Goal: Information Seeking & Learning: Learn about a topic

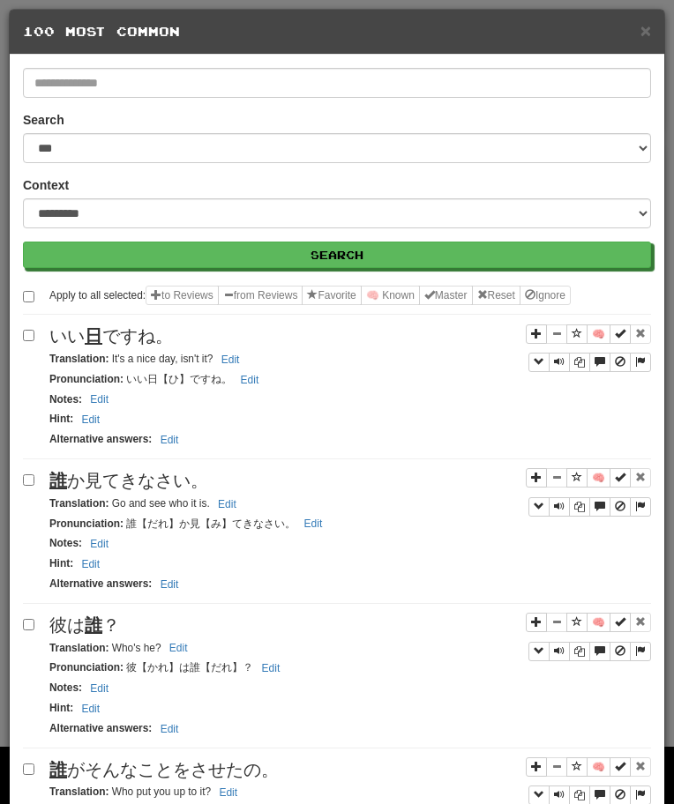
select select "**"
click at [118, 469] on div "誰 か見てきなさい。" at bounding box center [349, 481] width 601 height 26
drag, startPoint x: 110, startPoint y: 505, endPoint x: 248, endPoint y: 503, distance: 137.6
click at [246, 503] on div "Translation : Go and see who it is. Edit" at bounding box center [349, 504] width 601 height 20
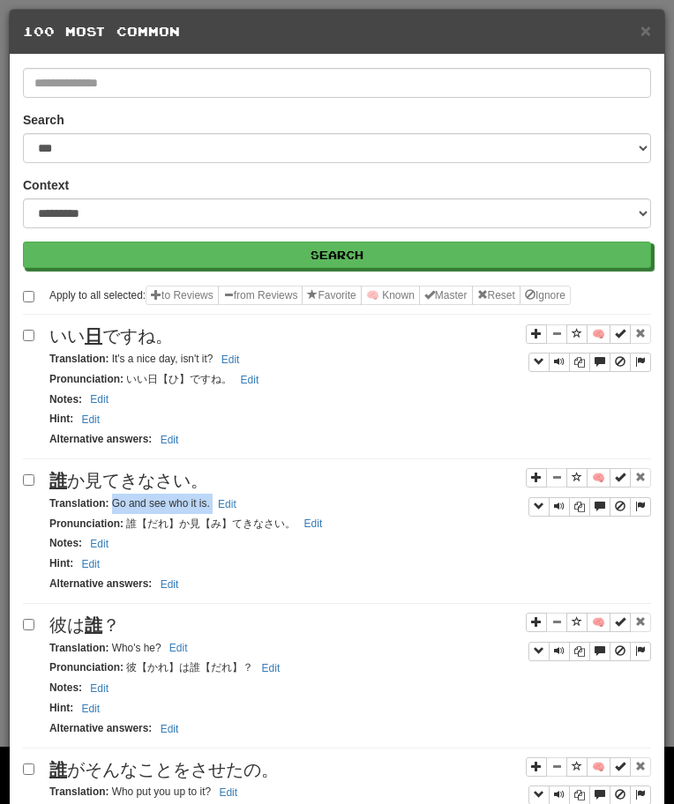
copy small "Go and see who it is. Edit"
click at [71, 618] on span "彼は 誰 ？" at bounding box center [84, 624] width 71 height 19
copy span "彼は 誰 ？"
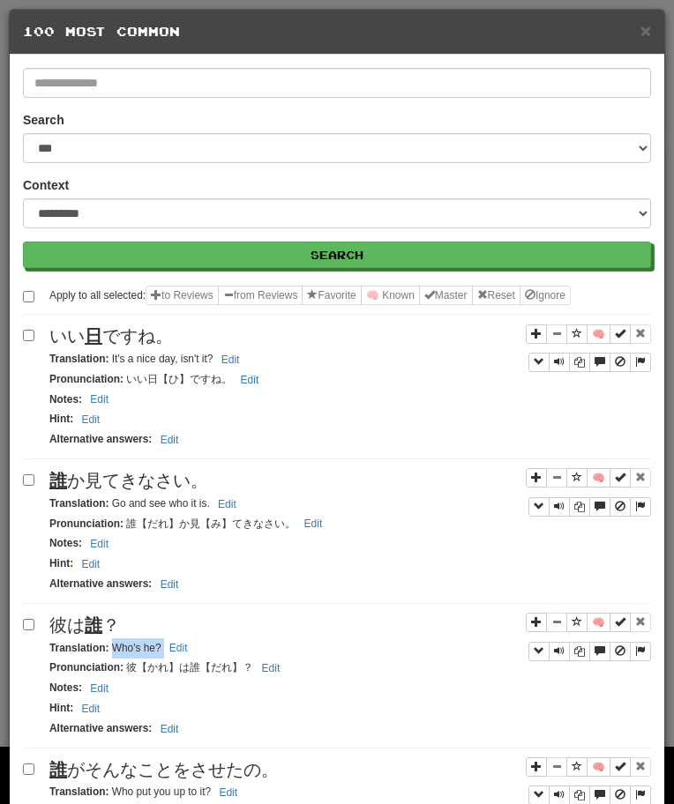
drag, startPoint x: 114, startPoint y: 646, endPoint x: 196, endPoint y: 649, distance: 82.0
click at [195, 649] on div "Translation : Who's he? Edit" at bounding box center [349, 648] width 601 height 20
copy small "Who's he? Edit"
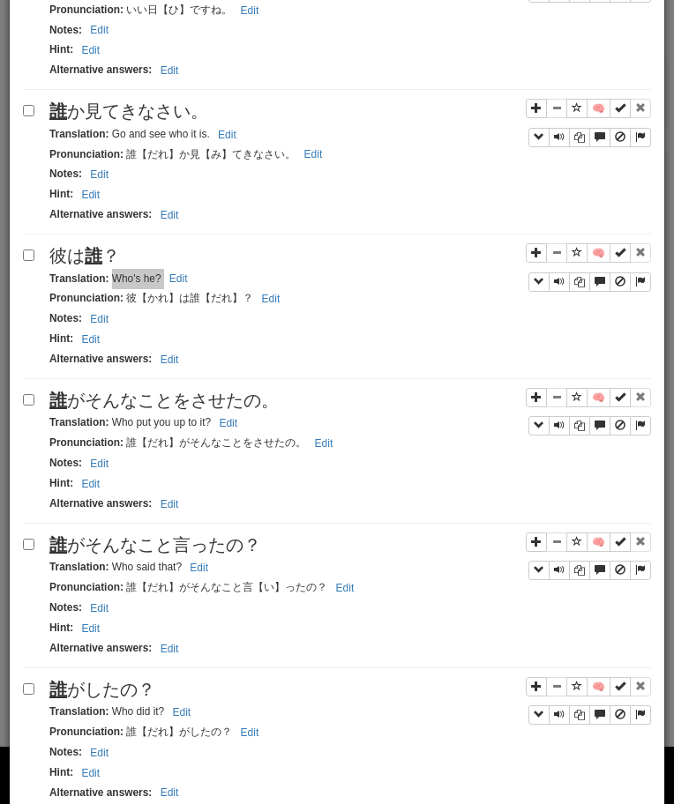
scroll to position [383, 0]
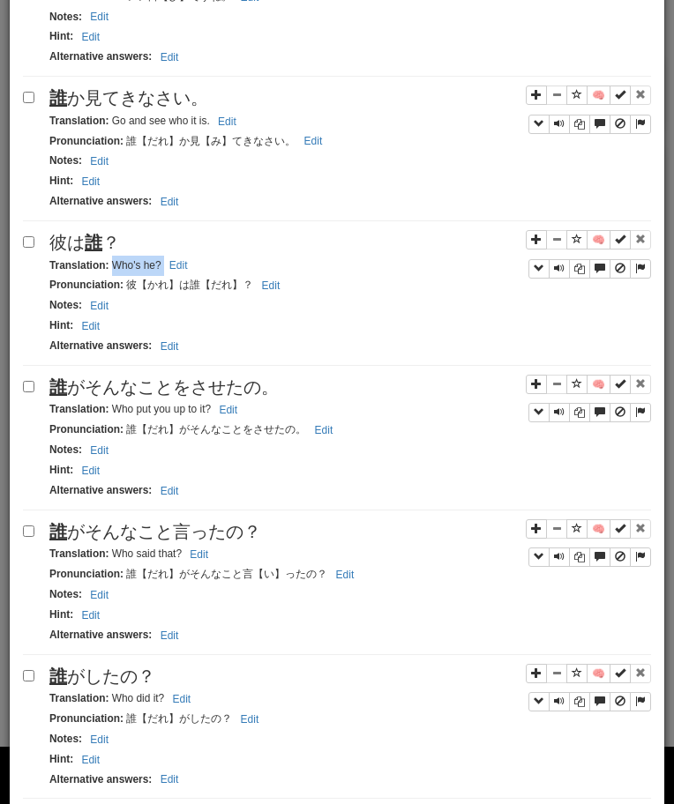
click at [91, 400] on div "Translation : Who put you up to it? Edit" at bounding box center [349, 409] width 601 height 20
click at [89, 381] on span "誰 がそんなことをさせたの。" at bounding box center [163, 386] width 229 height 19
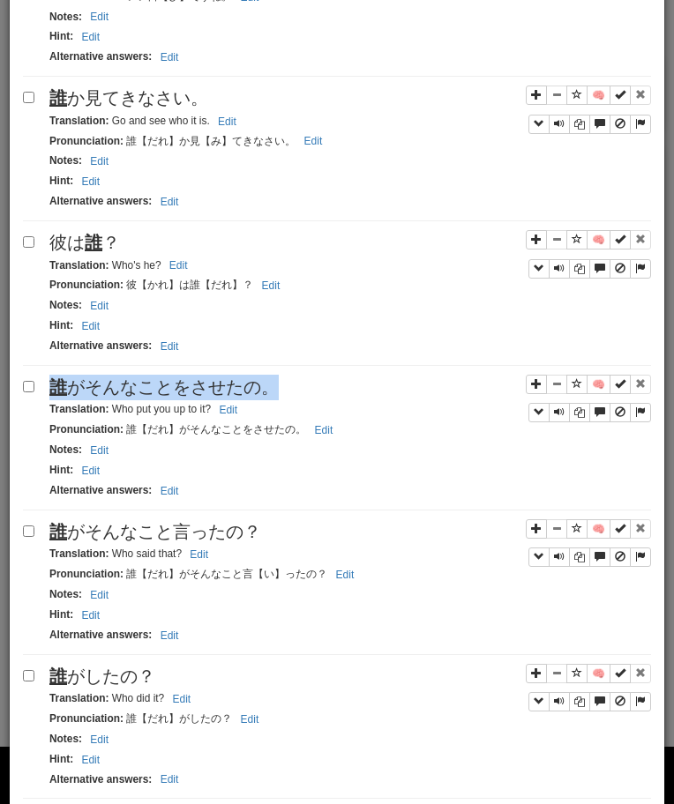
click at [89, 381] on span "誰 がそんなことをさせたの。" at bounding box center [163, 386] width 229 height 19
copy span "誰 がそんなことをさせたの。"
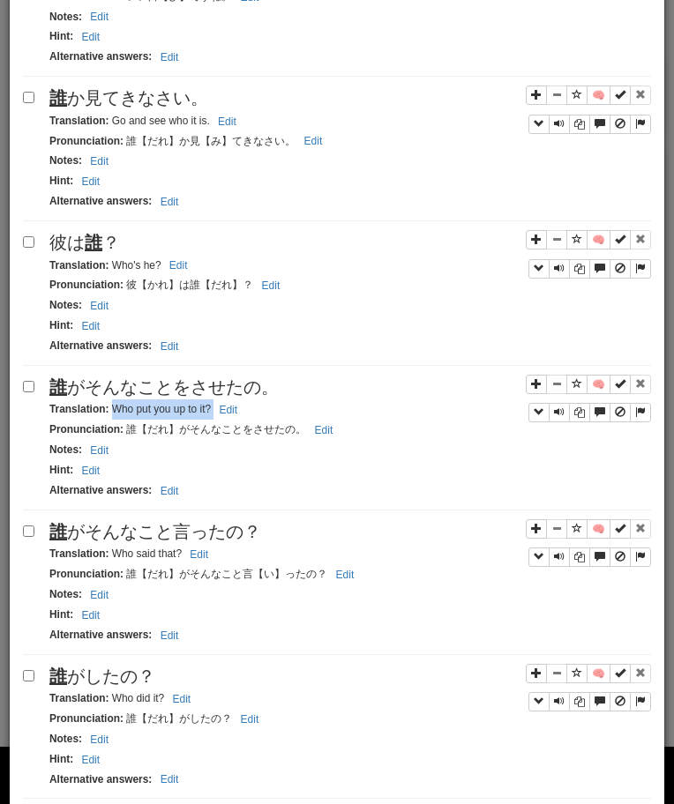
drag, startPoint x: 111, startPoint y: 412, endPoint x: 270, endPoint y: 413, distance: 158.7
click at [270, 413] on div "Translation : Who put you up to it? Edit" at bounding box center [349, 409] width 601 height 20
copy small "Who put you up to it? Edit"
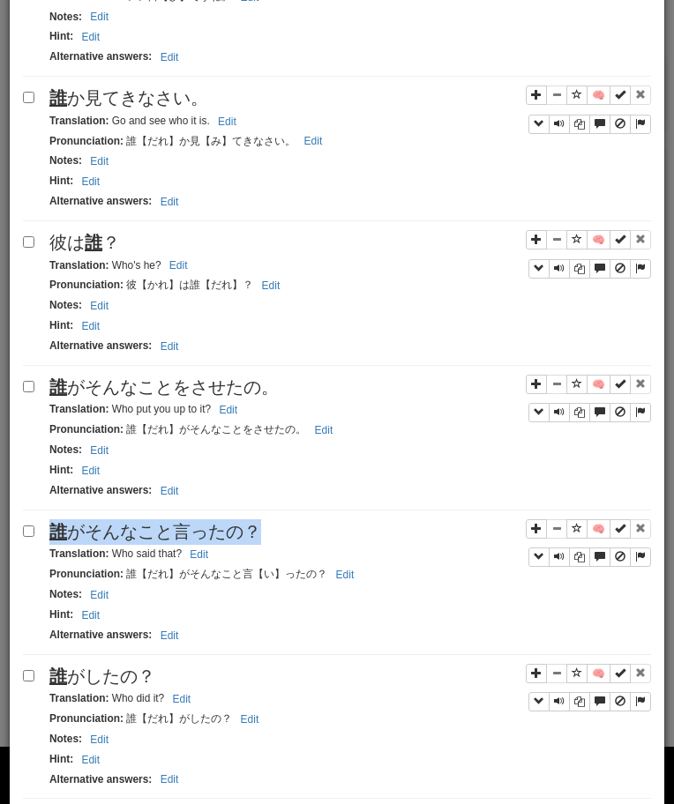
copy span "誰 がそんなこと言ったの？"
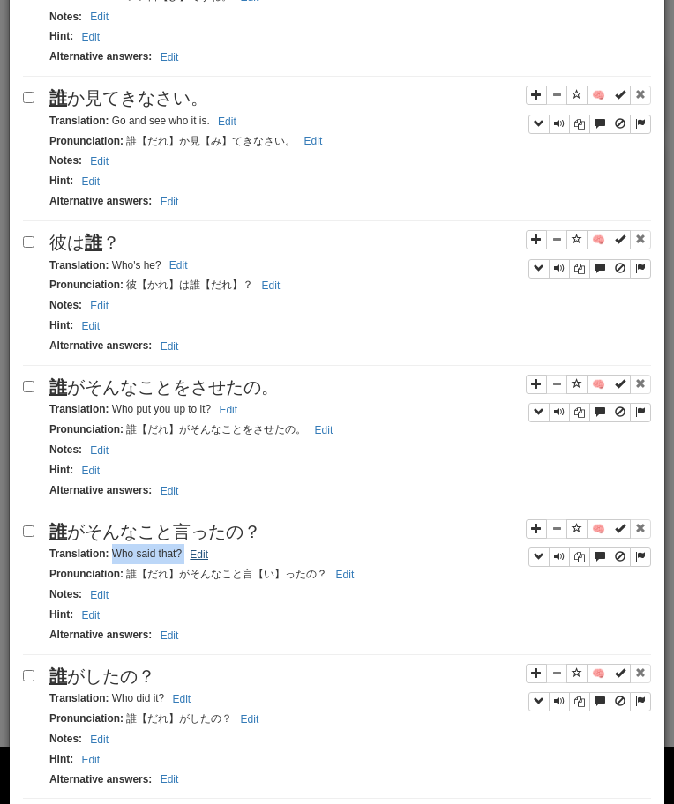
drag, startPoint x: 111, startPoint y: 555, endPoint x: 208, endPoint y: 554, distance: 97.0
click at [208, 554] on small "Translation : Who said that? Edit" at bounding box center [131, 554] width 164 height 12
copy small "Who said that? Edit"
click at [122, 691] on div "Translation : Who did it? Edit" at bounding box center [349, 699] width 601 height 20
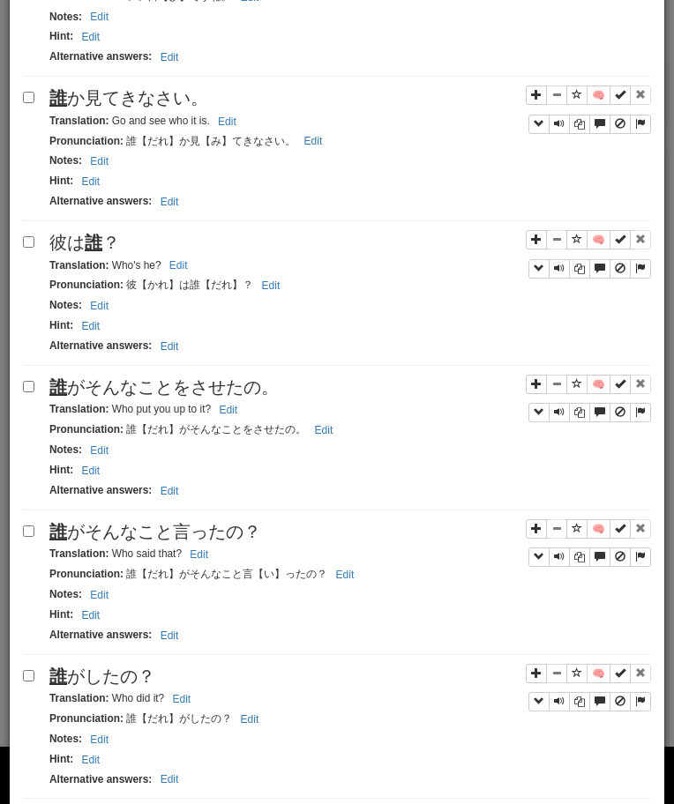
copy span "誰 がしたの？"
drag, startPoint x: 111, startPoint y: 699, endPoint x: 207, endPoint y: 706, distance: 96.4
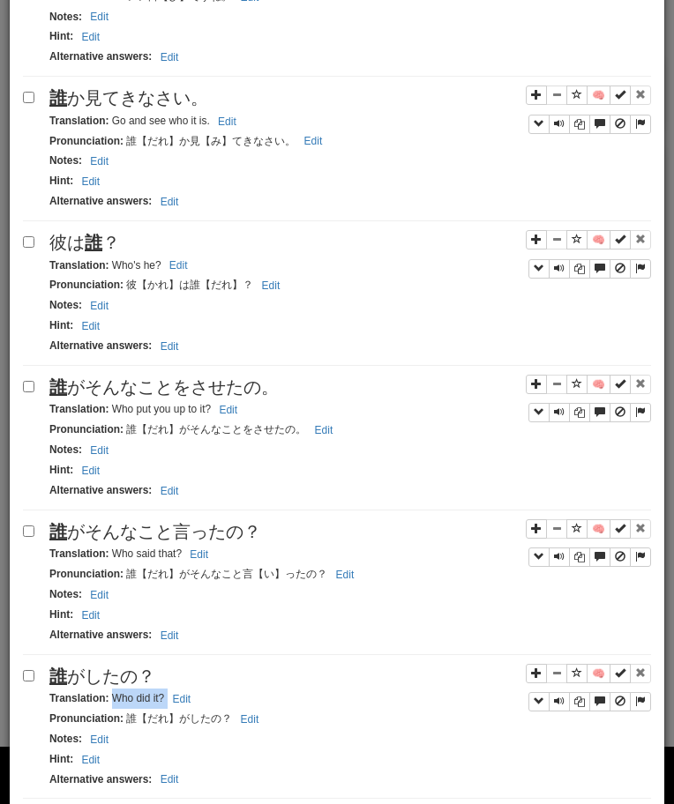
click at [206, 706] on div "Translation : Who did it? Edit" at bounding box center [349, 699] width 601 height 20
copy small "Who did it? Edit"
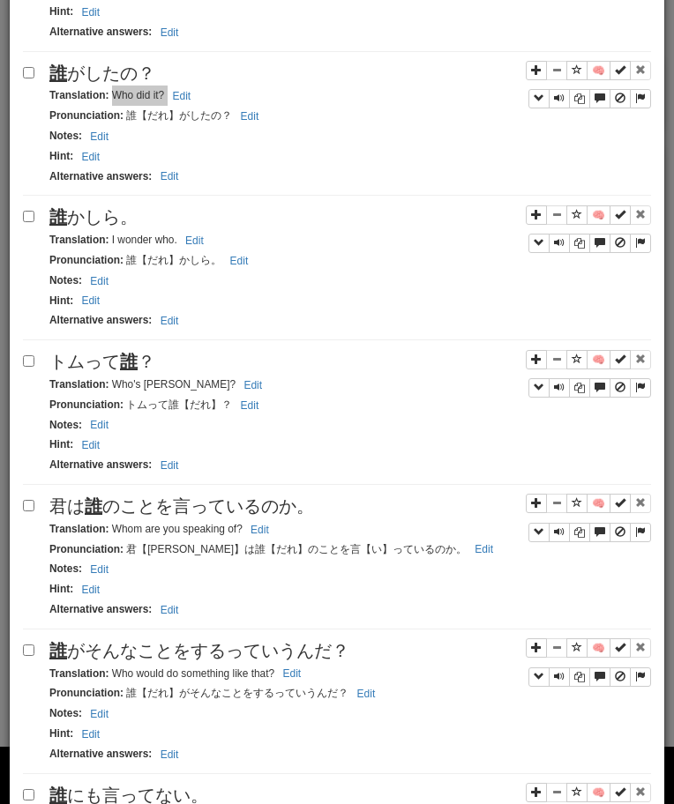
scroll to position [1031, 0]
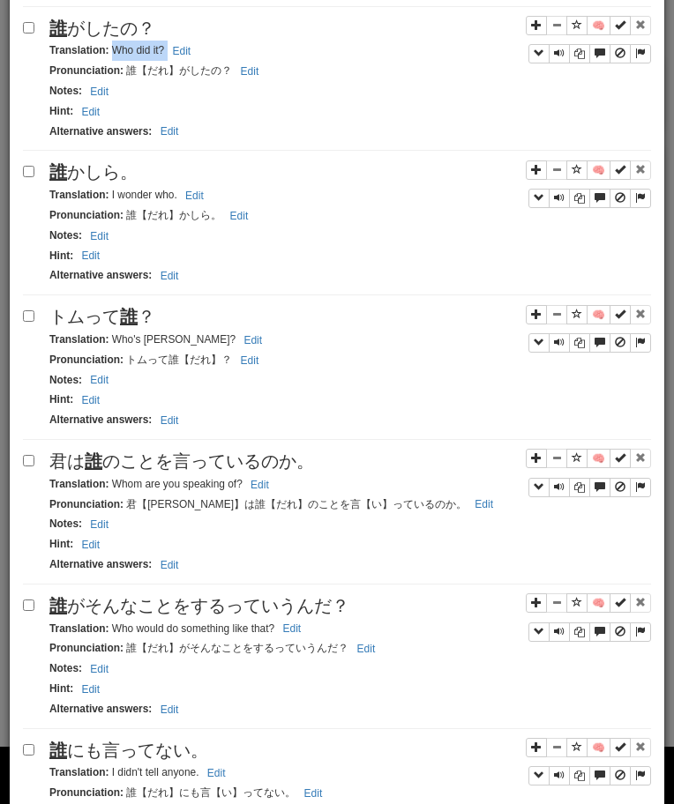
click at [98, 173] on span "誰 かしら。" at bounding box center [93, 171] width 88 height 19
copy span "誰 かしら。"
drag, startPoint x: 111, startPoint y: 195, endPoint x: 175, endPoint y: 195, distance: 64.4
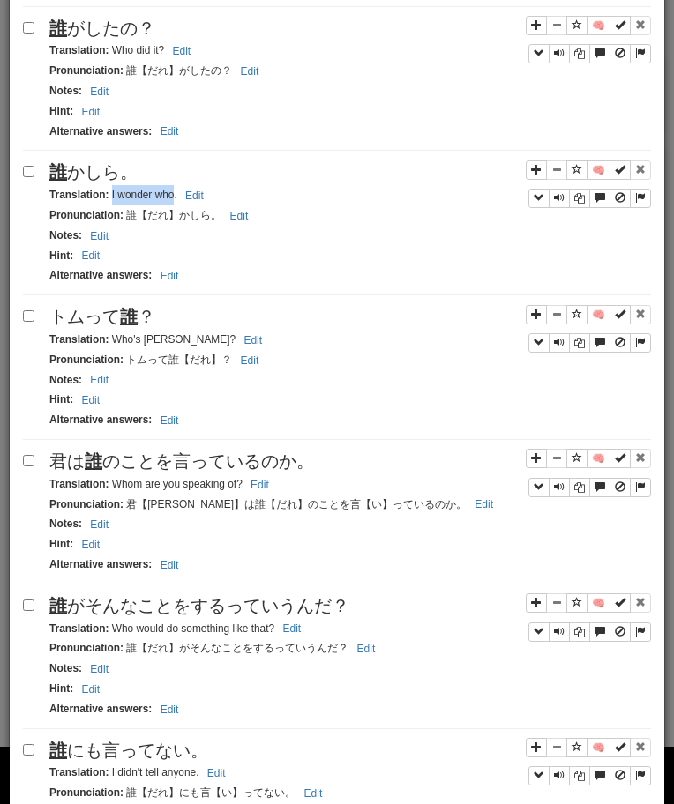
click at [174, 195] on small "Translation : I wonder who. Edit" at bounding box center [129, 195] width 160 height 12
click at [138, 312] on span "[PERSON_NAME]って 誰 ？" at bounding box center [102, 316] width 106 height 19
drag, startPoint x: 110, startPoint y: 342, endPoint x: 204, endPoint y: 342, distance: 93.5
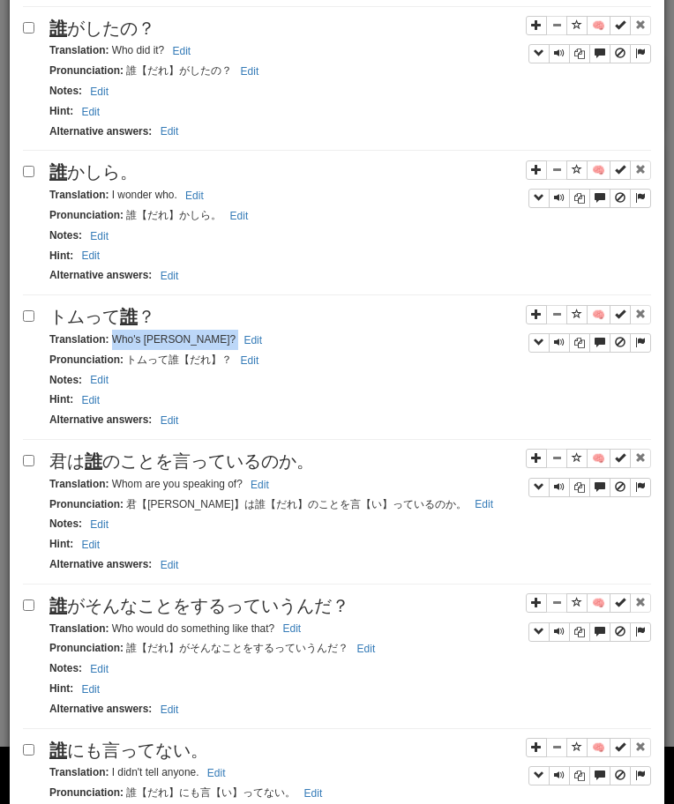
click at [195, 342] on small "Translation : Who's [PERSON_NAME]? Edit" at bounding box center [158, 339] width 218 height 12
click at [103, 464] on span "君は 誰 のことを言っているのか。" at bounding box center [181, 460] width 265 height 19
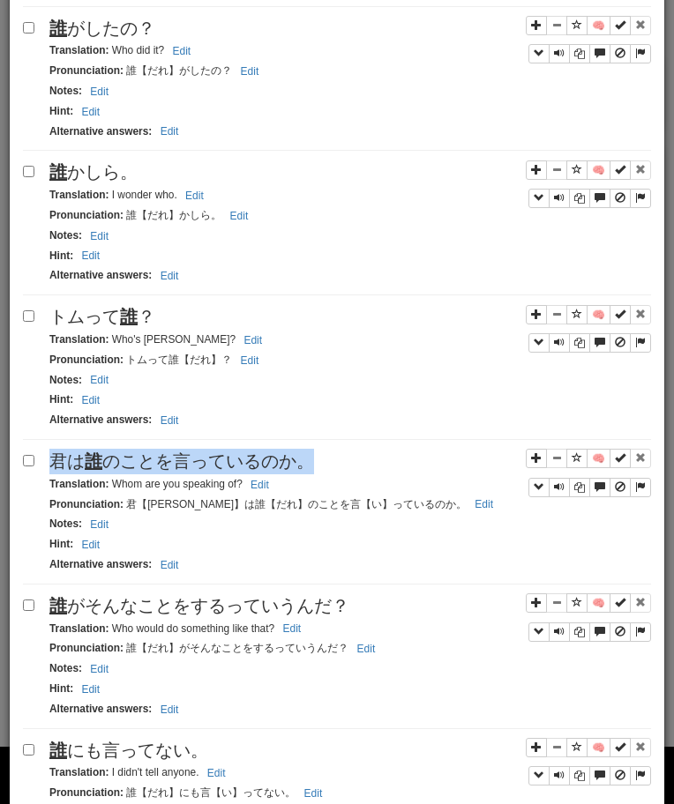
click at [103, 464] on span "君は 誰 のことを言っているのか。" at bounding box center [181, 460] width 265 height 19
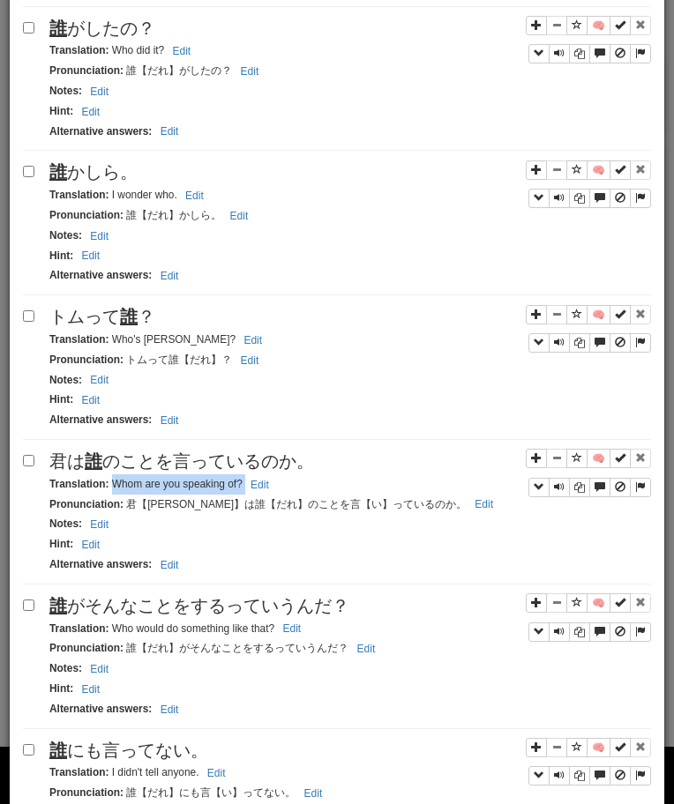
drag, startPoint x: 111, startPoint y: 488, endPoint x: 275, endPoint y: 495, distance: 164.1
click at [275, 495] on div "Translation : Whom are you speaking of? Edit" at bounding box center [349, 484] width 601 height 20
click at [76, 607] on span "誰 がそんなことをするっていうんだ？" at bounding box center [199, 605] width 300 height 19
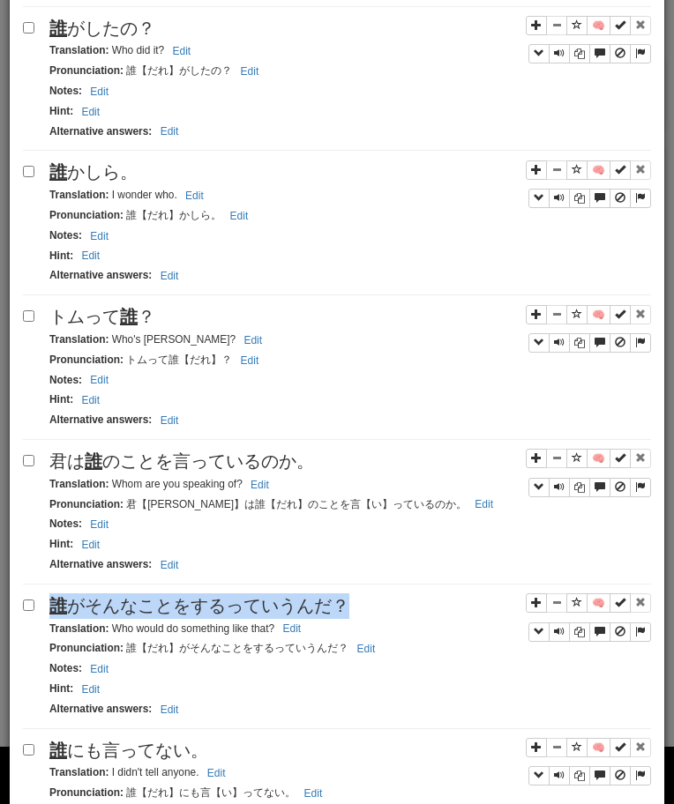
click at [76, 607] on span "誰 がそんなことをするっていうんだ？" at bounding box center [199, 605] width 300 height 19
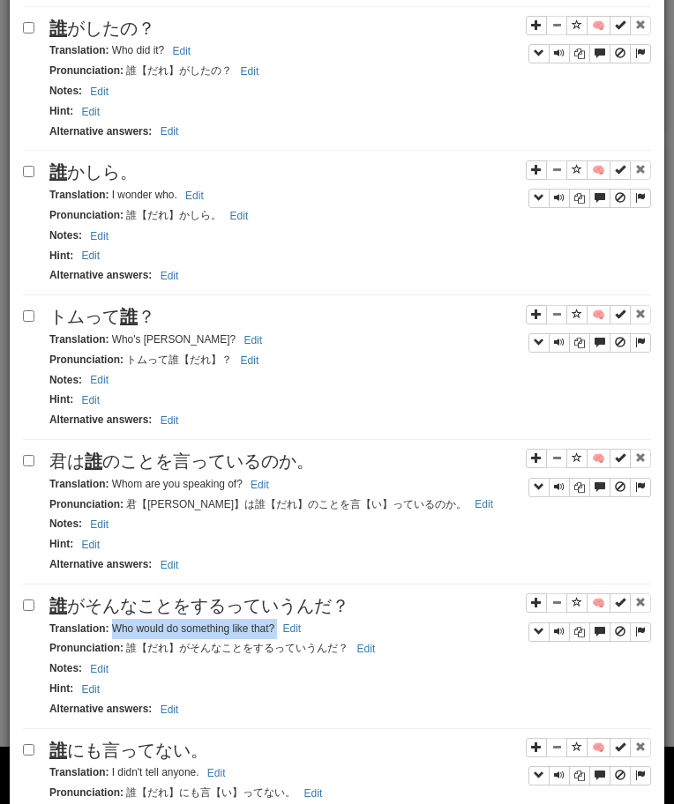
drag, startPoint x: 110, startPoint y: 627, endPoint x: 353, endPoint y: 640, distance: 242.8
click at [353, 639] on div "Translation : Who would do something like that? Edit" at bounding box center [349, 629] width 601 height 20
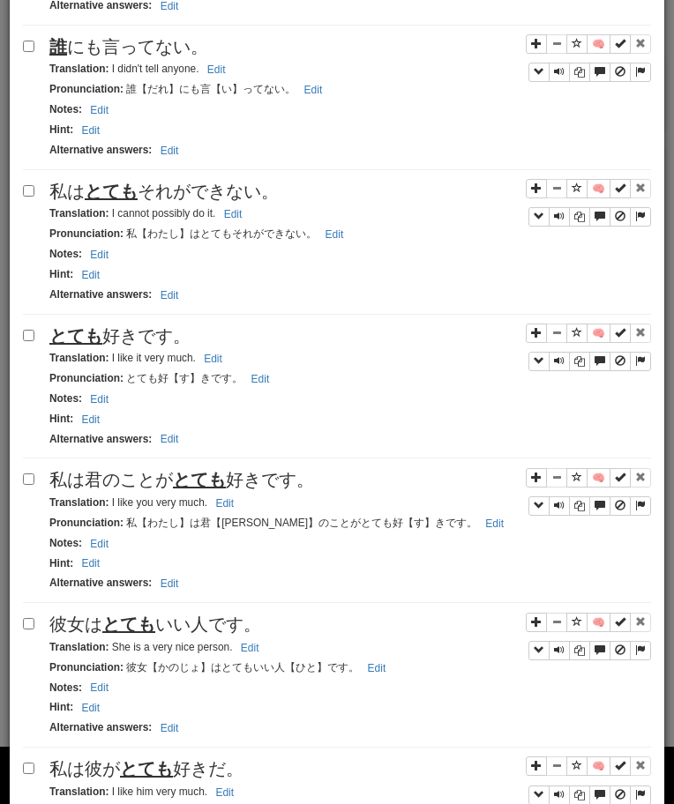
scroll to position [1739, 0]
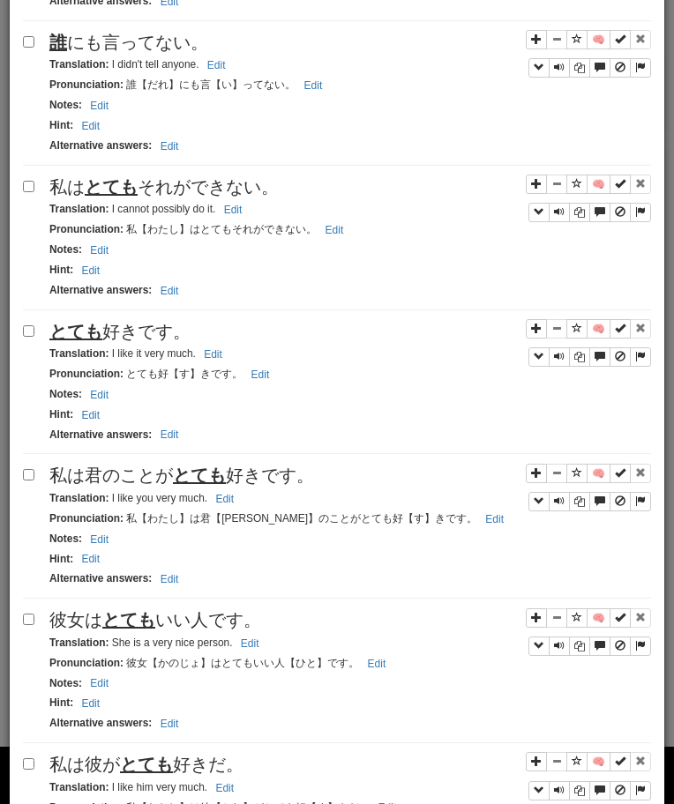
click at [155, 56] on div "誰 にも言ってない。" at bounding box center [349, 43] width 601 height 26
drag, startPoint x: 111, startPoint y: 69, endPoint x: 242, endPoint y: 67, distance: 131.4
click at [242, 67] on div "Translation : I didn't tell anyone. Edit" at bounding box center [349, 65] width 601 height 20
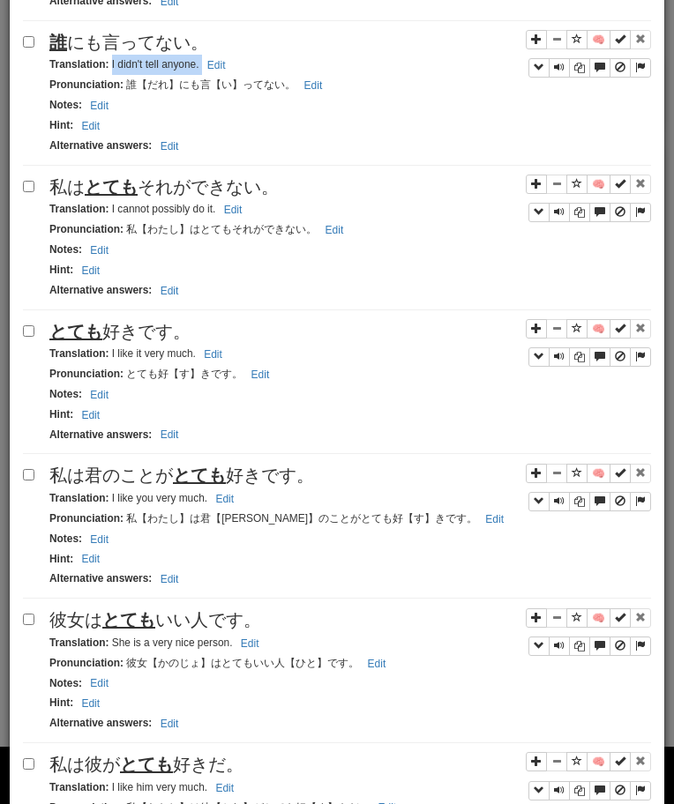
click at [123, 194] on u "とても" at bounding box center [111, 186] width 53 height 19
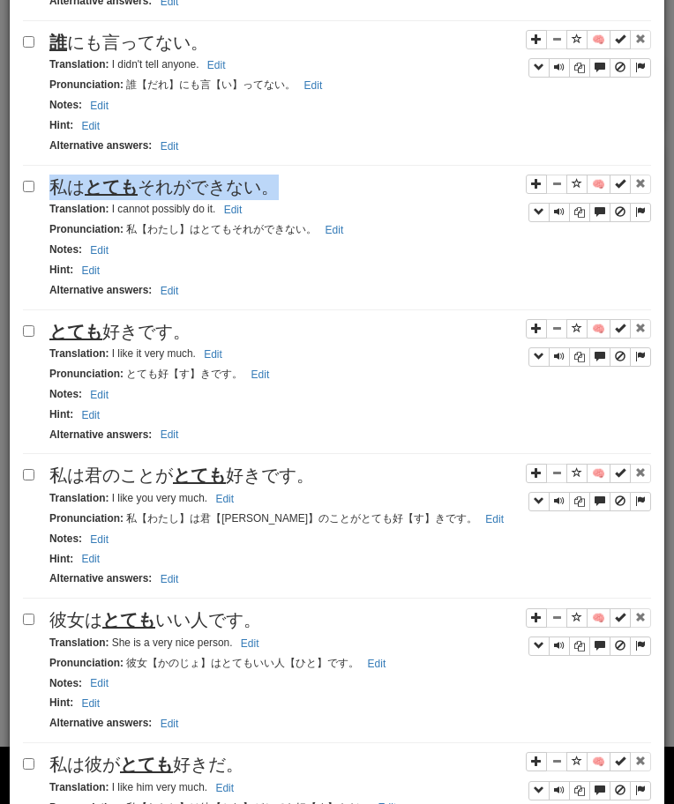
click at [123, 194] on u "とても" at bounding box center [111, 186] width 53 height 19
click at [72, 190] on span "私は とても それができない。" at bounding box center [163, 186] width 229 height 19
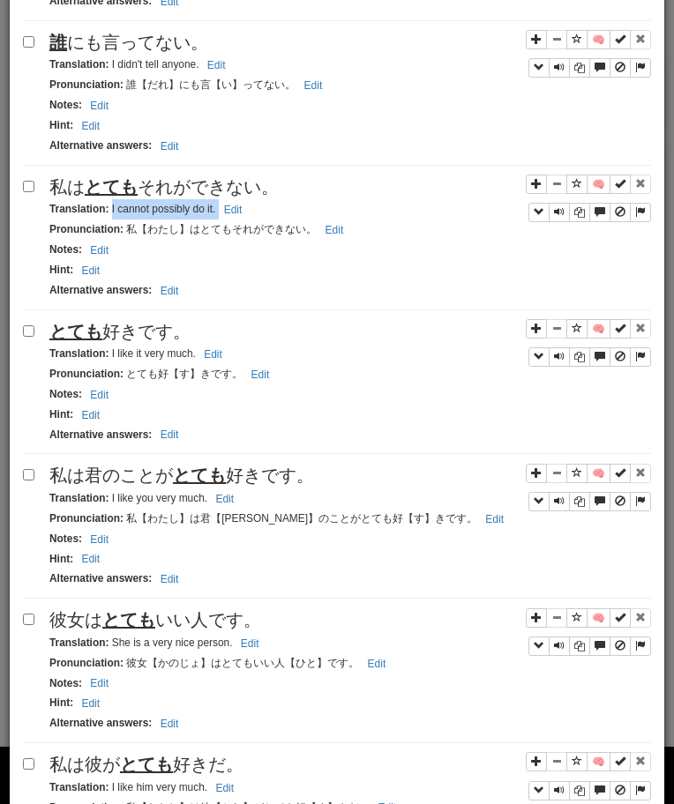
drag, startPoint x: 111, startPoint y: 213, endPoint x: 289, endPoint y: 216, distance: 178.1
click at [289, 216] on div "Translation : I cannot possibly do it. Edit" at bounding box center [349, 209] width 601 height 20
click at [160, 325] on span "とても 好きです。" at bounding box center [119, 331] width 141 height 19
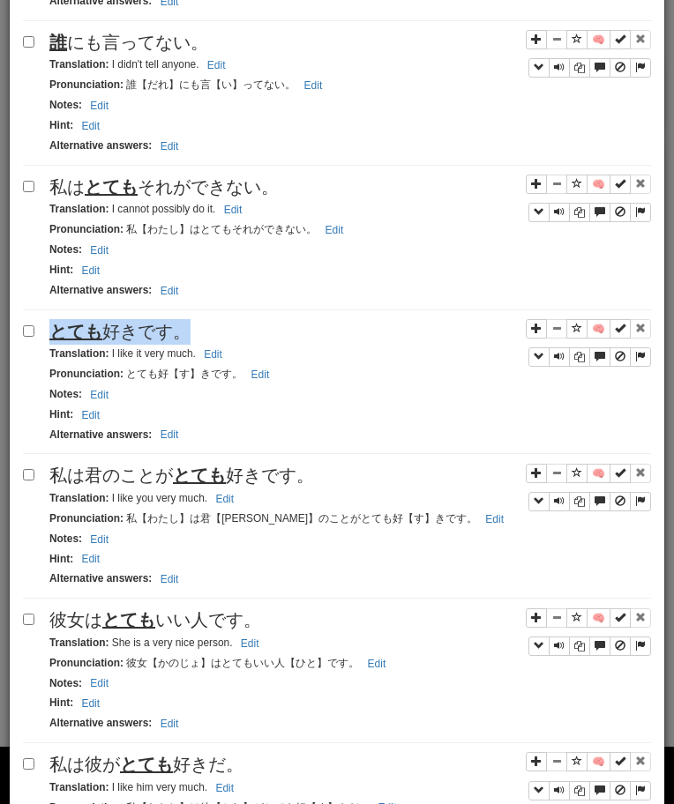
click at [160, 325] on span "とても 好きです。" at bounding box center [119, 331] width 141 height 19
drag, startPoint x: 110, startPoint y: 357, endPoint x: 250, endPoint y: 357, distance: 140.2
click at [250, 357] on div "Translation : I like it very much. Edit" at bounding box center [349, 354] width 601 height 20
click at [87, 488] on div "私は君のことが とても 好きです。" at bounding box center [349, 476] width 601 height 26
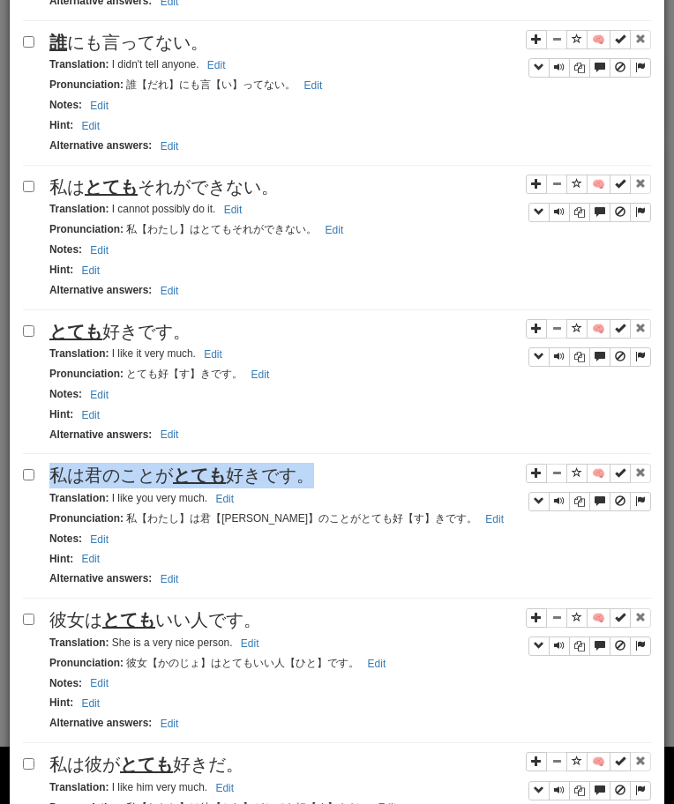
click at [87, 488] on div "私は君のことが とても 好きです。" at bounding box center [349, 476] width 601 height 26
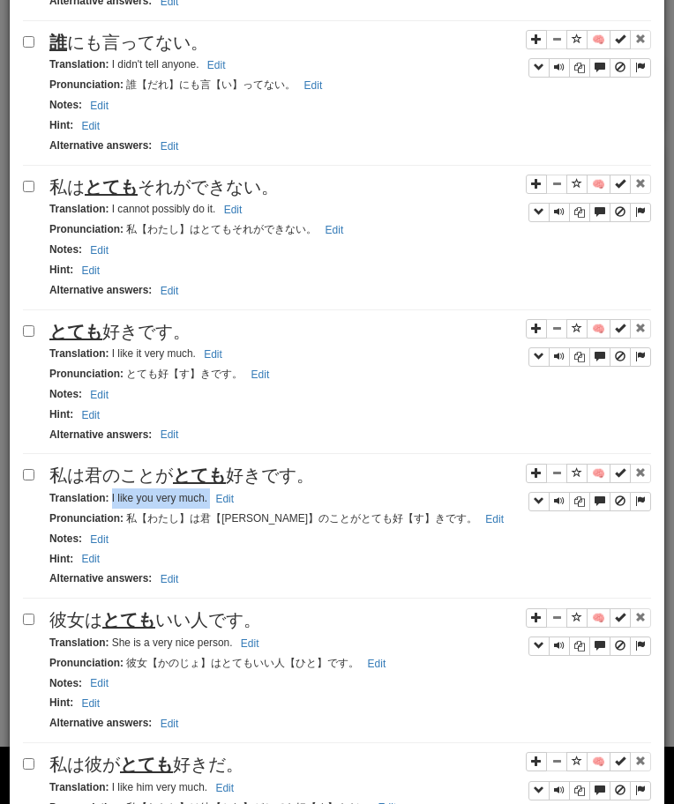
drag, startPoint x: 111, startPoint y: 503, endPoint x: 239, endPoint y: 500, distance: 127.9
click at [239, 500] on div "Translation : I like you very much. Edit" at bounding box center [349, 498] width 601 height 20
click at [232, 621] on span "彼女は とても いい人です。" at bounding box center [155, 619] width 212 height 19
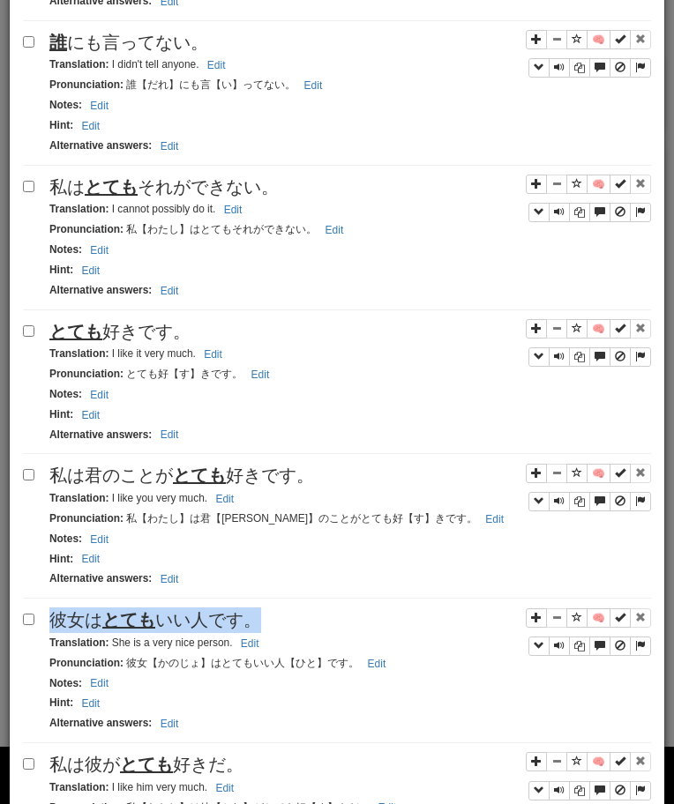
click at [232, 621] on span "彼女は とても いい人です。" at bounding box center [155, 619] width 212 height 19
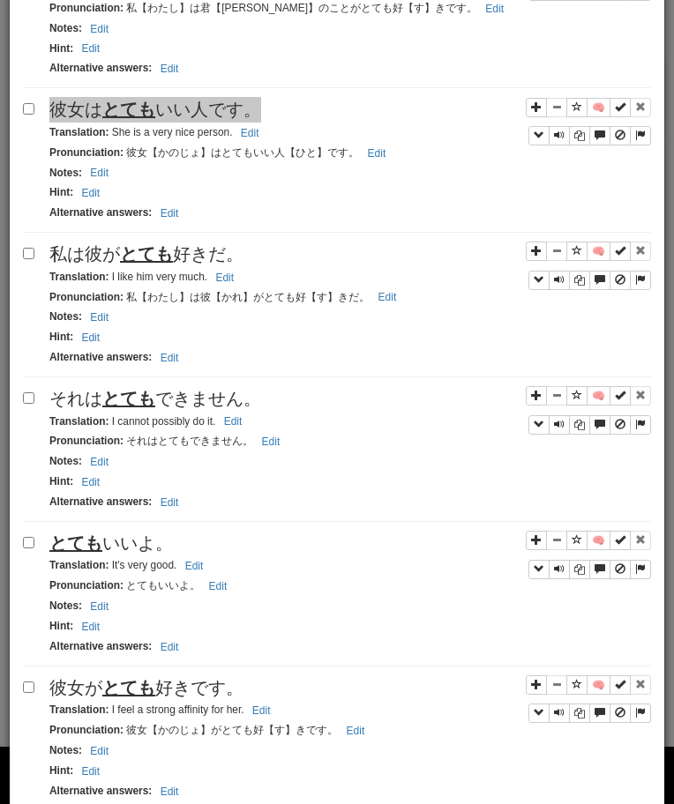
scroll to position [2347, 0]
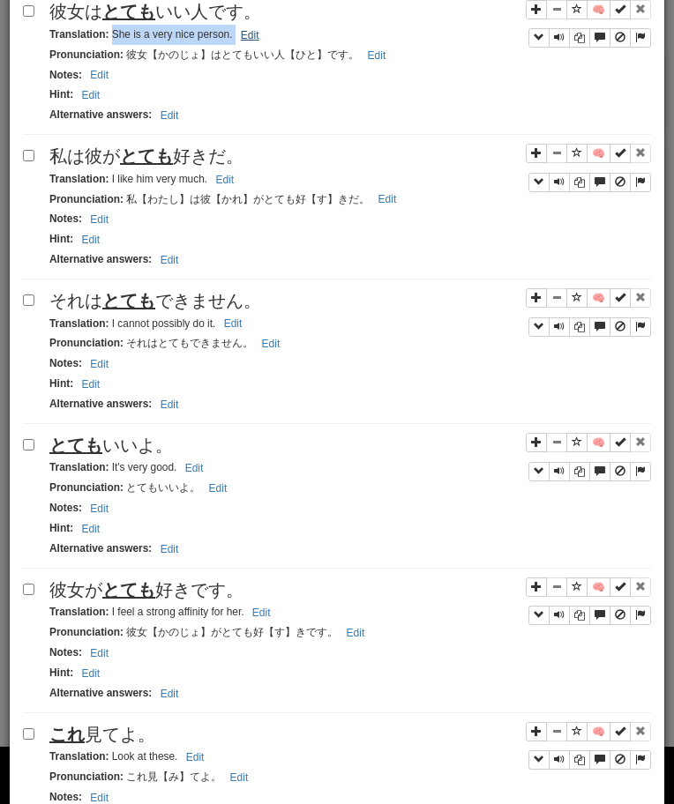
drag, startPoint x: 109, startPoint y: 37, endPoint x: 235, endPoint y: 43, distance: 125.4
click at [235, 41] on small "Translation : She is a very nice person. Edit" at bounding box center [156, 34] width 215 height 12
click at [168, 161] on u "とても" at bounding box center [146, 155] width 53 height 19
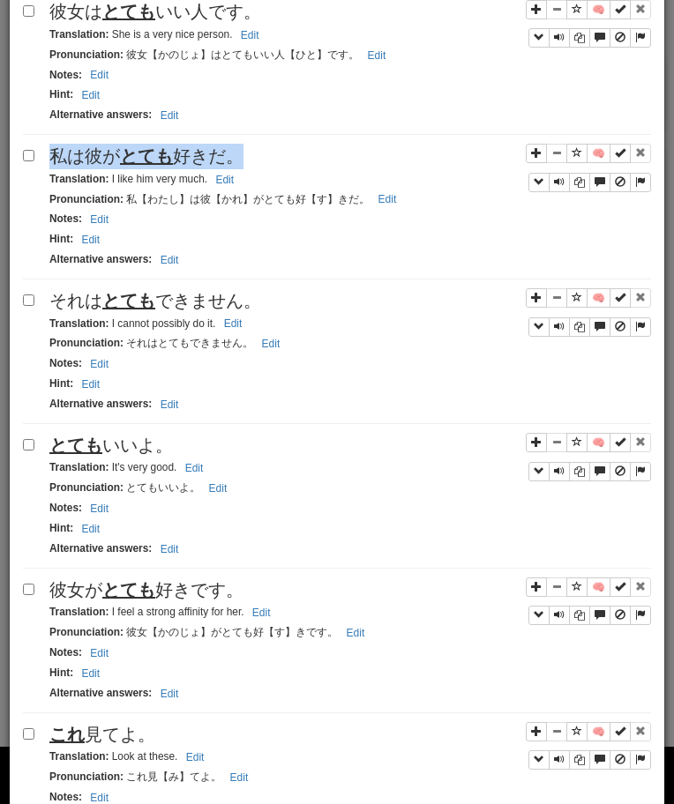
click at [168, 161] on u "とても" at bounding box center [146, 155] width 53 height 19
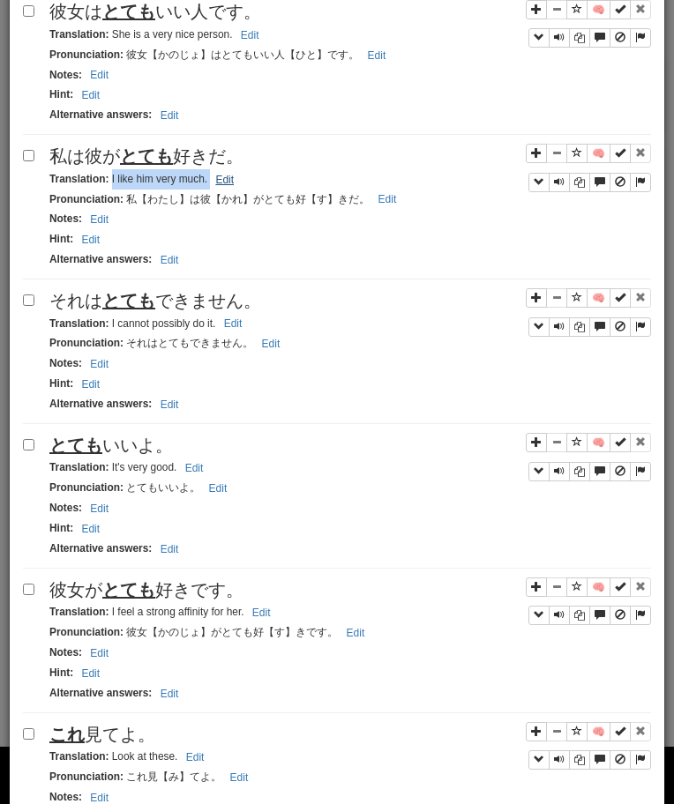
drag, startPoint x: 111, startPoint y: 182, endPoint x: 232, endPoint y: 184, distance: 120.8
click at [232, 184] on small "Translation : I like him very much. Edit" at bounding box center [144, 179] width 190 height 12
click at [133, 305] on u "とても" at bounding box center [128, 300] width 53 height 19
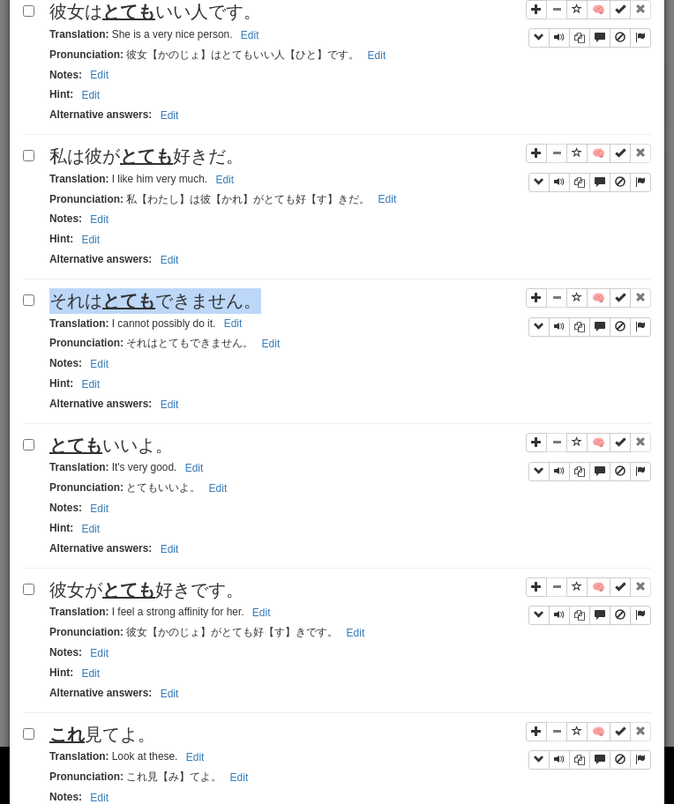
click at [133, 305] on u "とても" at bounding box center [128, 300] width 53 height 19
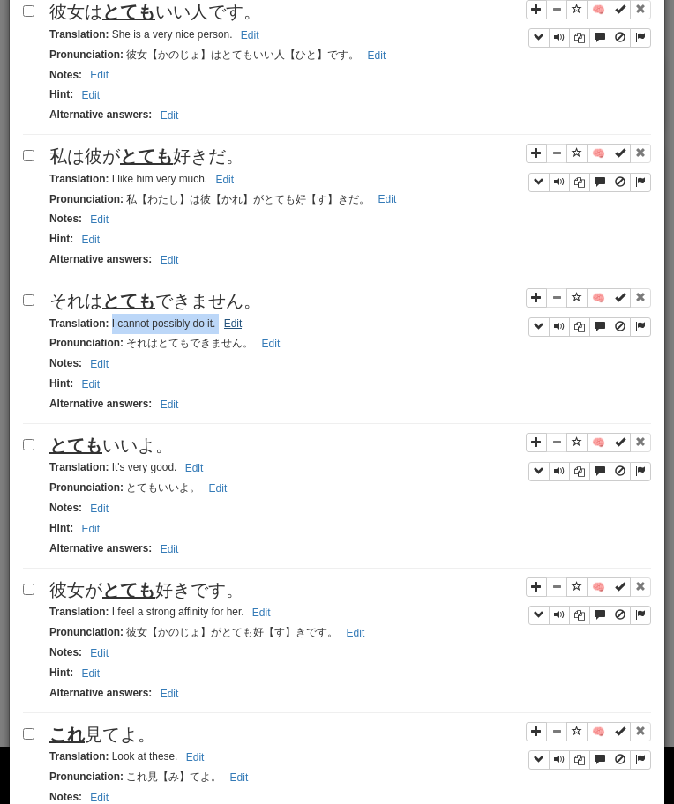
drag, startPoint x: 109, startPoint y: 326, endPoint x: 245, endPoint y: 330, distance: 135.8
click at [245, 330] on small "Translation : I cannot possibly do it. Edit" at bounding box center [147, 323] width 197 height 12
click at [134, 437] on div "とても いいよ。" at bounding box center [349, 446] width 601 height 26
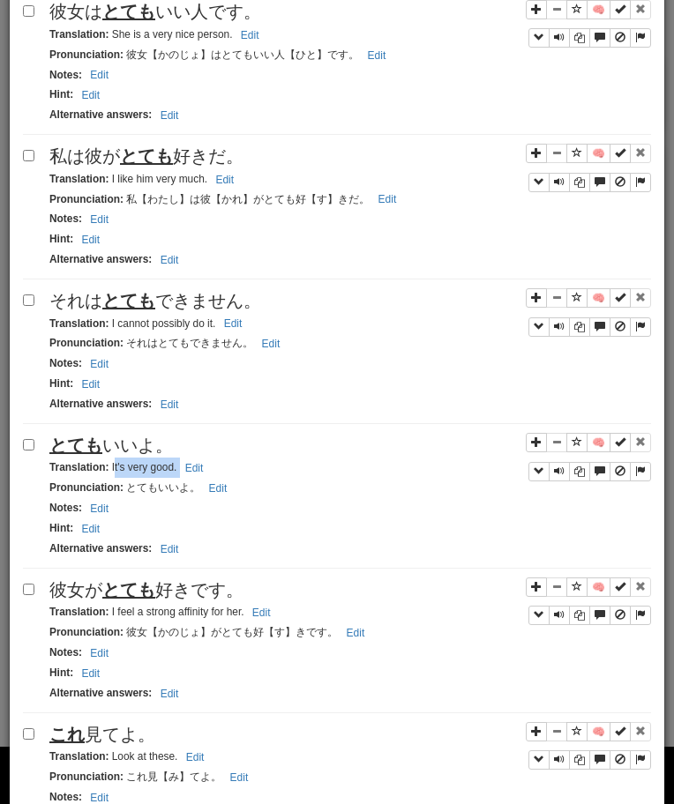
drag, startPoint x: 112, startPoint y: 472, endPoint x: 213, endPoint y: 477, distance: 101.5
click at [212, 477] on div "Translation : It's very good. Edit" at bounding box center [349, 468] width 601 height 20
click at [108, 472] on small "Translation : It's very good. Edit" at bounding box center [128, 467] width 159 height 12
drag, startPoint x: 110, startPoint y: 473, endPoint x: 202, endPoint y: 473, distance: 91.7
click at [201, 473] on small "Translation : It's very good. Edit" at bounding box center [128, 467] width 159 height 12
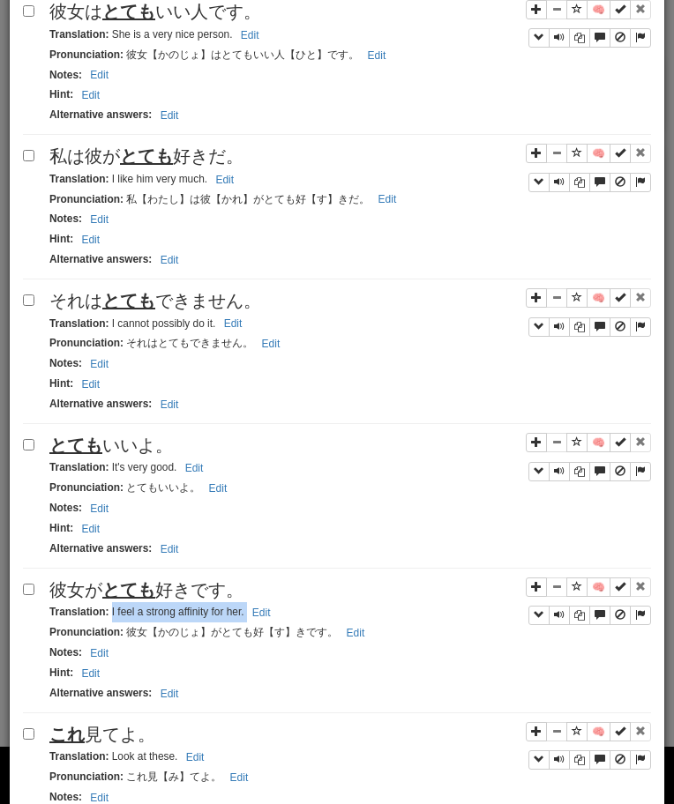
drag, startPoint x: 110, startPoint y: 619, endPoint x: 293, endPoint y: 615, distance: 182.5
click at [293, 616] on div "Translation : I feel a strong affinity for her. Edit" at bounding box center [349, 612] width 601 height 20
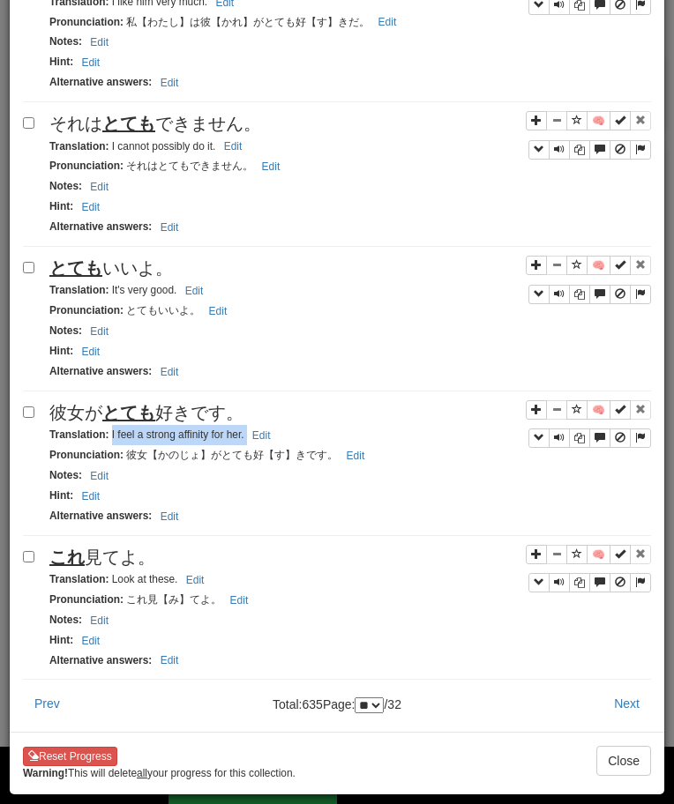
click at [134, 555] on span "これ 見てよ。" at bounding box center [102, 557] width 106 height 19
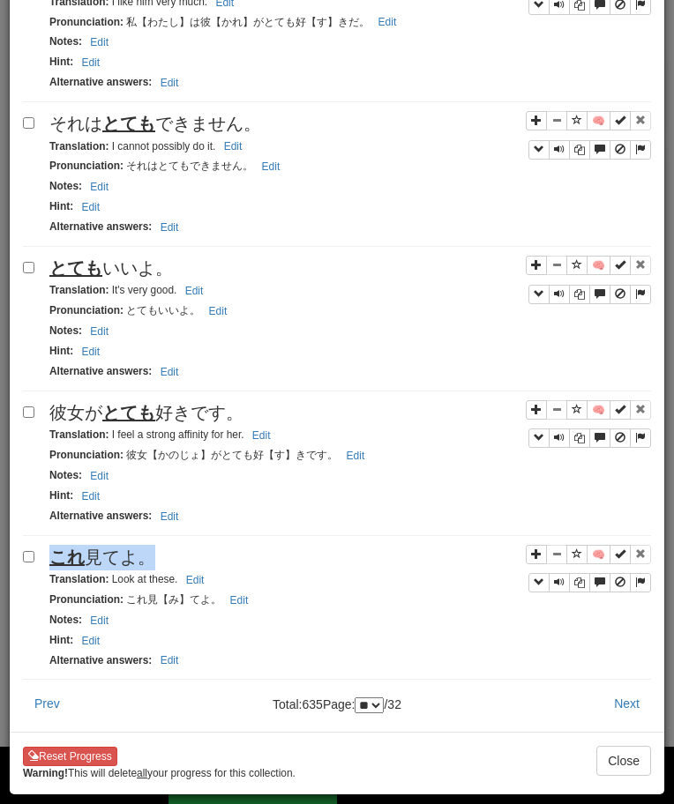
click at [134, 555] on span "これ 見てよ。" at bounding box center [102, 557] width 106 height 19
drag, startPoint x: 112, startPoint y: 577, endPoint x: 220, endPoint y: 579, distance: 108.5
click at [220, 579] on div "Translation : Look at these. Edit" at bounding box center [349, 580] width 601 height 20
click at [617, 708] on button "Next" at bounding box center [626, 704] width 48 height 30
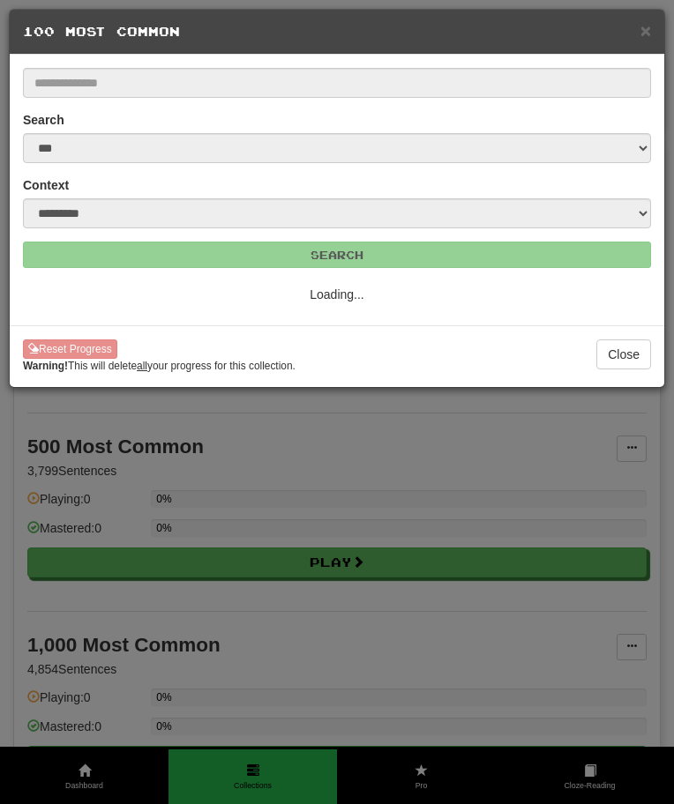
select select "**"
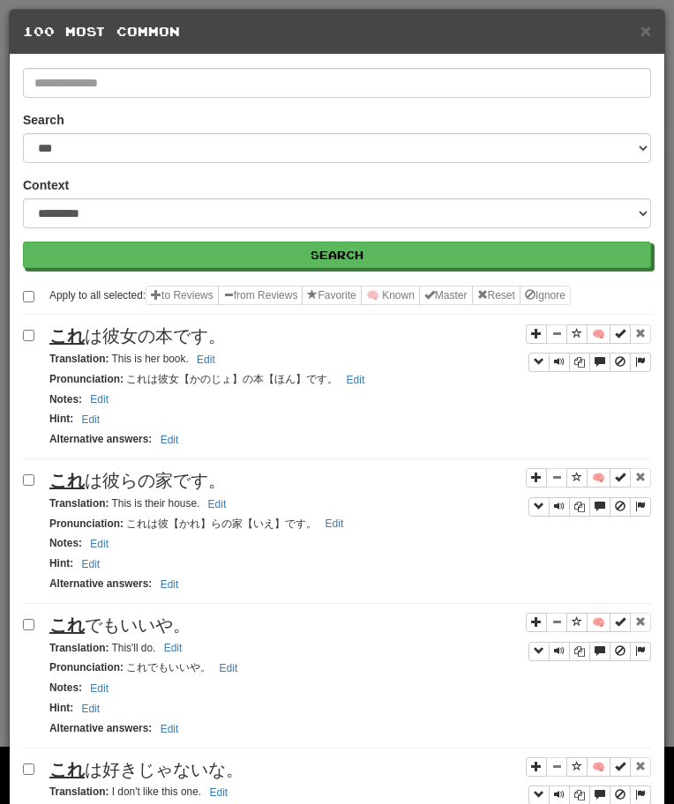
click at [171, 332] on span "これ は彼女の本です。" at bounding box center [137, 335] width 176 height 19
drag, startPoint x: 111, startPoint y: 360, endPoint x: 206, endPoint y: 360, distance: 95.2
click at [206, 360] on small "Translation : This is her book. Edit" at bounding box center [134, 359] width 171 height 12
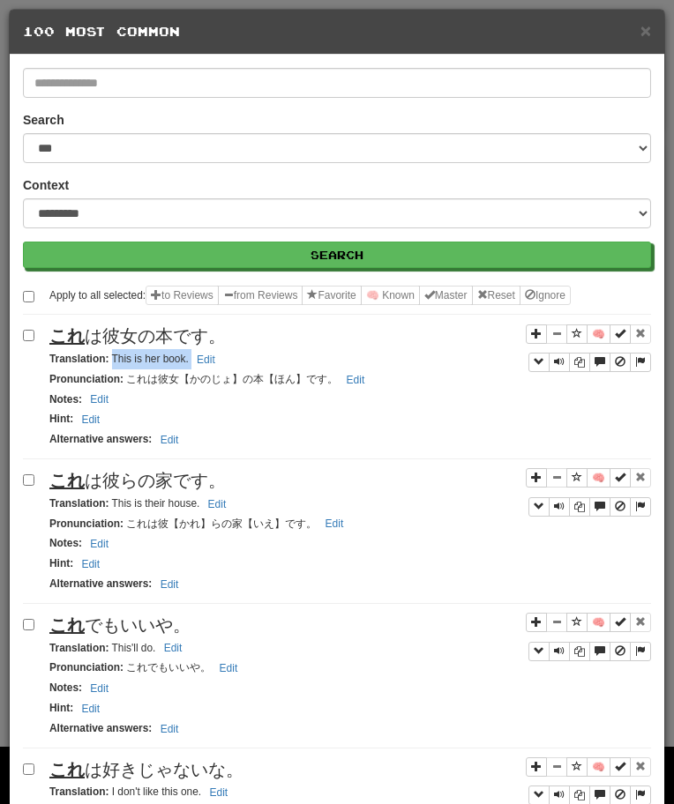
click at [151, 488] on span "これ は彼らの家です。" at bounding box center [137, 480] width 176 height 19
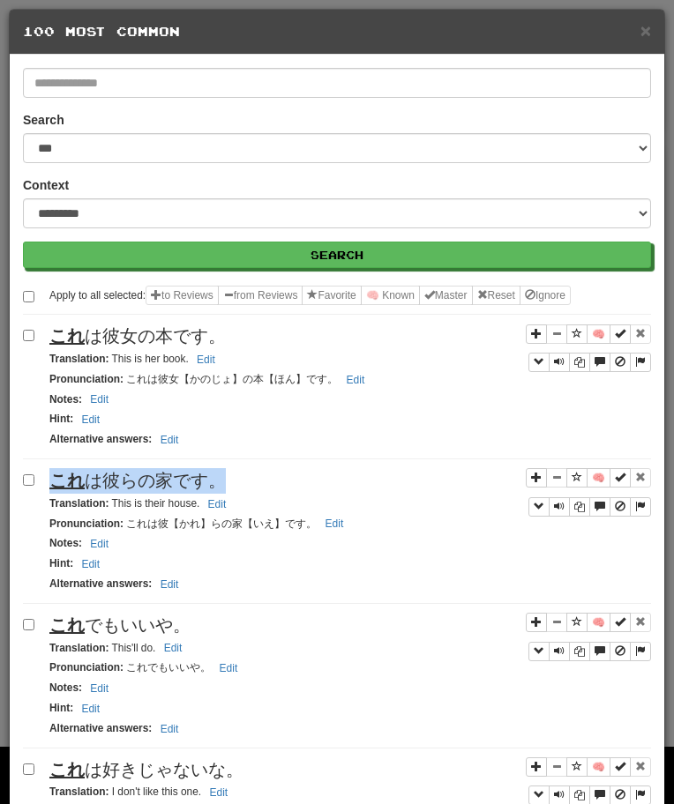
click at [151, 488] on span "これ は彼らの家です。" at bounding box center [137, 480] width 176 height 19
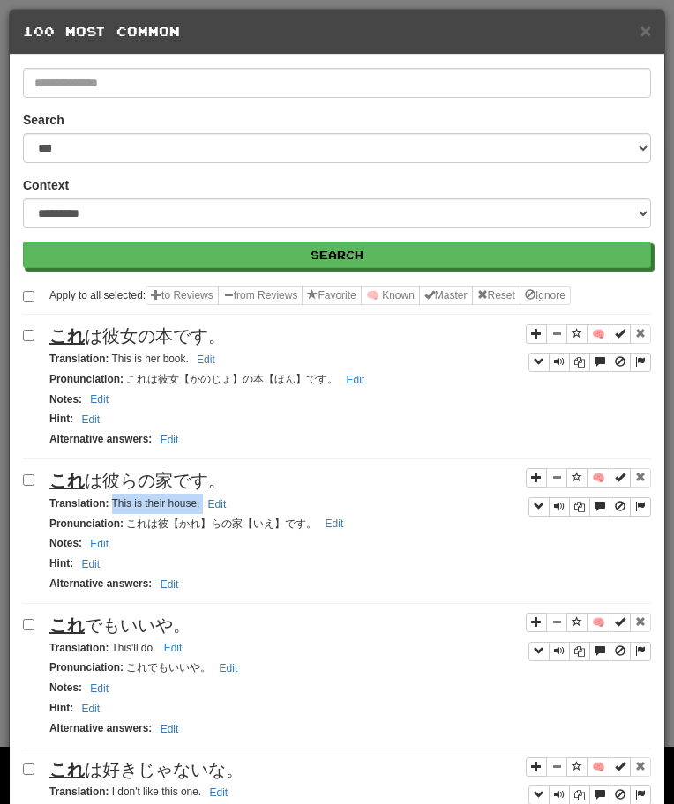
drag, startPoint x: 111, startPoint y: 503, endPoint x: 276, endPoint y: 506, distance: 164.9
click at [276, 506] on div "Translation : This is their house. Edit" at bounding box center [349, 504] width 601 height 20
click at [94, 619] on span "これ でもいいや。" at bounding box center [119, 624] width 141 height 19
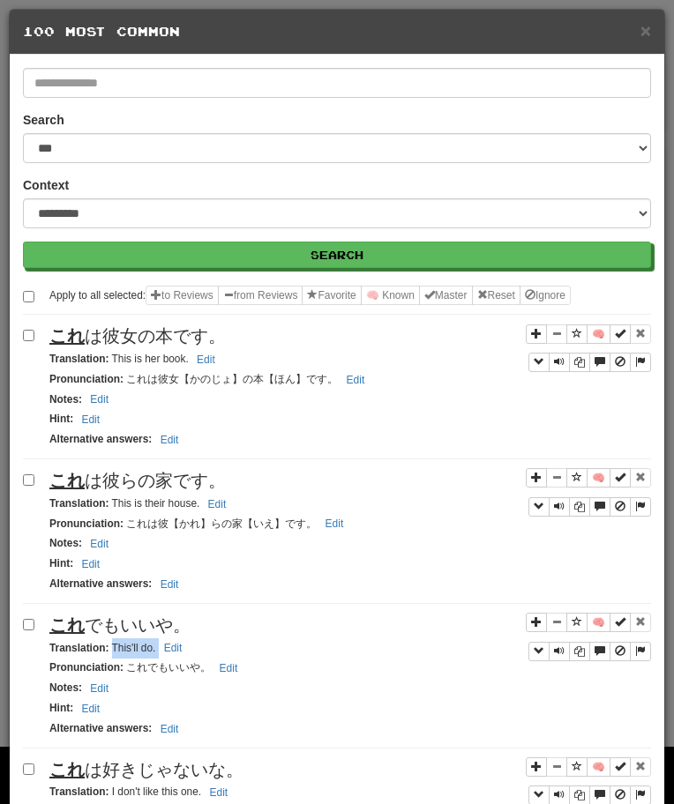
drag, startPoint x: 111, startPoint y: 649, endPoint x: 195, endPoint y: 649, distance: 83.8
click at [190, 649] on div "Translation : This'll do. Edit" at bounding box center [349, 648] width 601 height 20
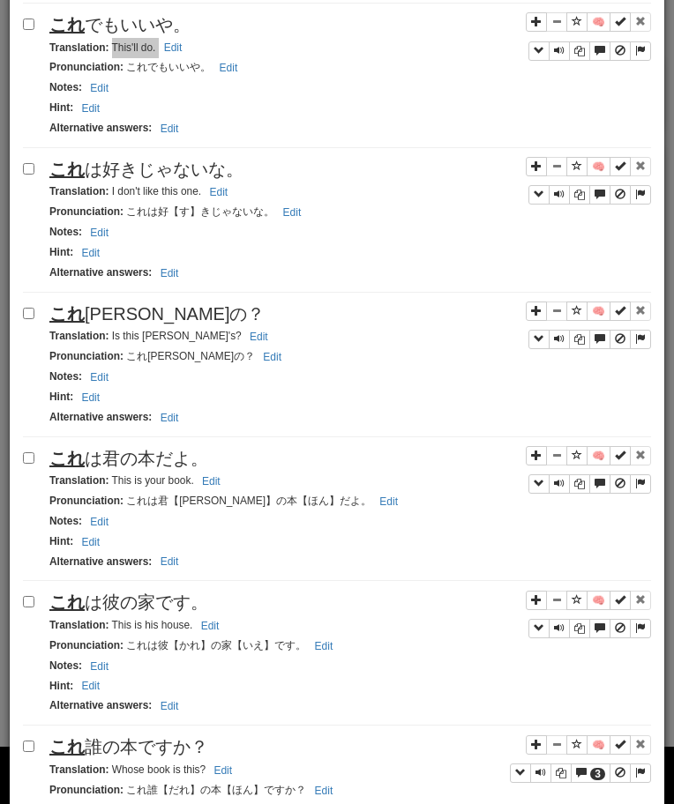
scroll to position [645, 0]
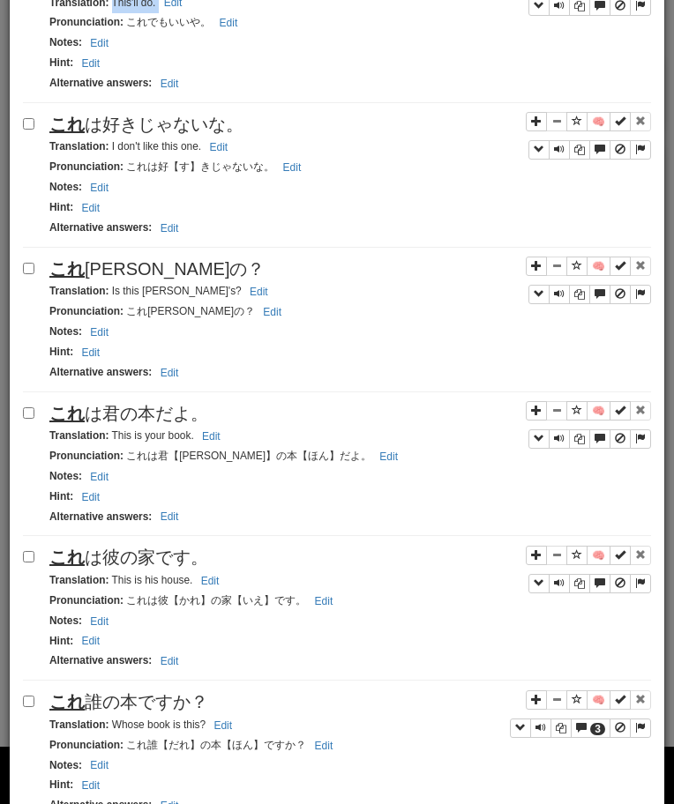
click at [127, 123] on span "これ は好きじゃないな。" at bounding box center [146, 124] width 194 height 19
click at [109, 148] on small "Translation : I don't like this one. Edit" at bounding box center [140, 146] width 183 height 12
drag, startPoint x: 109, startPoint y: 148, endPoint x: 212, endPoint y: 140, distance: 102.6
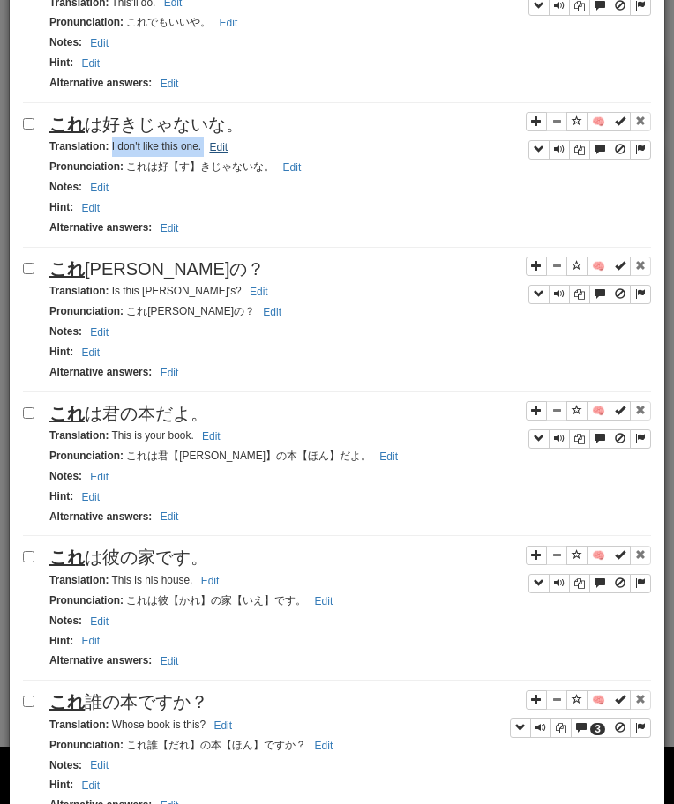
click at [212, 140] on small "Translation : I don't like this one. Edit" at bounding box center [140, 146] width 183 height 12
click at [150, 264] on span "これ [PERSON_NAME]の？" at bounding box center [156, 268] width 215 height 19
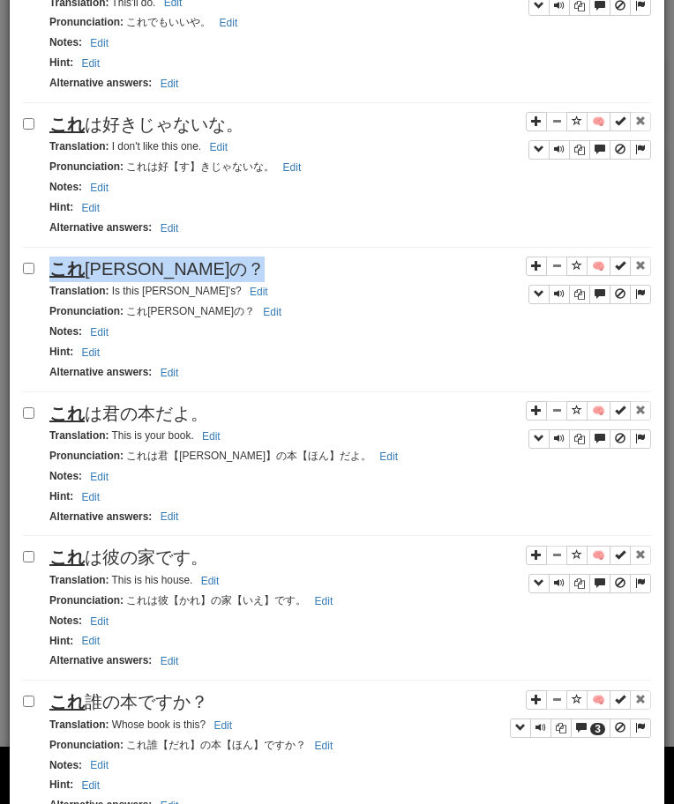
click at [150, 264] on span "これ [PERSON_NAME]の？" at bounding box center [156, 268] width 215 height 19
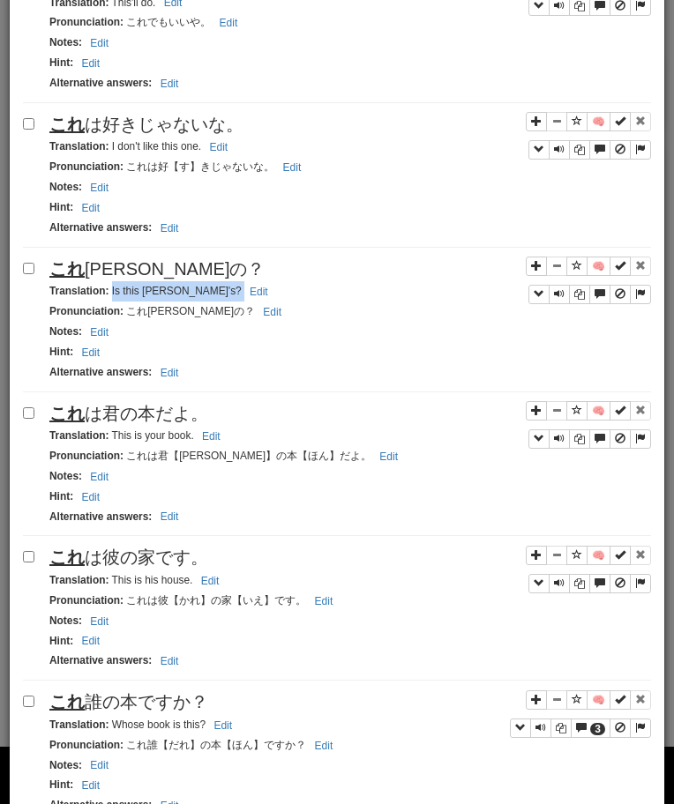
drag, startPoint x: 111, startPoint y: 293, endPoint x: 234, endPoint y: 291, distance: 122.6
click at [233, 291] on div "Translation : Is this [PERSON_NAME]'s? Edit" at bounding box center [349, 291] width 601 height 20
click at [101, 402] on div "これ は君の本だよ。" at bounding box center [349, 414] width 601 height 26
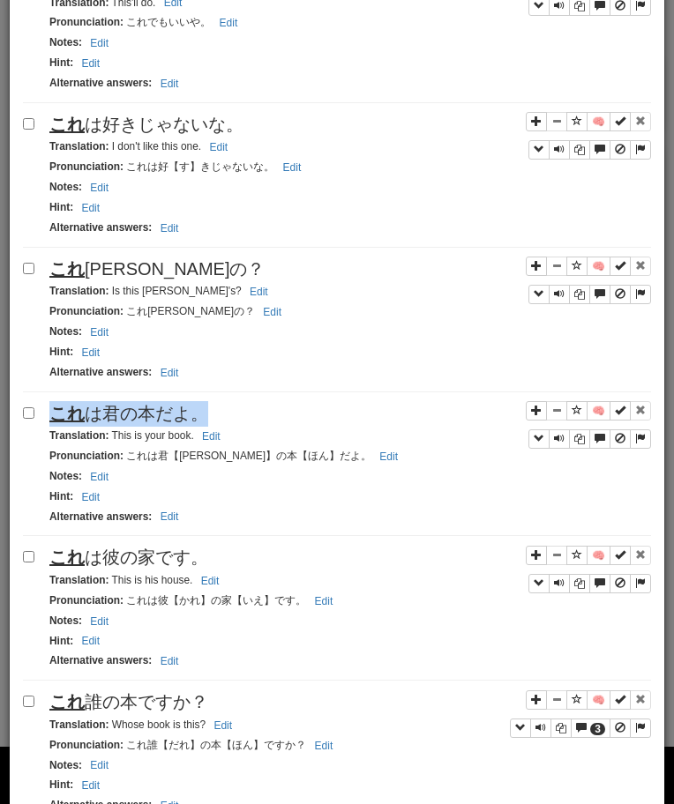
click at [101, 402] on div "これ は君の本だよ。" at bounding box center [349, 414] width 601 height 26
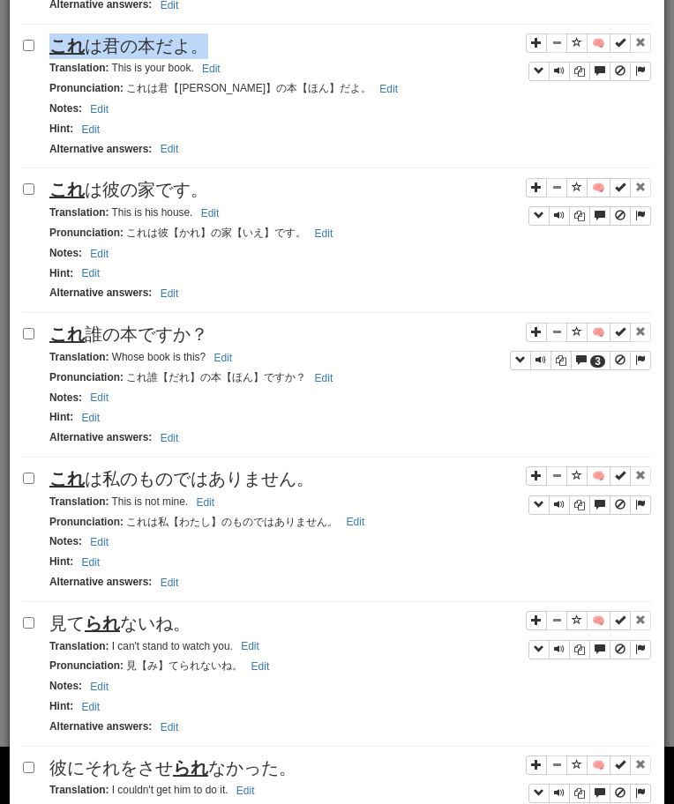
scroll to position [1022, 0]
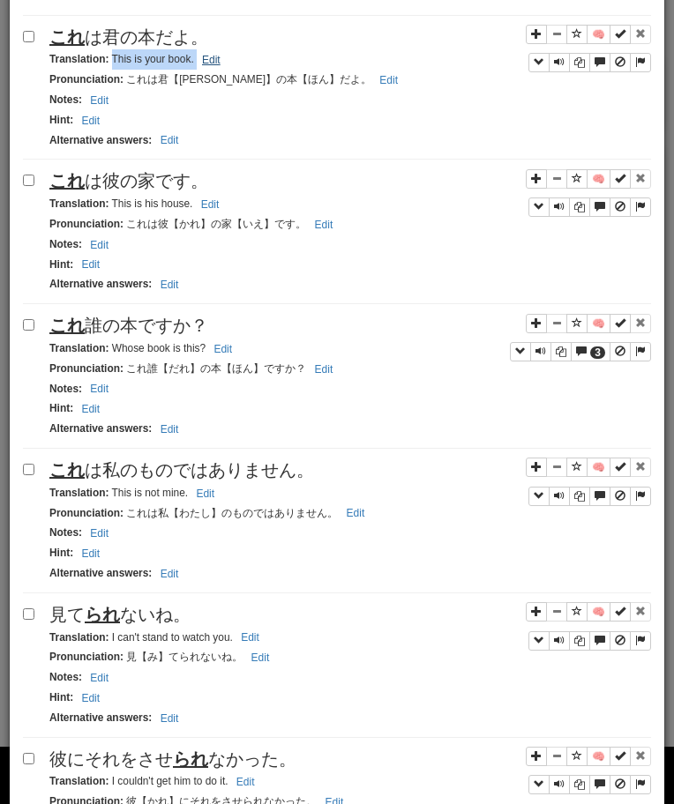
drag, startPoint x: 112, startPoint y: 60, endPoint x: 212, endPoint y: 60, distance: 99.6
click at [212, 60] on small "Translation : This is your book. Edit" at bounding box center [137, 59] width 176 height 12
click at [160, 181] on span "これ は彼の家です。" at bounding box center [128, 180] width 159 height 19
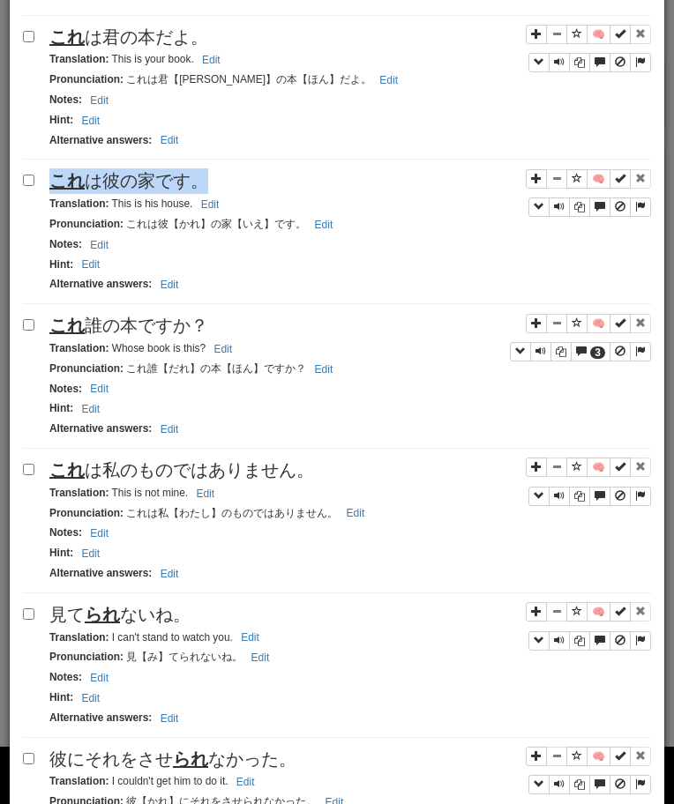
click at [160, 181] on span "これ は彼の家です。" at bounding box center [128, 180] width 159 height 19
drag, startPoint x: 113, startPoint y: 206, endPoint x: 207, endPoint y: 206, distance: 94.3
click at [206, 206] on small "Translation : This is his house. Edit" at bounding box center [136, 203] width 175 height 12
click at [119, 333] on span "これ 誰の本ですか？" at bounding box center [128, 325] width 159 height 19
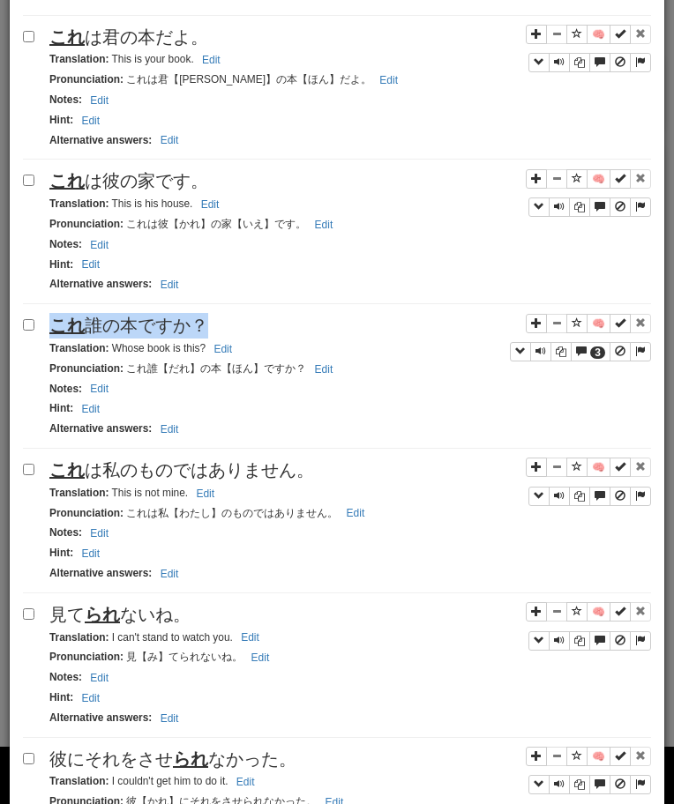
click at [119, 333] on span "これ 誰の本ですか？" at bounding box center [128, 325] width 159 height 19
drag, startPoint x: 111, startPoint y: 347, endPoint x: 250, endPoint y: 348, distance: 139.3
click at [250, 348] on div "Translation : Whose book is this? Edit" at bounding box center [349, 349] width 601 height 20
click at [232, 466] on span "これ は私のものではありません。" at bounding box center [181, 469] width 265 height 19
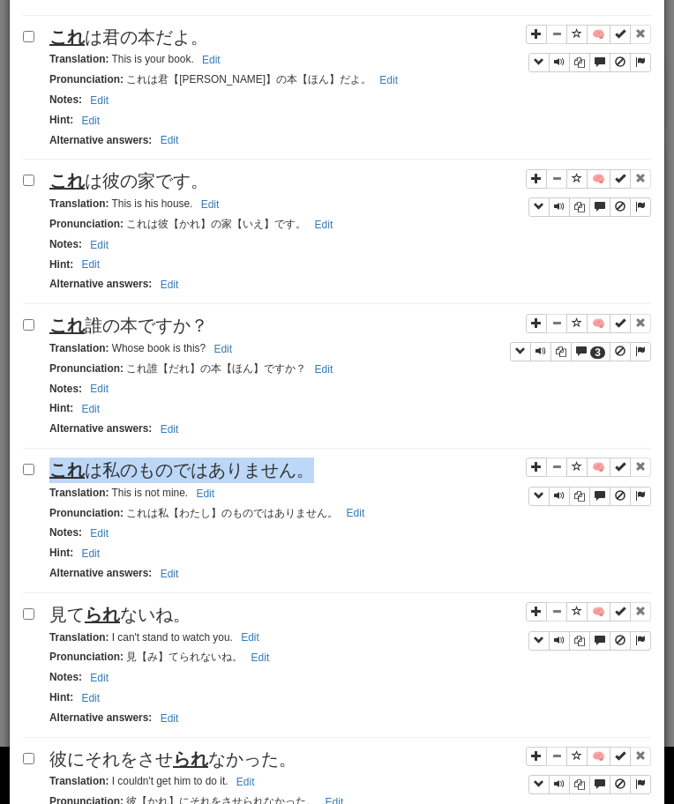
click at [232, 466] on span "これ は私のものではありません。" at bounding box center [181, 469] width 265 height 19
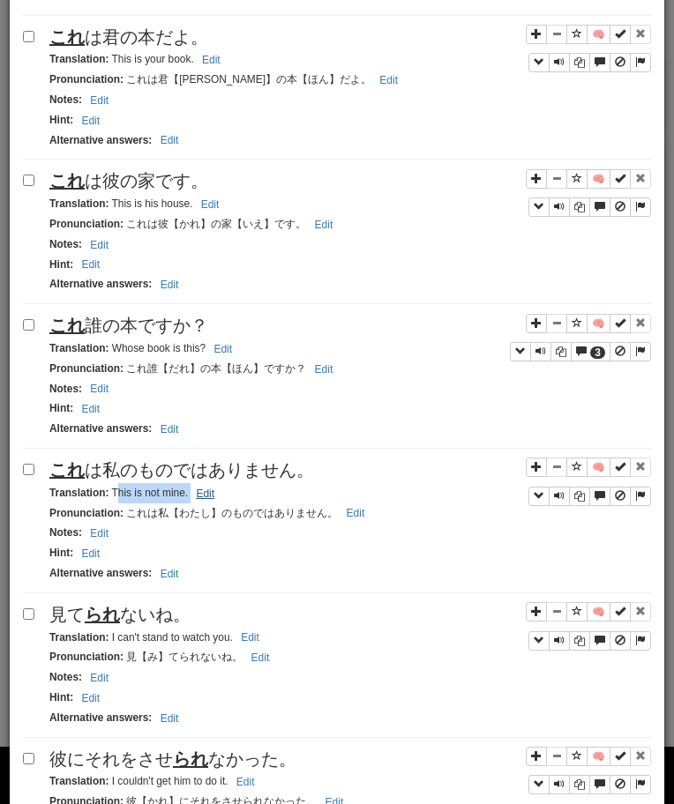
drag, startPoint x: 114, startPoint y: 496, endPoint x: 197, endPoint y: 496, distance: 83.8
click at [197, 496] on small "Translation : This is not mine. Edit" at bounding box center [134, 493] width 170 height 12
drag, startPoint x: 112, startPoint y: 495, endPoint x: 198, endPoint y: 499, distance: 86.5
click at [197, 499] on small "Translation : This is not mine. Edit" at bounding box center [134, 493] width 170 height 12
click at [117, 601] on div "Apply to all selected: to Reviews from Reviews Favorite 🧠 Known Master Reset Ig…" at bounding box center [337, 760] width 628 height 2992
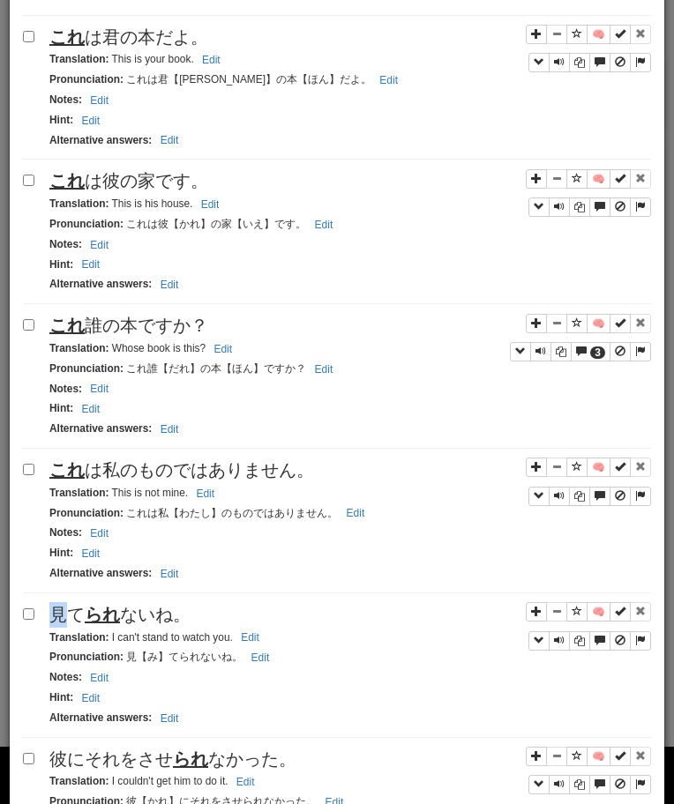
click at [117, 601] on div "Apply to all selected: to Reviews from Reviews Favorite 🧠 Known Master Reset Ig…" at bounding box center [337, 760] width 628 height 2992
drag, startPoint x: 110, startPoint y: 638, endPoint x: 281, endPoint y: 647, distance: 171.3
click at [280, 647] on div "Translation : I can't stand to watch you. Edit" at bounding box center [349, 638] width 601 height 20
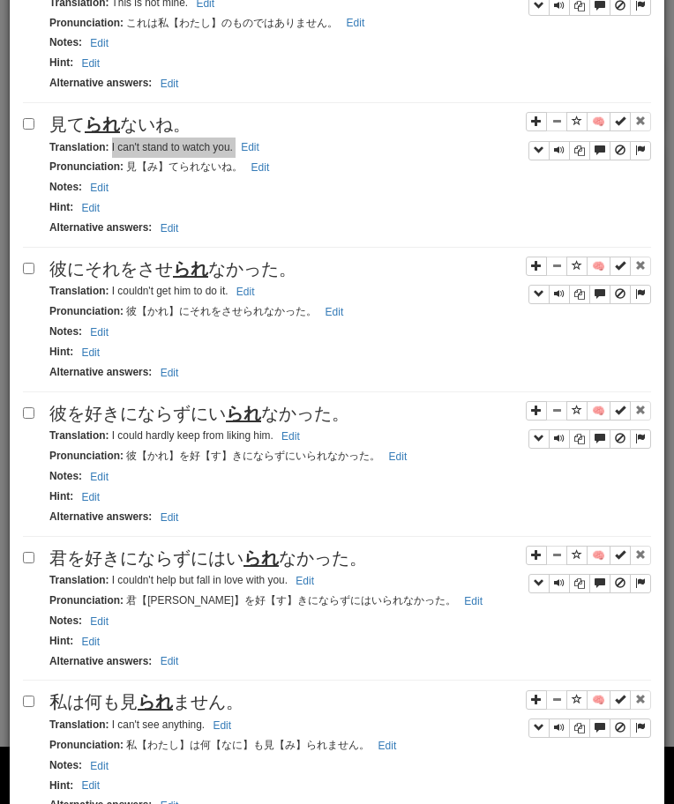
scroll to position [1599, 0]
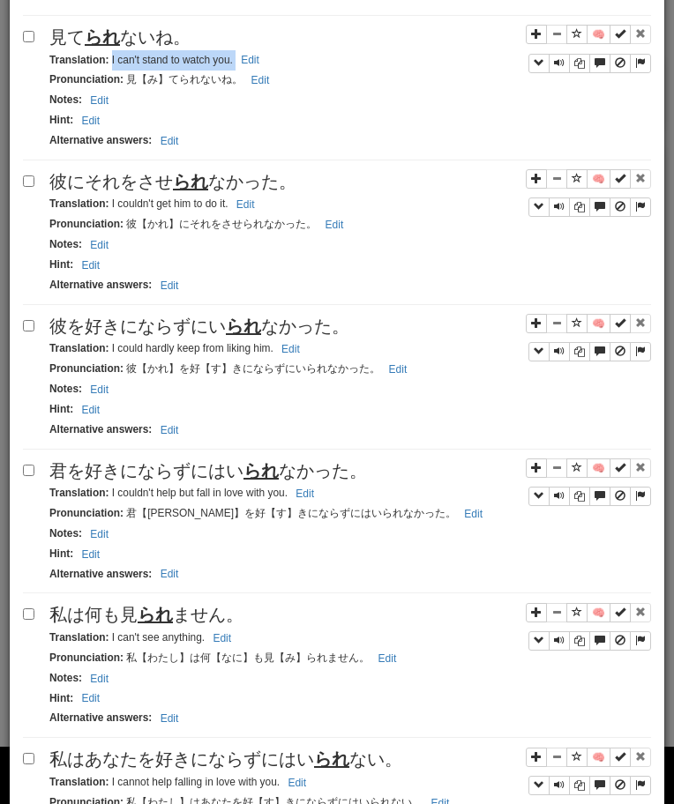
click at [141, 202] on small "Translation : I couldn't get him to do it. Edit" at bounding box center [154, 203] width 211 height 12
click at [141, 175] on span "彼にそれをさせ られ なかった。" at bounding box center [172, 181] width 247 height 19
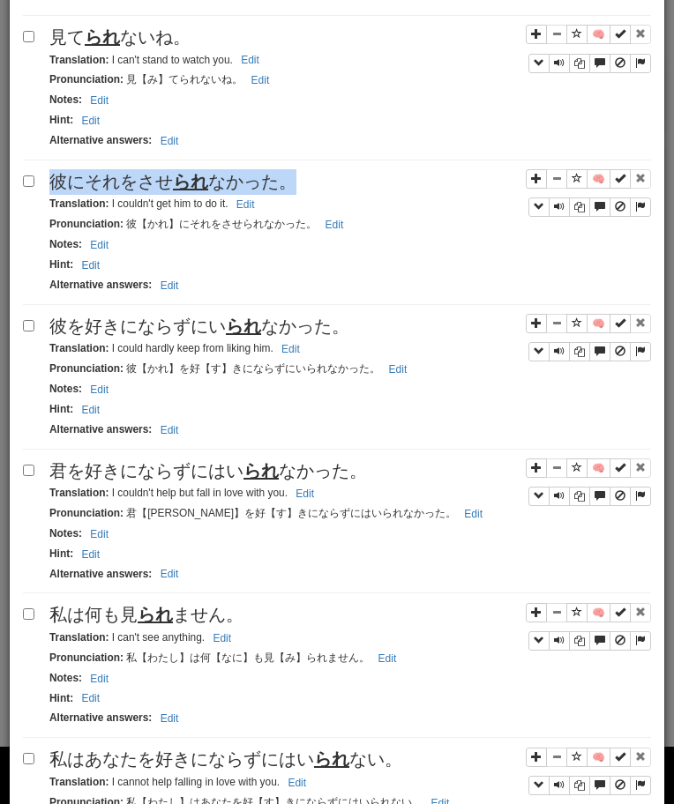
click at [141, 175] on span "彼にそれをさせ られ なかった。" at bounding box center [172, 181] width 247 height 19
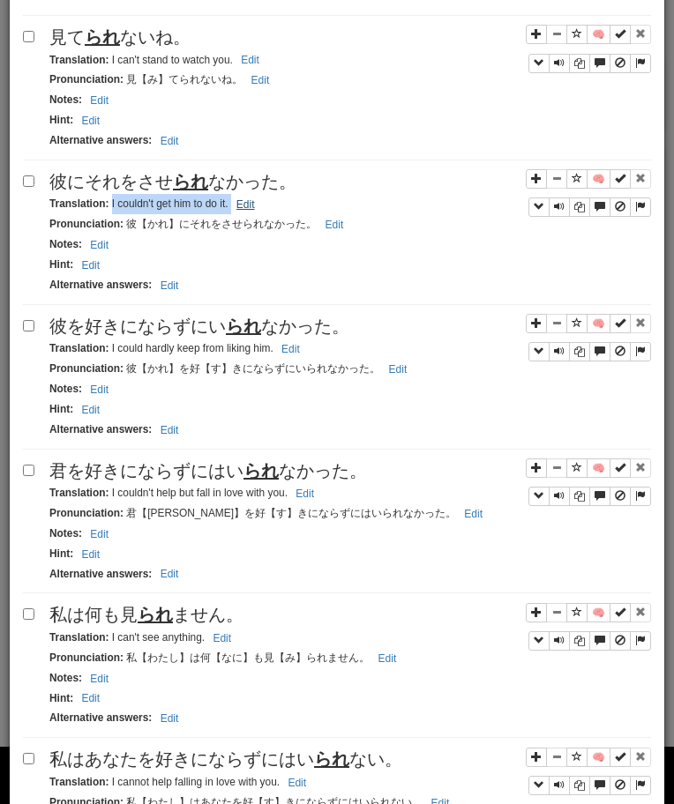
drag, startPoint x: 109, startPoint y: 207, endPoint x: 256, endPoint y: 210, distance: 146.4
click at [256, 210] on small "Translation : I couldn't get him to do it. Edit" at bounding box center [154, 203] width 211 height 12
click at [153, 327] on span "彼を好きにならずにい られ なかった。" at bounding box center [199, 326] width 300 height 19
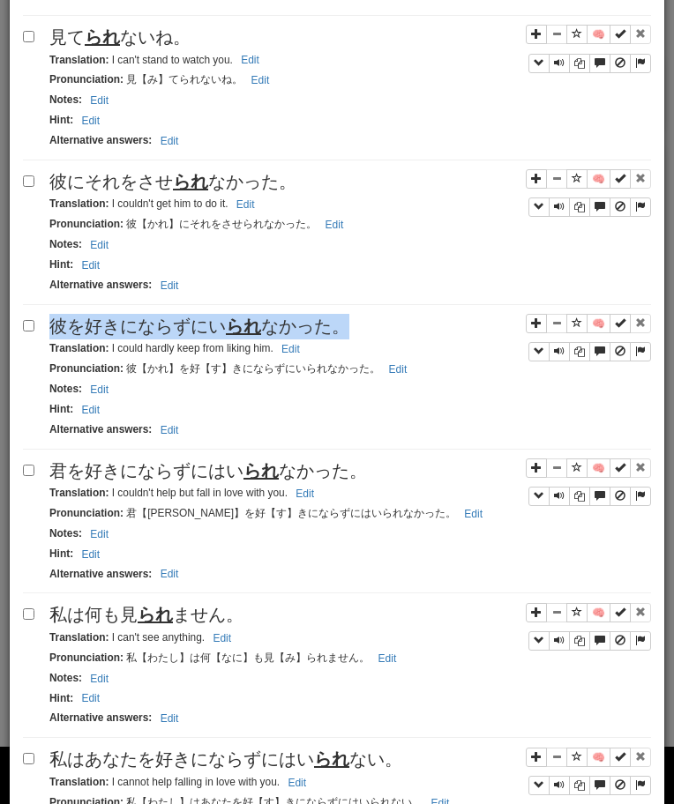
click at [153, 327] on span "彼を好きにならずにい られ なかった。" at bounding box center [199, 326] width 300 height 19
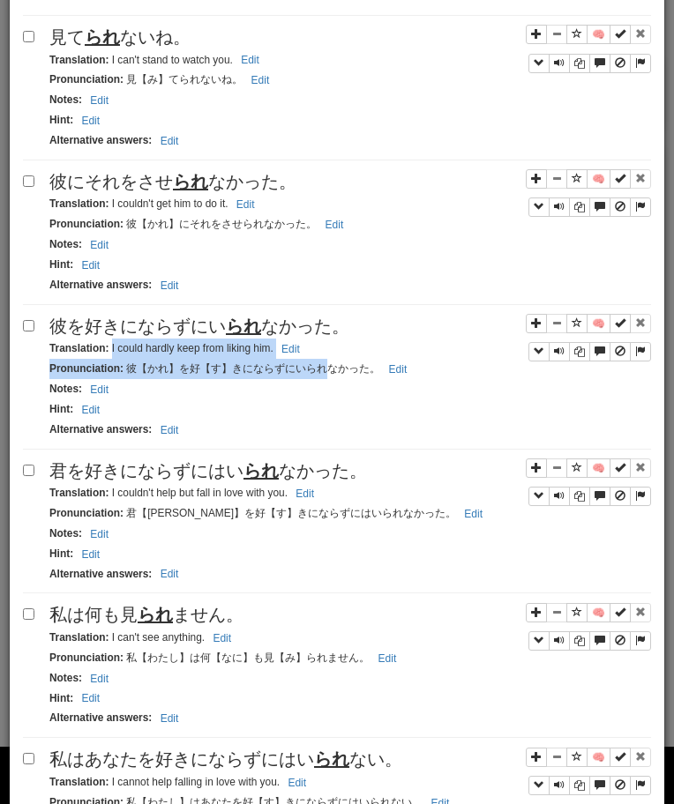
drag, startPoint x: 111, startPoint y: 354, endPoint x: 326, endPoint y: 362, distance: 215.3
click at [326, 362] on div "🧠 彼を好きにならずにい られ なかった。 Translation : I could hardly keep from liking him. Edit P…" at bounding box center [337, 382] width 628 height 136
click at [232, 357] on div "Translation : I could hardly keep from liking him. Edit" at bounding box center [349, 349] width 601 height 20
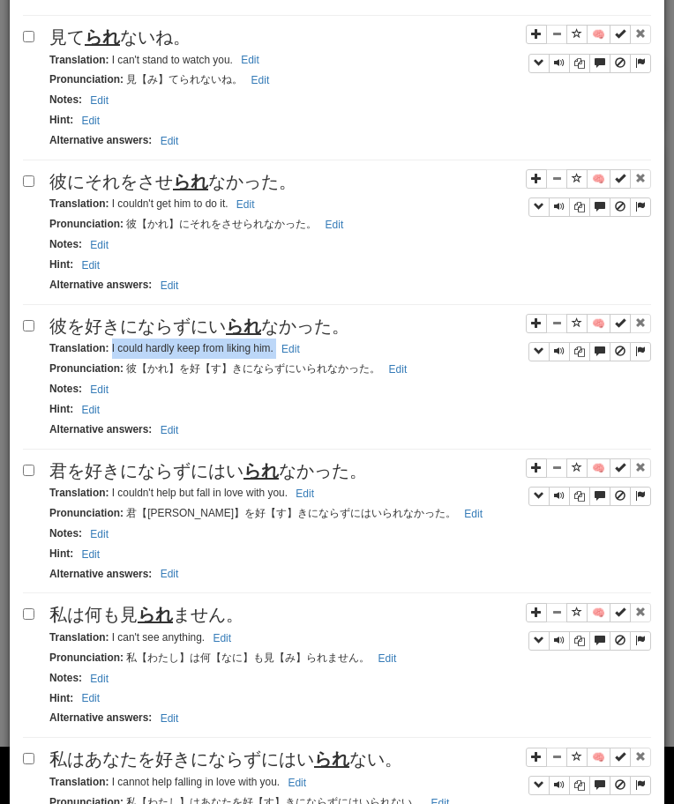
drag, startPoint x: 109, startPoint y: 351, endPoint x: 320, endPoint y: 352, distance: 210.7
click at [320, 353] on div "Translation : I could hardly keep from liking him. Edit" at bounding box center [349, 349] width 601 height 20
click at [198, 466] on span "君を好きにならずにはい られ なかった。" at bounding box center [207, 470] width 317 height 19
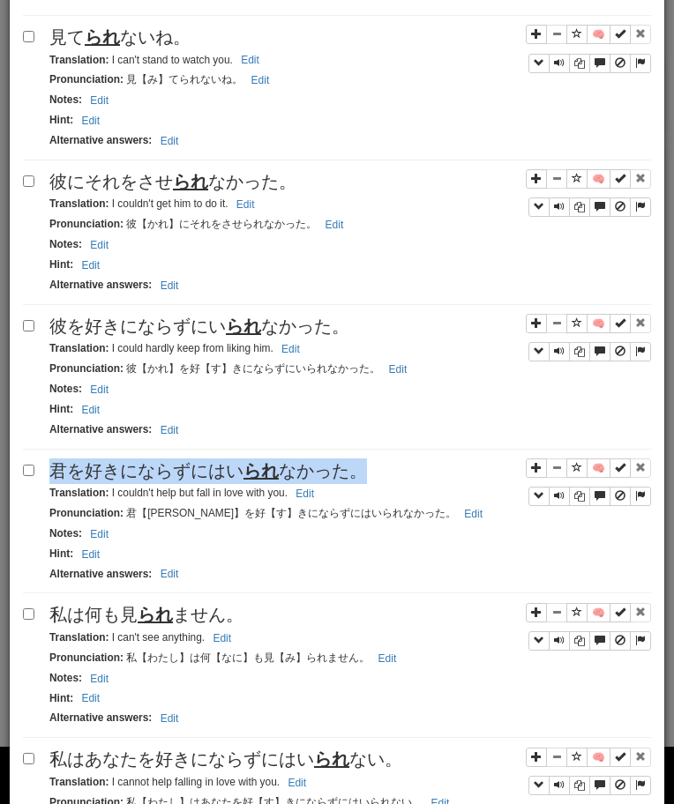
click at [198, 466] on span "君を好きにならずにはい られ なかった。" at bounding box center [207, 470] width 317 height 19
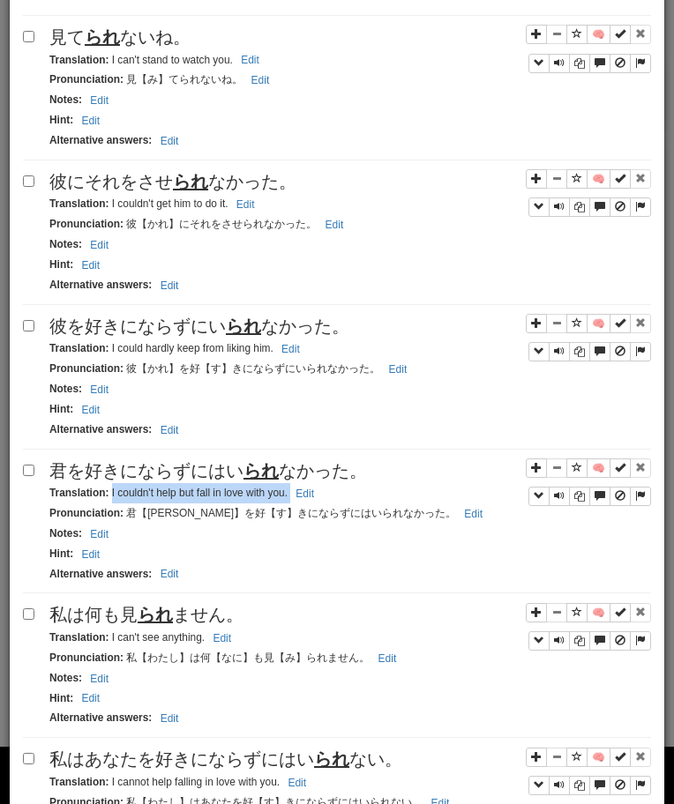
drag, startPoint x: 111, startPoint y: 496, endPoint x: 356, endPoint y: 501, distance: 245.1
click at [356, 501] on div "Translation : I couldn't help but fall in love with you. Edit" at bounding box center [349, 493] width 601 height 20
click at [163, 603] on div "Apply to all selected: to Reviews from Reviews Favorite 🧠 Known Master Reset Ig…" at bounding box center [337, 182] width 628 height 2992
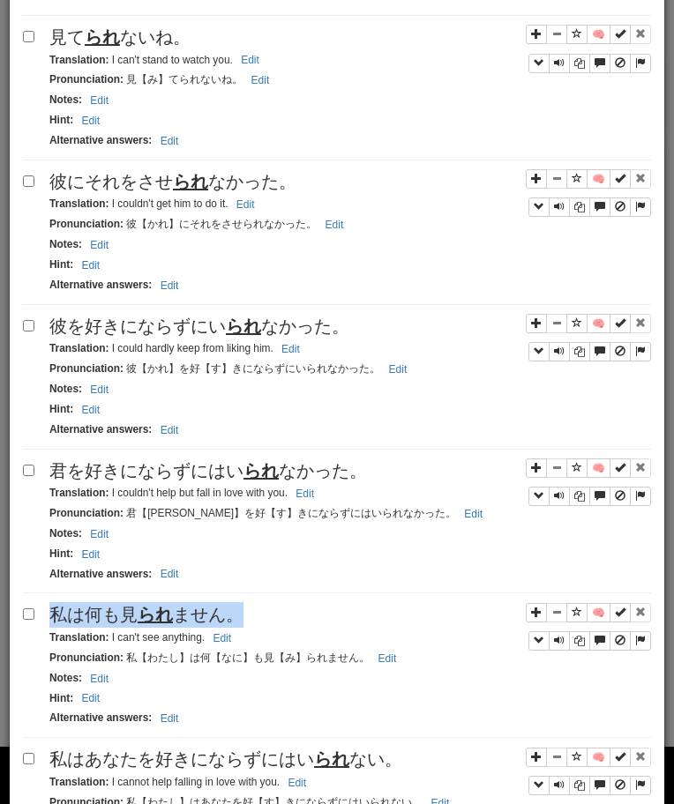
click at [163, 603] on div "Apply to all selected: to Reviews from Reviews Favorite 🧠 Known Master Reset Ig…" at bounding box center [337, 182] width 628 height 2992
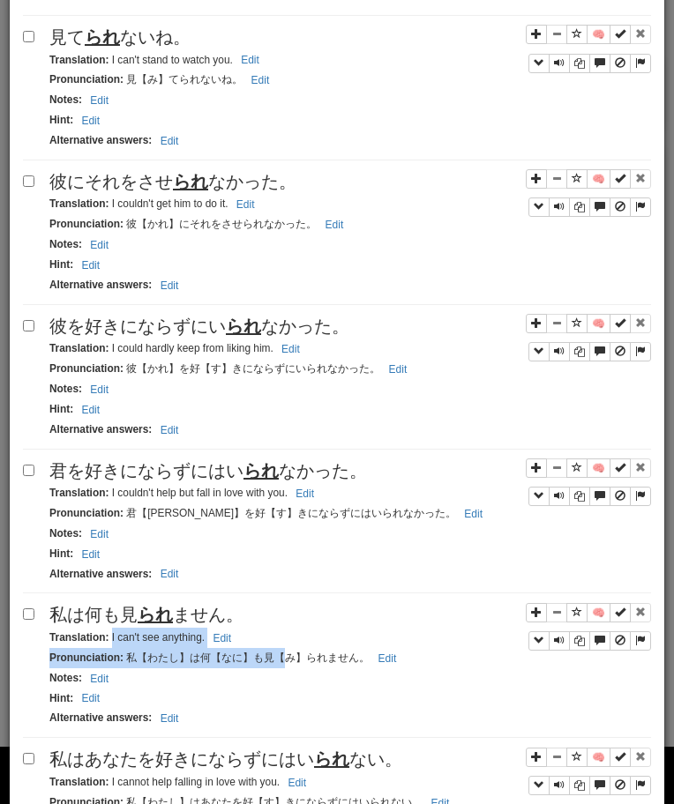
drag, startPoint x: 110, startPoint y: 640, endPoint x: 285, endPoint y: 671, distance: 177.3
click at [284, 672] on div "🧠 私は何も見 られ ません。 Translation : I can't see anything. Edit Pronunciation : 私【わたし】…" at bounding box center [337, 670] width 628 height 136
click at [184, 656] on small "Pronunciation : 私【わたし】は何【なに】も見【み】られません。 Edit" at bounding box center [225, 658] width 352 height 12
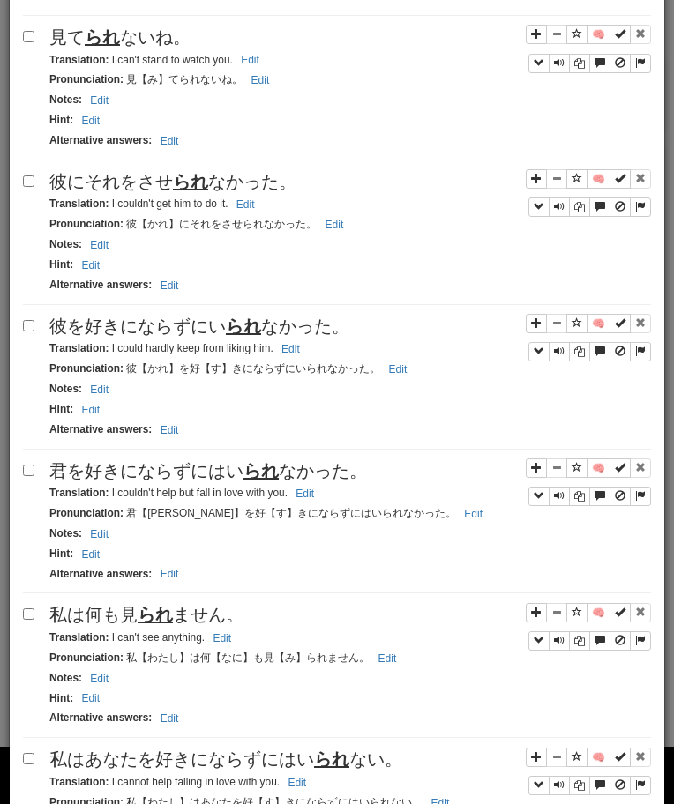
drag, startPoint x: 111, startPoint y: 640, endPoint x: 249, endPoint y: 640, distance: 137.5
click at [249, 640] on div "Translation : I can't see anything. Edit" at bounding box center [349, 638] width 601 height 20
drag, startPoint x: 110, startPoint y: 643, endPoint x: 270, endPoint y: 643, distance: 159.6
click at [269, 643] on div "Translation : I can't see anything. Edit" at bounding box center [349, 638] width 601 height 20
click at [202, 772] on div "私はあなたを好きにならずにはい られ ない。" at bounding box center [349, 760] width 601 height 26
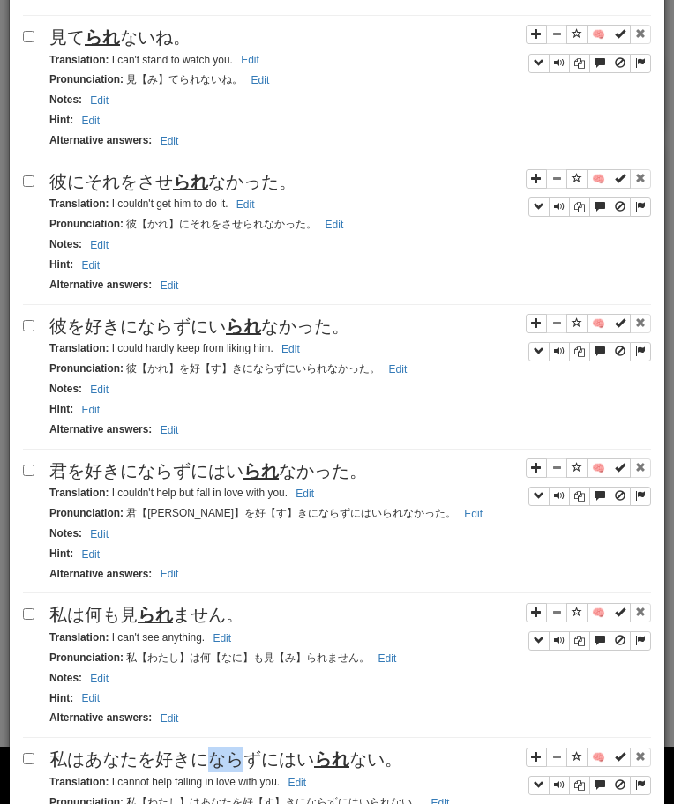
click at [202, 772] on div "私はあなたを好きにならずにはい られ ない。" at bounding box center [349, 760] width 601 height 26
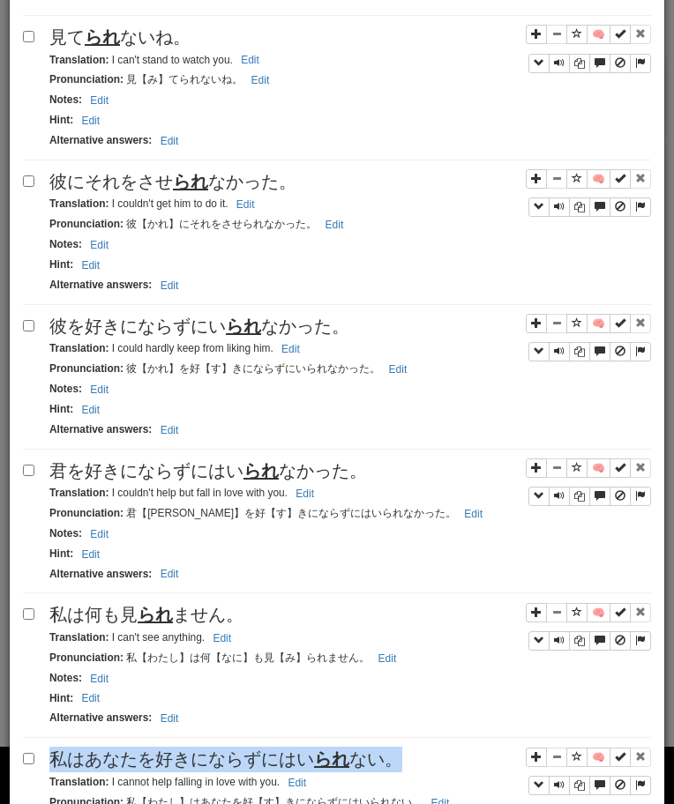
click at [202, 772] on div "私はあなたを好きにならずにはい られ ない。" at bounding box center [349, 760] width 601 height 26
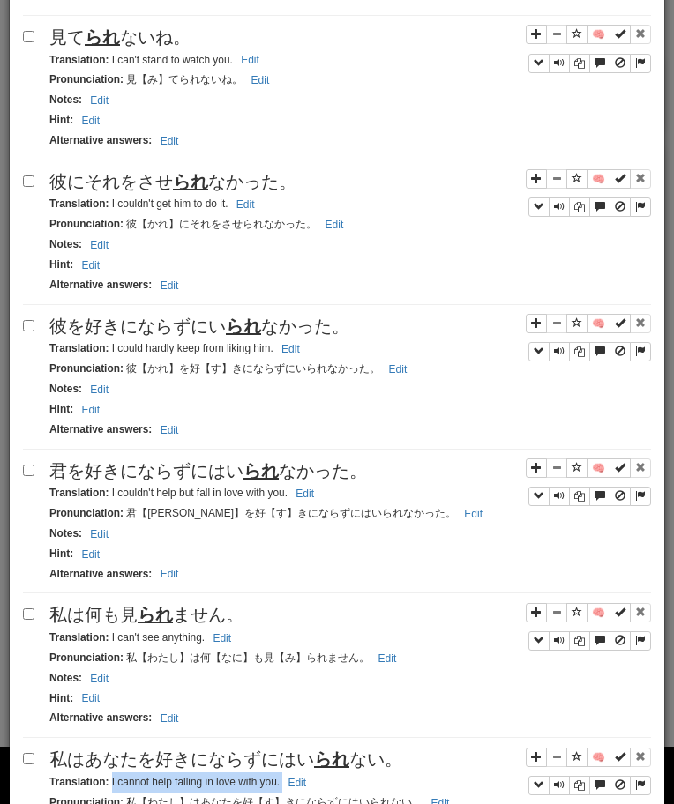
drag, startPoint x: 109, startPoint y: 784, endPoint x: 389, endPoint y: 780, distance: 279.5
click at [389, 780] on div "Translation : I cannot help falling in love with you. Edit" at bounding box center [349, 782] width 601 height 20
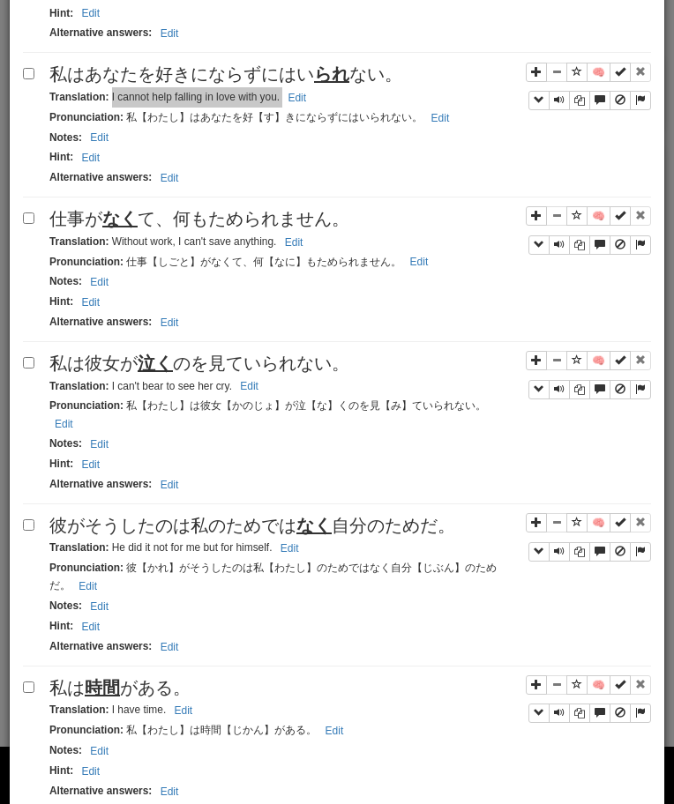
scroll to position [2316, 0]
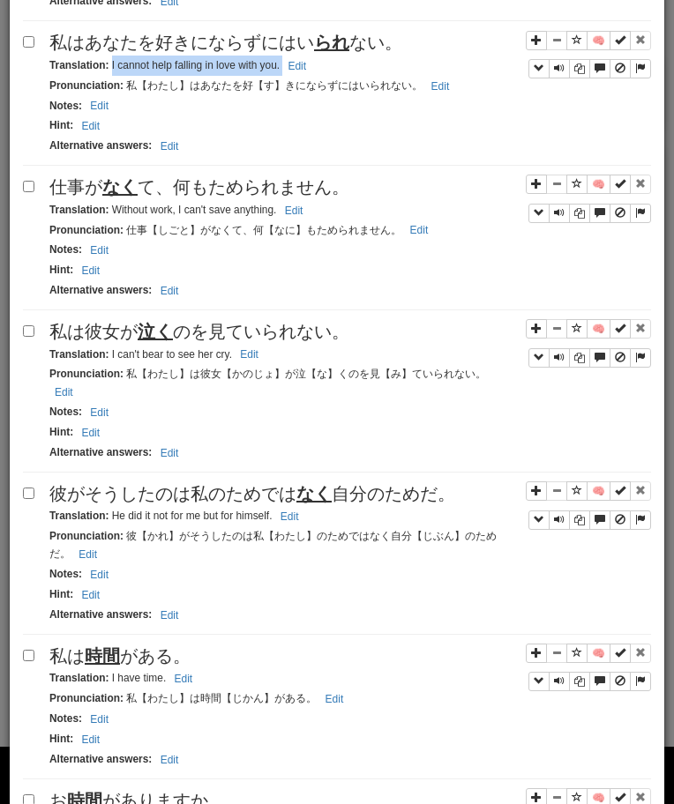
click at [160, 197] on span "仕事が なく て、何もためられません。" at bounding box center [199, 186] width 300 height 19
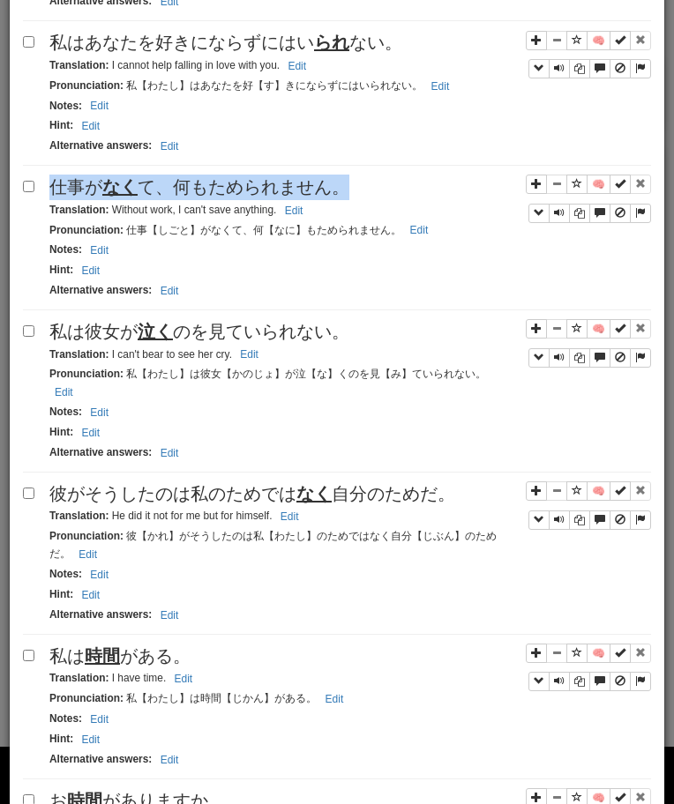
click at [160, 197] on span "仕事が なく て、何もためられません。" at bounding box center [199, 186] width 300 height 19
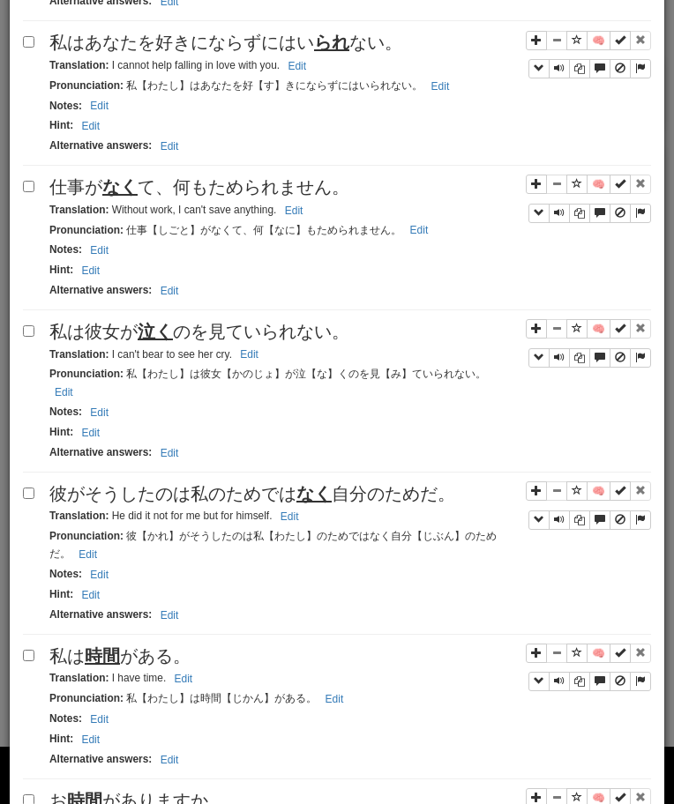
click at [115, 213] on small "Translation : Without work, I can't save anything. Edit" at bounding box center [178, 210] width 258 height 12
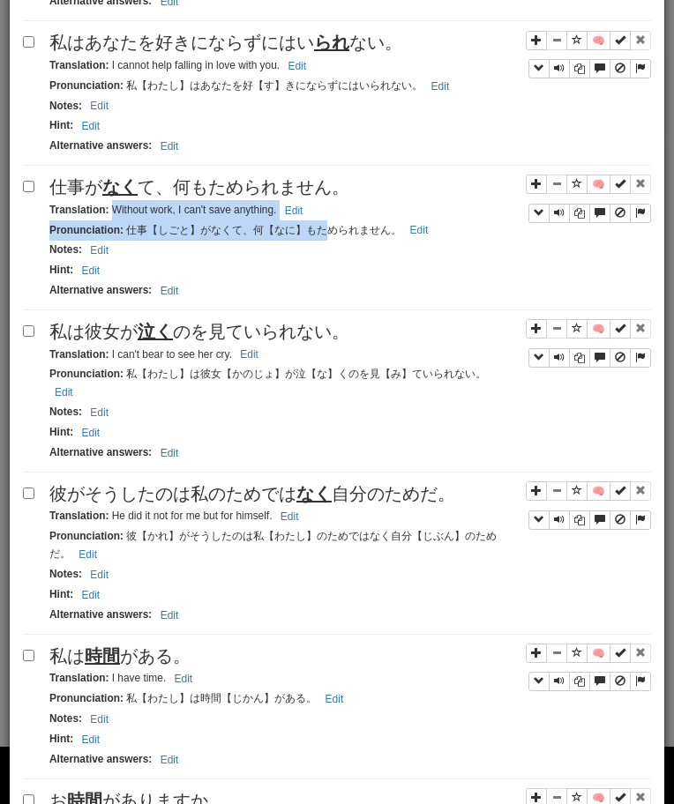
drag, startPoint x: 110, startPoint y: 213, endPoint x: 328, endPoint y: 226, distance: 218.1
click at [322, 226] on div "🧠 仕事が なく て、何もためられません。 Translation : Without work, I can't save anything. Edit P…" at bounding box center [337, 243] width 628 height 136
click at [182, 216] on small "Translation : Without work, I can't save anything. Edit" at bounding box center [178, 210] width 258 height 12
drag, startPoint x: 113, startPoint y: 213, endPoint x: 286, endPoint y: 212, distance: 172.8
click at [286, 212] on small "Translation : Without work, I can't save anything. Edit" at bounding box center [178, 210] width 258 height 12
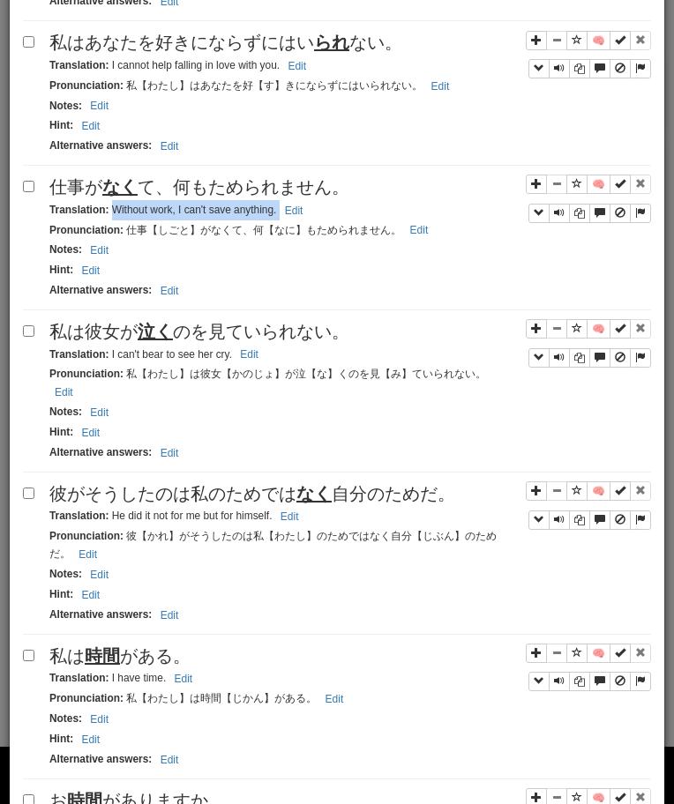
click at [119, 345] on div "私は彼女が 泣く のを見ていられない。" at bounding box center [349, 332] width 601 height 26
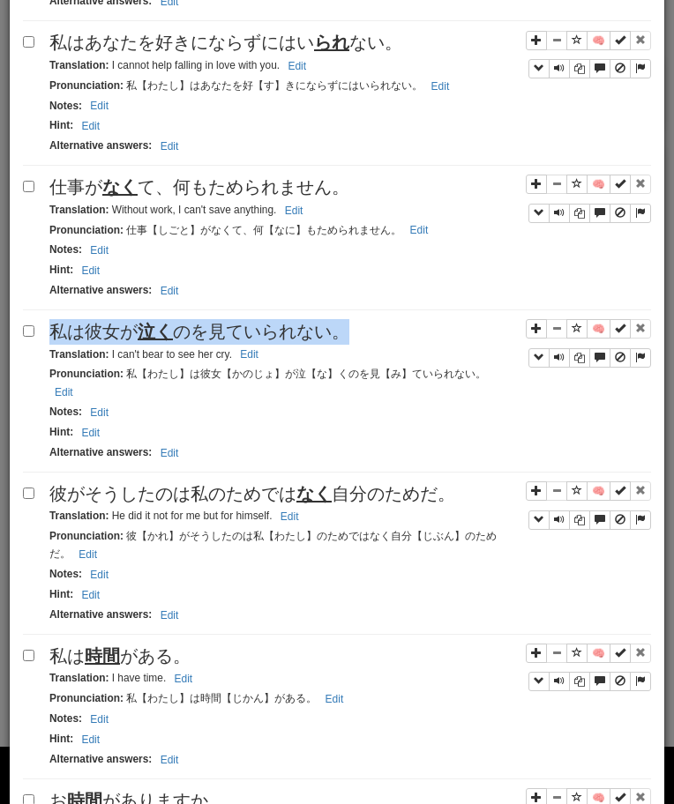
click at [119, 345] on div "私は彼女が 泣く のを見ていられない。" at bounding box center [349, 332] width 601 height 26
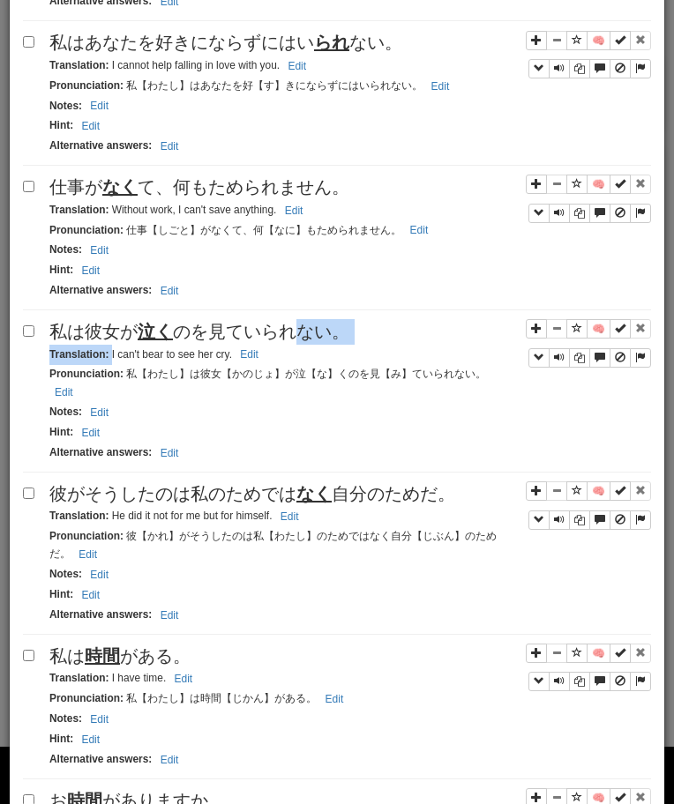
drag, startPoint x: 109, startPoint y: 358, endPoint x: 297, endPoint y: 345, distance: 188.3
click at [297, 345] on div "🧠 私は彼女が 泣く のを見ていられない。 Translation : I can't bear to see her cry. Edit Pronuncia…" at bounding box center [337, 395] width 628 height 153
click at [112, 365] on div "Translation : I can't bear to see her cry. Edit" at bounding box center [349, 355] width 601 height 20
drag, startPoint x: 110, startPoint y: 357, endPoint x: 260, endPoint y: 354, distance: 149.9
click at [260, 354] on small "Translation : I can't bear to see her cry. Edit" at bounding box center [156, 354] width 214 height 12
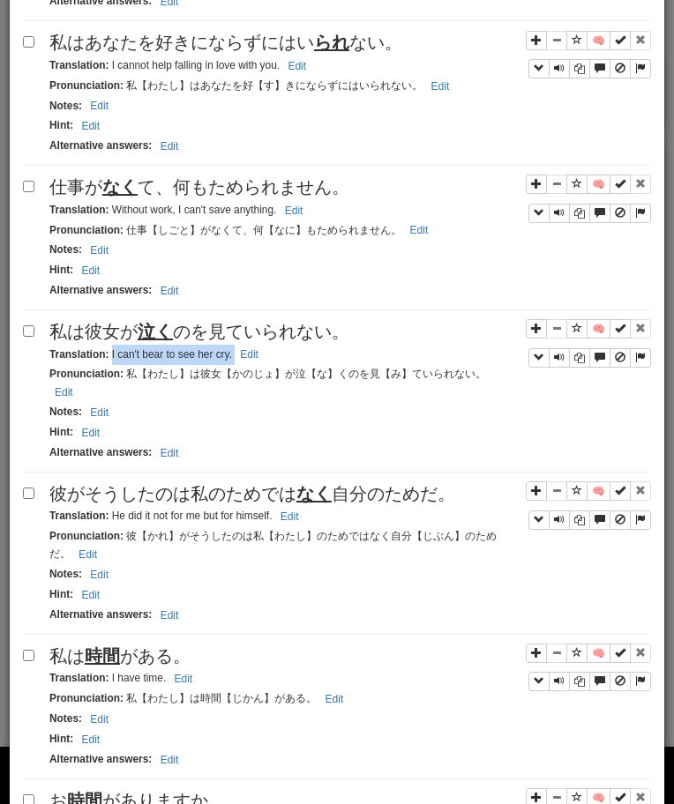
click at [161, 485] on span "彼がそうしたのは私のためでは なく 自分のためだ。" at bounding box center [252, 493] width 406 height 19
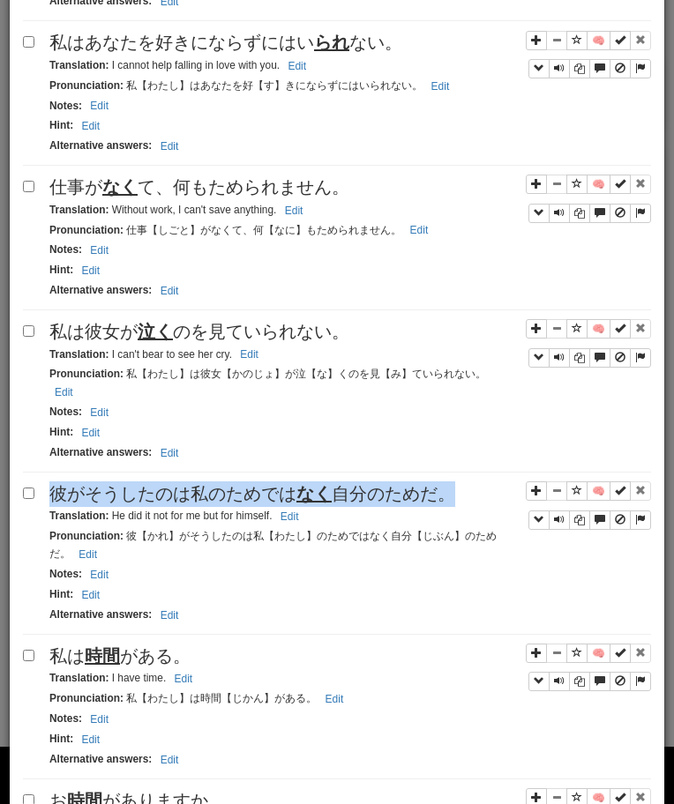
click at [161, 485] on span "彼がそうしたのは私のためでは なく 自分のためだ。" at bounding box center [252, 493] width 406 height 19
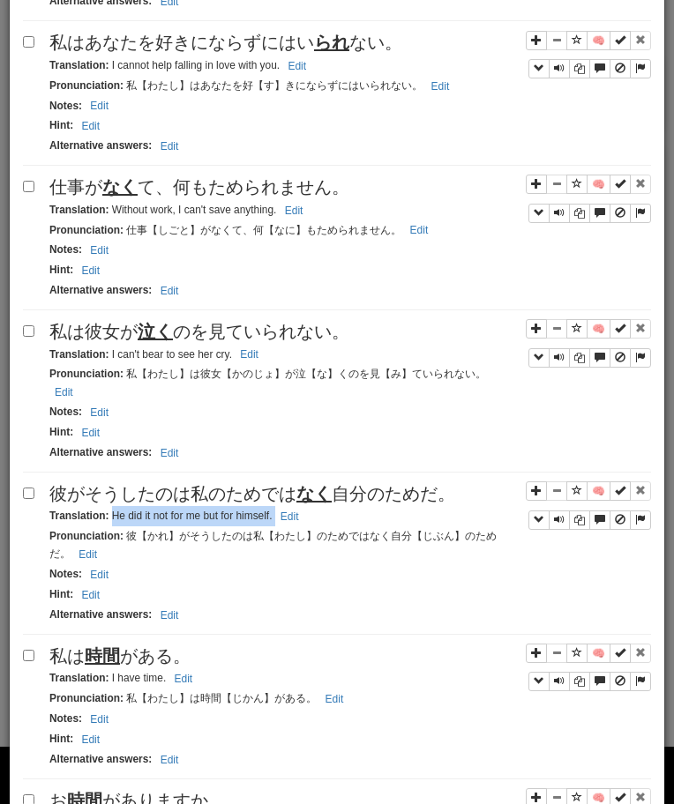
drag, startPoint x: 111, startPoint y: 505, endPoint x: 307, endPoint y: 505, distance: 195.7
click at [306, 506] on div "Translation : He did it not for me but for himself. Edit" at bounding box center [349, 516] width 601 height 20
click at [144, 646] on span "私は 時間 がある。" at bounding box center [119, 655] width 141 height 19
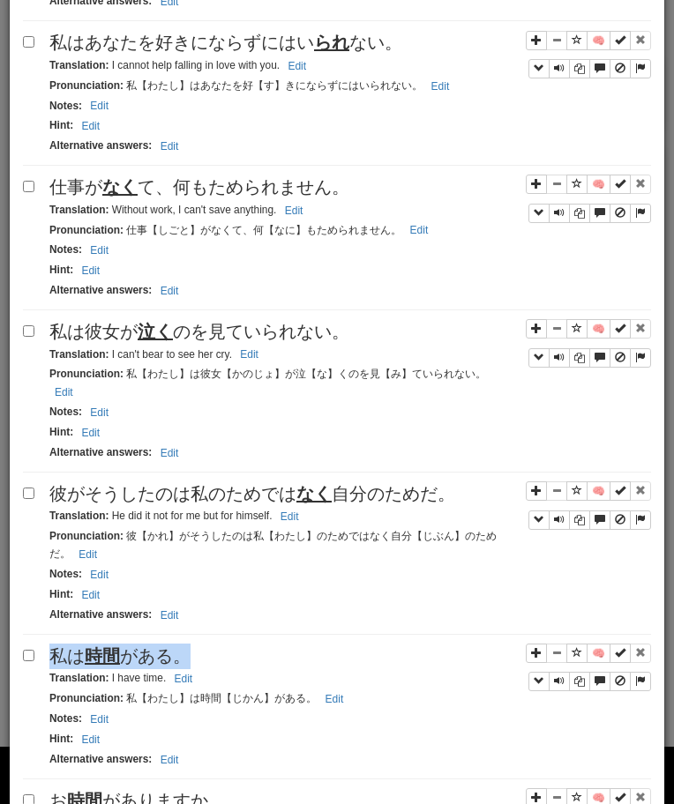
click at [144, 646] on span "私は 時間 がある。" at bounding box center [119, 655] width 141 height 19
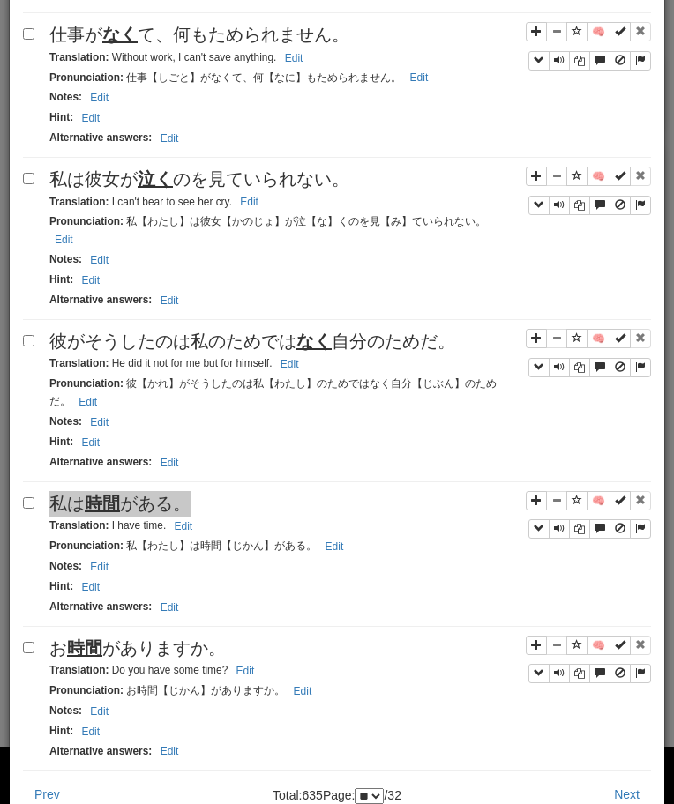
scroll to position [2547, 0]
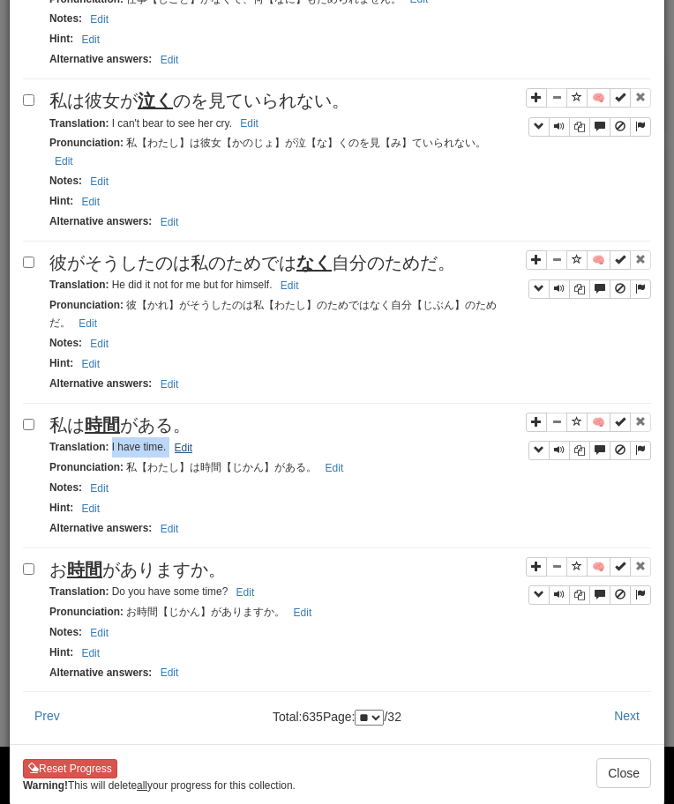
drag, startPoint x: 109, startPoint y: 434, endPoint x: 188, endPoint y: 436, distance: 78.5
click at [187, 441] on small "Translation : I have time. Edit" at bounding box center [123, 447] width 148 height 12
click at [157, 560] on span "お 時間 がありますか。" at bounding box center [137, 569] width 176 height 19
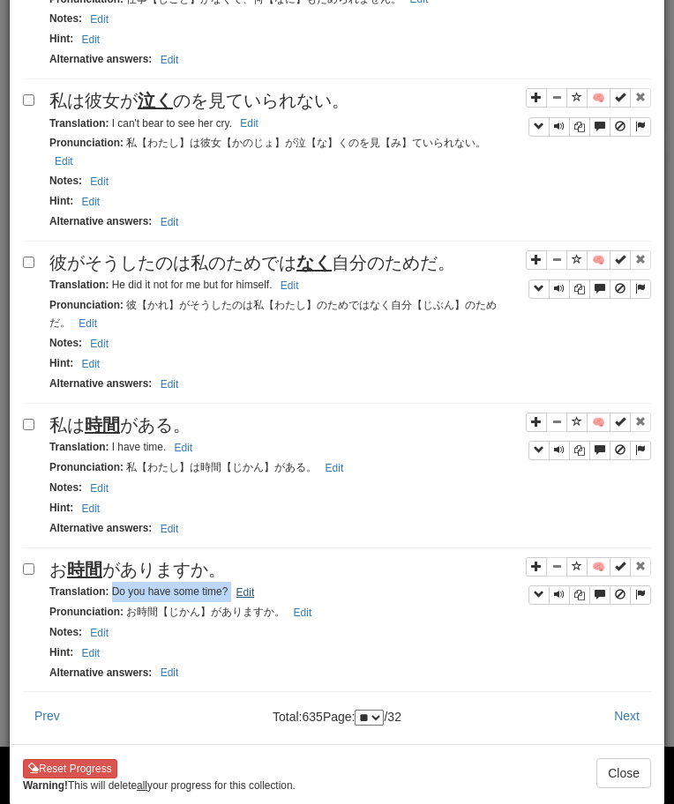
drag, startPoint x: 111, startPoint y: 583, endPoint x: 242, endPoint y: 584, distance: 130.5
click at [242, 585] on small "Translation : Do you have some time? Edit" at bounding box center [154, 591] width 210 height 12
click at [612, 704] on button "Next" at bounding box center [626, 716] width 48 height 30
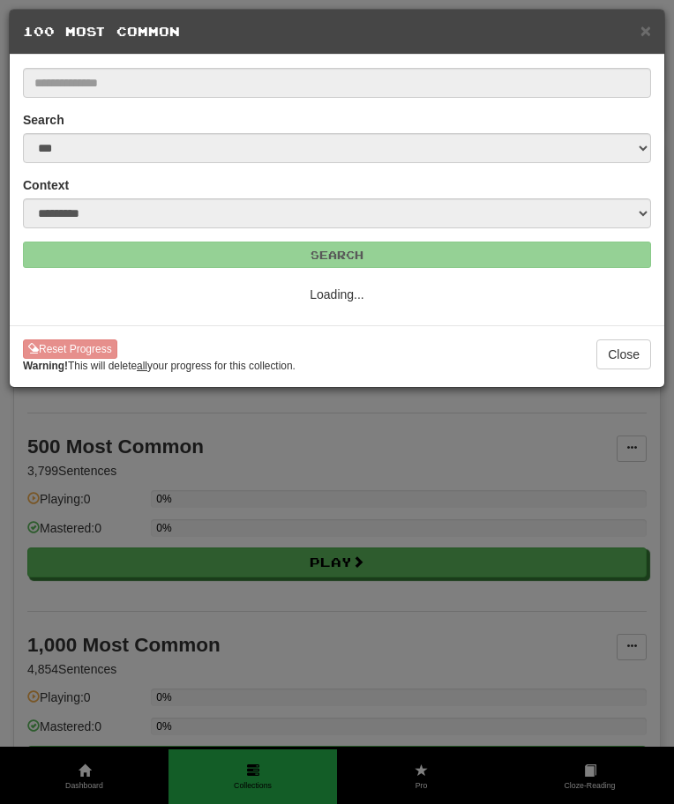
select select "**"
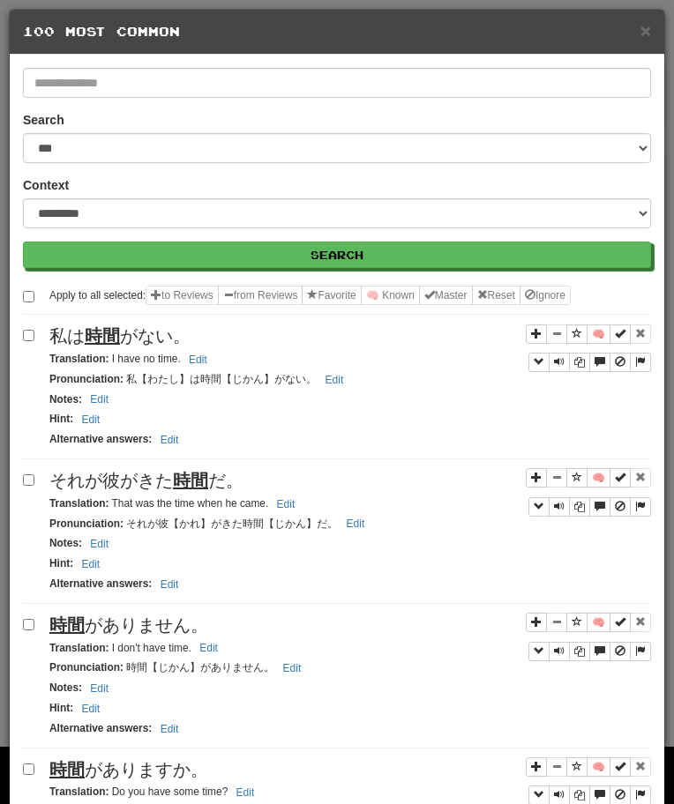
click at [144, 338] on span "私は 時間 がない。" at bounding box center [119, 335] width 141 height 19
drag, startPoint x: 110, startPoint y: 357, endPoint x: 192, endPoint y: 358, distance: 82.0
click at [192, 358] on small "Translation : I have no time. Edit" at bounding box center [130, 359] width 163 height 12
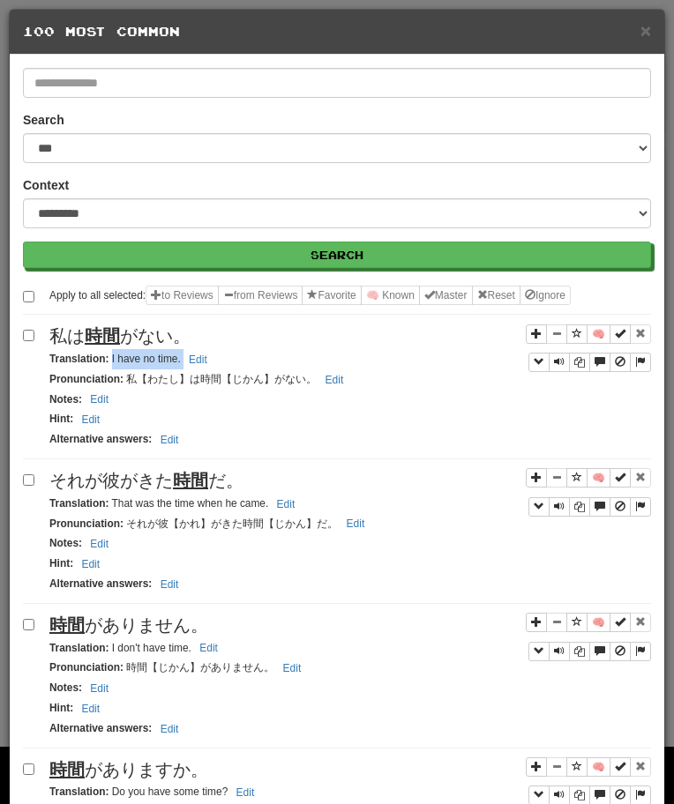
click at [134, 475] on span "それが彼がきた 時間 だ。" at bounding box center [146, 480] width 194 height 19
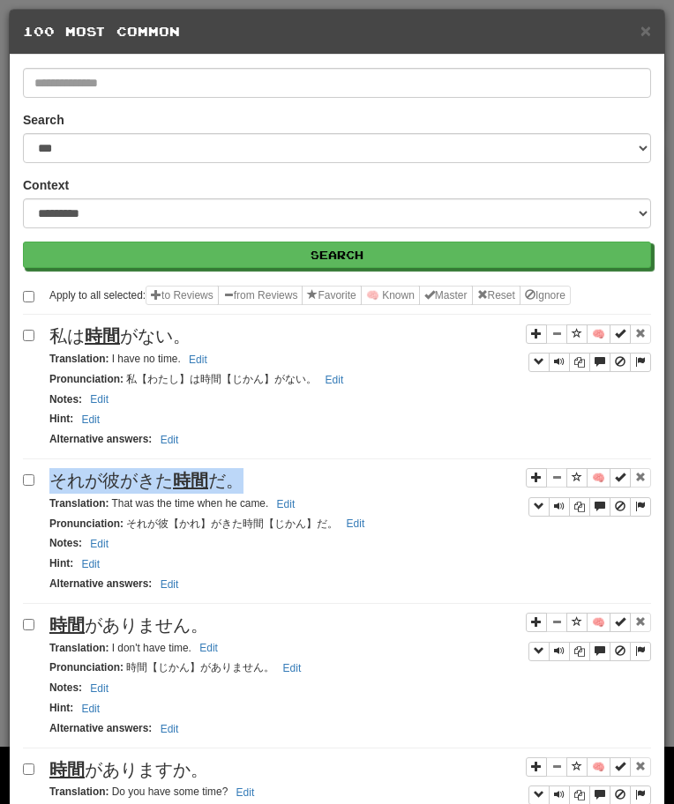
click at [134, 475] on span "それが彼がきた 時間 だ。" at bounding box center [146, 480] width 194 height 19
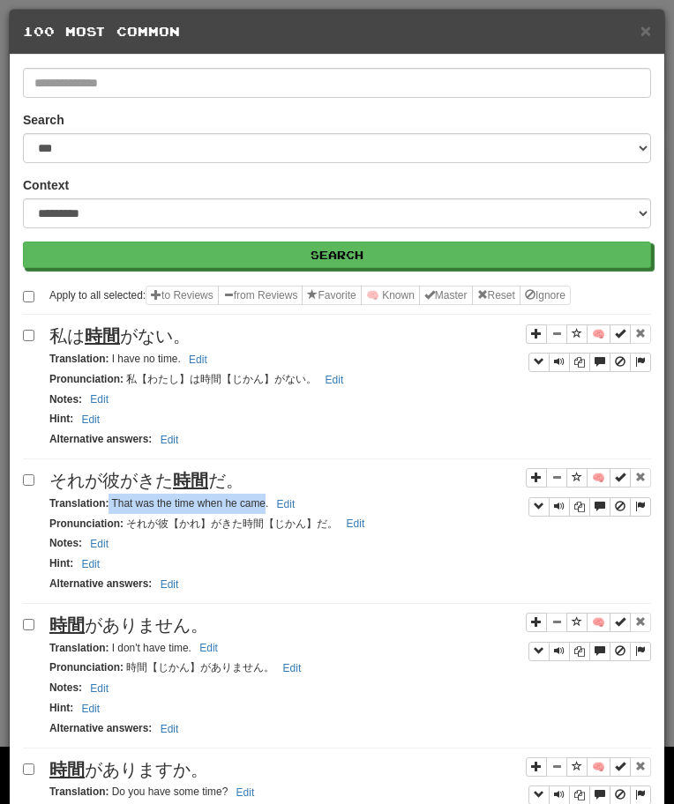
drag, startPoint x: 108, startPoint y: 505, endPoint x: 264, endPoint y: 510, distance: 155.2
click at [264, 510] on div "Translation : That was the time when he came. Edit" at bounding box center [349, 504] width 601 height 20
drag, startPoint x: 111, startPoint y: 502, endPoint x: 270, endPoint y: 508, distance: 158.8
click at [270, 508] on small "Translation : That was the time when he came. Edit" at bounding box center [174, 503] width 250 height 12
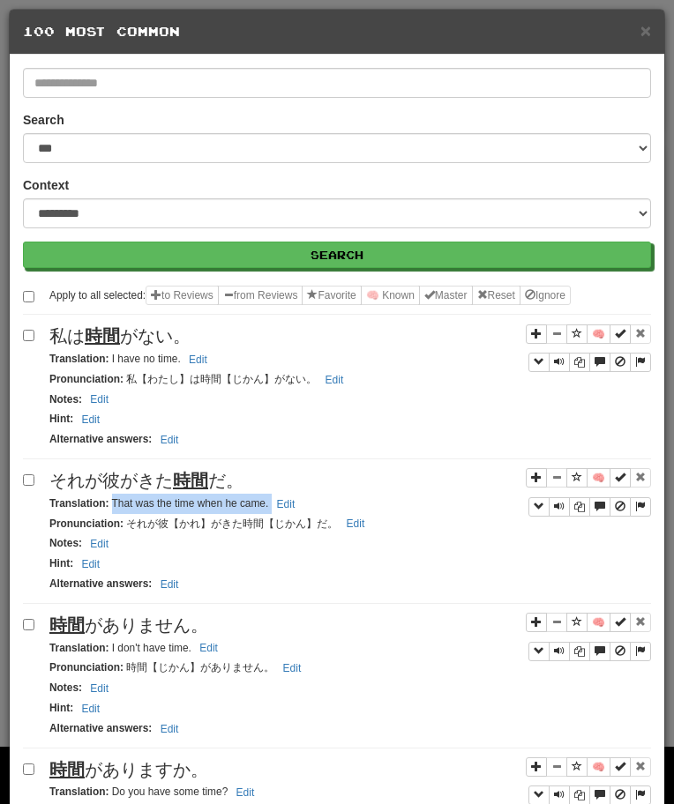
click at [115, 632] on span "時間 がありません。" at bounding box center [128, 624] width 159 height 19
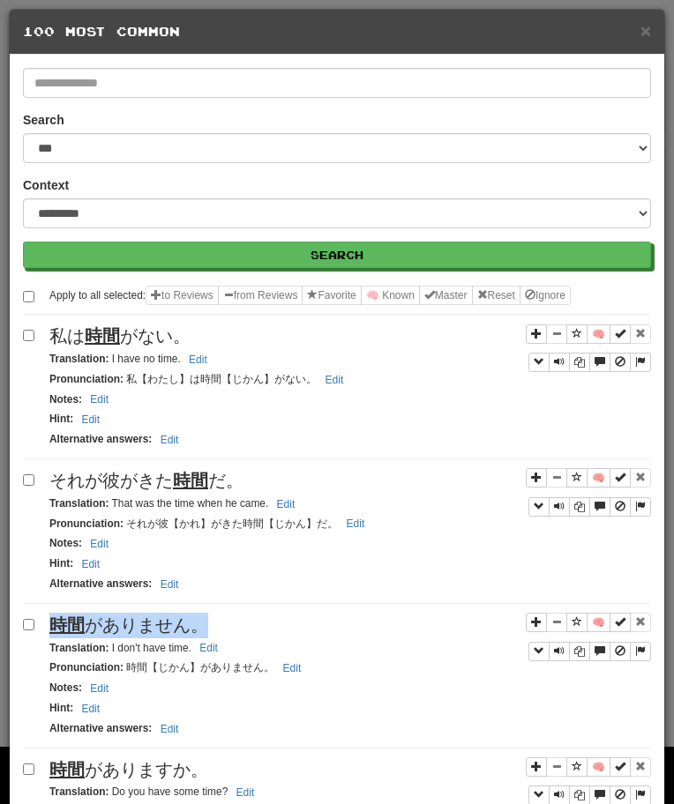
click at [115, 632] on span "時間 がありません。" at bounding box center [128, 624] width 159 height 19
drag, startPoint x: 108, startPoint y: 648, endPoint x: 212, endPoint y: 648, distance: 104.0
click at [212, 648] on small "Translation : I don't have time. Edit" at bounding box center [136, 648] width 174 height 12
drag, startPoint x: 111, startPoint y: 648, endPoint x: 221, endPoint y: 648, distance: 110.2
click at [220, 648] on small "Translation : I don't have time. Edit" at bounding box center [136, 648] width 174 height 12
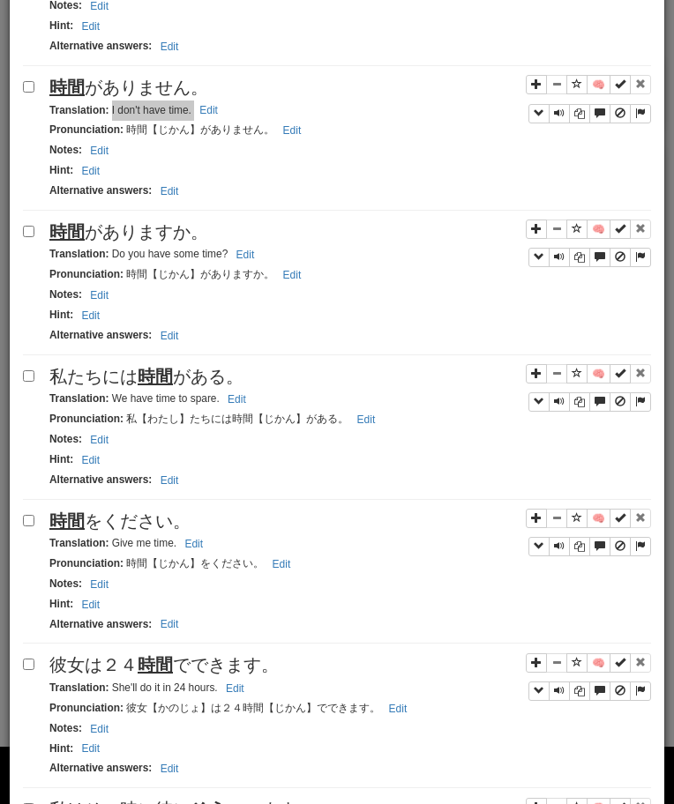
scroll to position [540, 0]
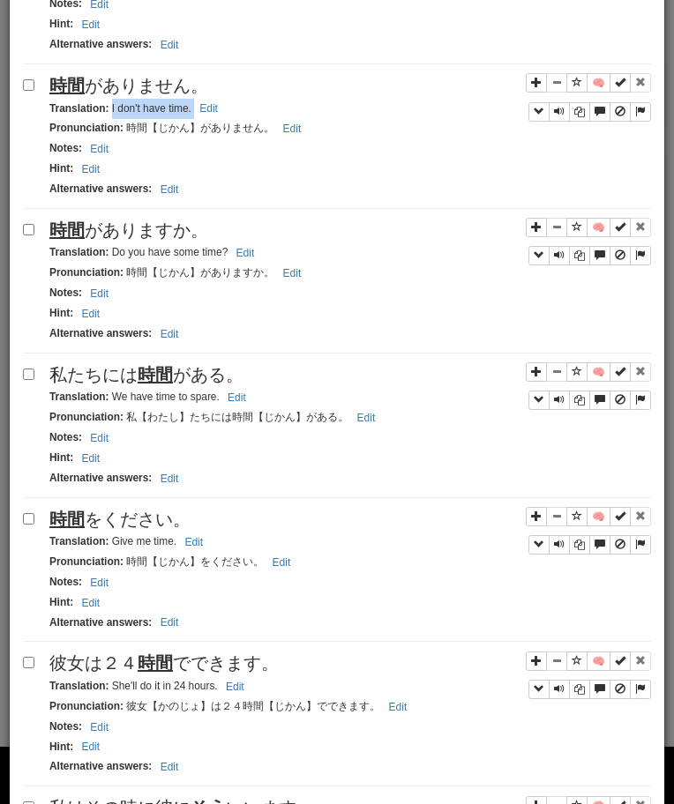
click at [103, 227] on span "時間 がありますか。" at bounding box center [128, 229] width 159 height 19
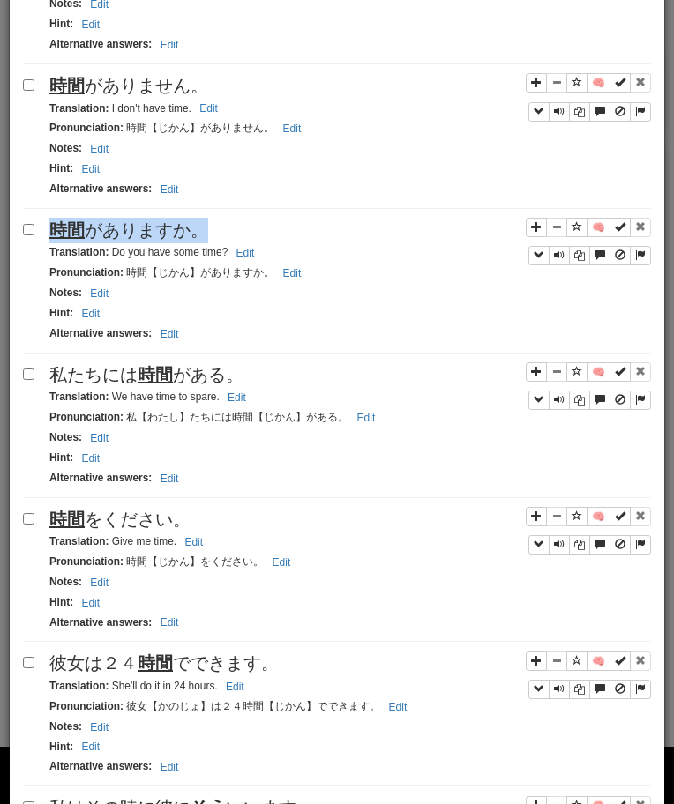
click at [103, 227] on span "時間 がありますか。" at bounding box center [128, 229] width 159 height 19
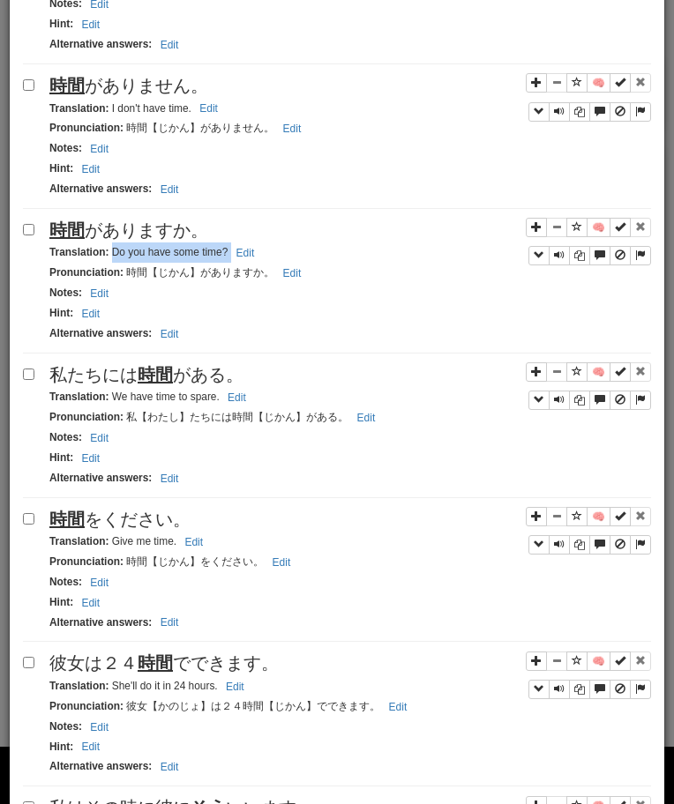
drag, startPoint x: 109, startPoint y: 250, endPoint x: 266, endPoint y: 255, distance: 157.0
click at [265, 255] on div "Translation : Do you have some time? Edit" at bounding box center [349, 252] width 601 height 20
click at [125, 382] on span "私たちには 時間 がある。" at bounding box center [146, 374] width 194 height 19
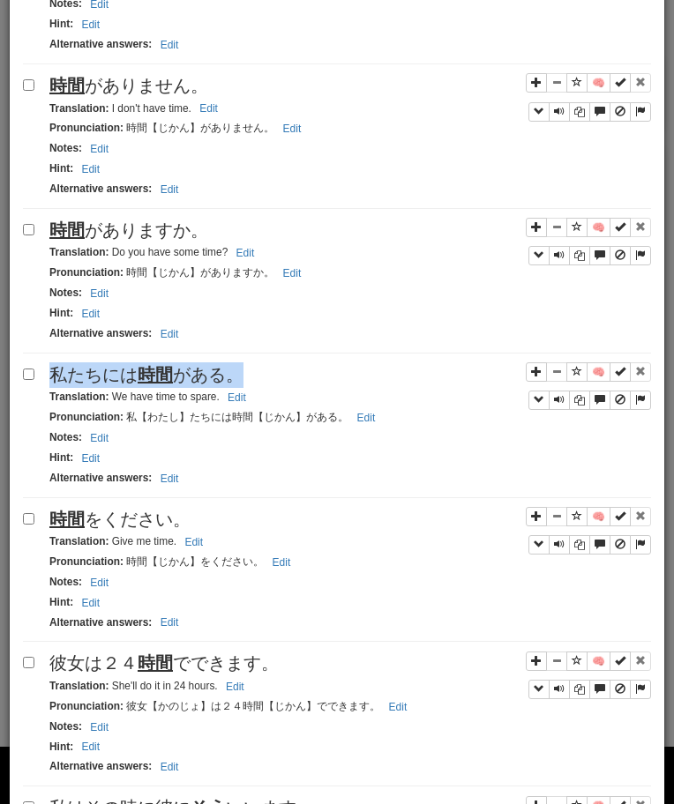
click at [125, 382] on span "私たちには 時間 がある。" at bounding box center [146, 374] width 194 height 19
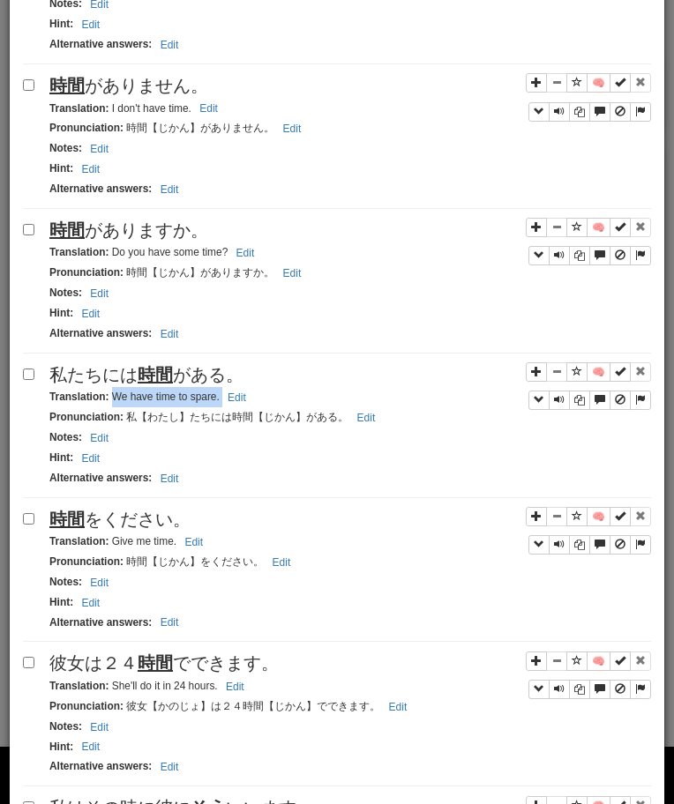
drag, startPoint x: 109, startPoint y: 399, endPoint x: 271, endPoint y: 391, distance: 161.5
click at [270, 391] on div "Translation : We have time to spare. Edit" at bounding box center [349, 397] width 601 height 20
click at [156, 523] on span "時間 をください。" at bounding box center [119, 519] width 141 height 19
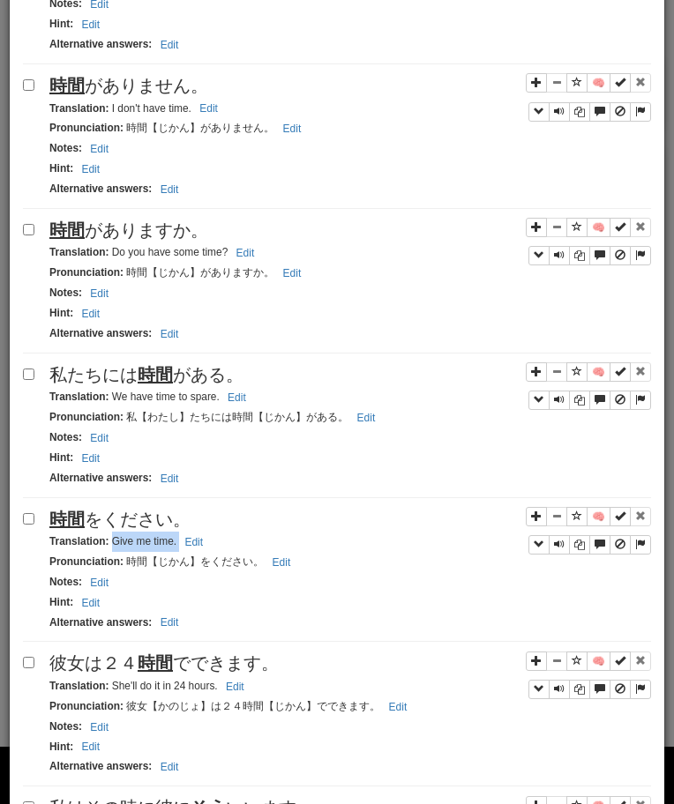
drag, startPoint x: 110, startPoint y: 539, endPoint x: 215, endPoint y: 546, distance: 105.2
click at [215, 546] on div "Translation : Give me time. Edit" at bounding box center [349, 542] width 601 height 20
click at [224, 673] on span "彼女は２４ 時間 でできます。" at bounding box center [163, 662] width 229 height 19
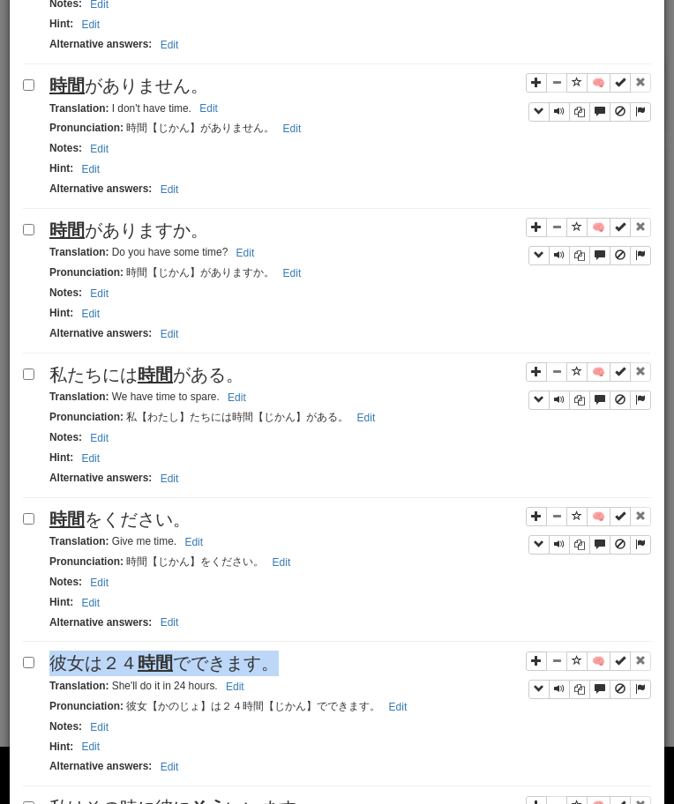
click at [224, 673] on span "彼女は２４ 時間 でできます。" at bounding box center [163, 662] width 229 height 19
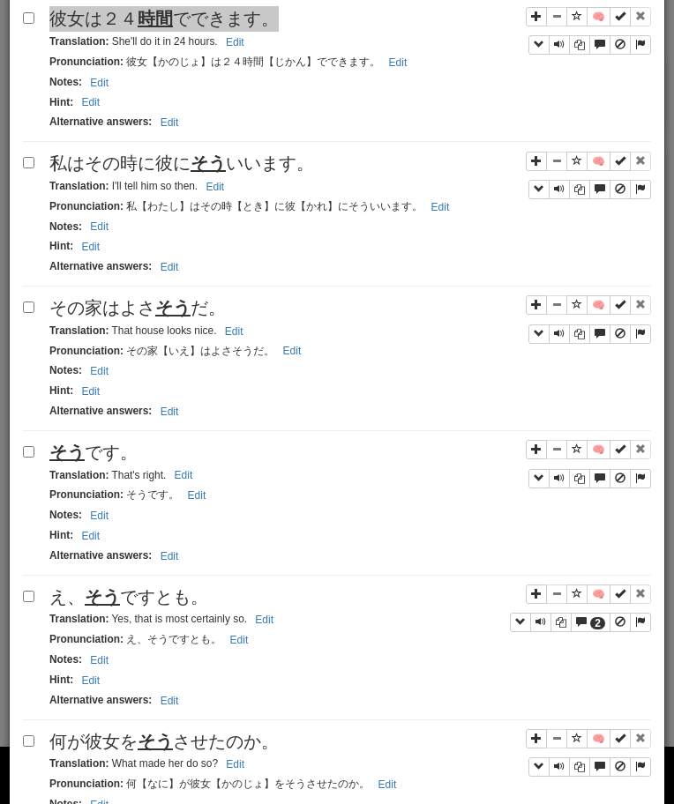
scroll to position [1182, 0]
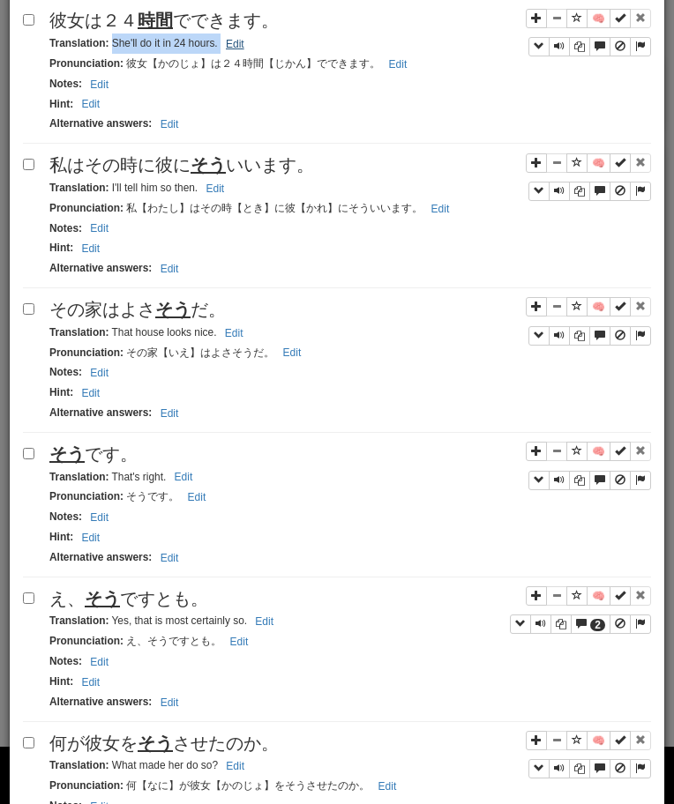
drag, startPoint x: 112, startPoint y: 42, endPoint x: 236, endPoint y: 48, distance: 124.4
click at [236, 48] on small "Translation : She'll do it in 24 hours. Edit" at bounding box center [149, 43] width 200 height 12
click at [231, 164] on span "私はその時に彼に そう いいます。" at bounding box center [181, 164] width 265 height 19
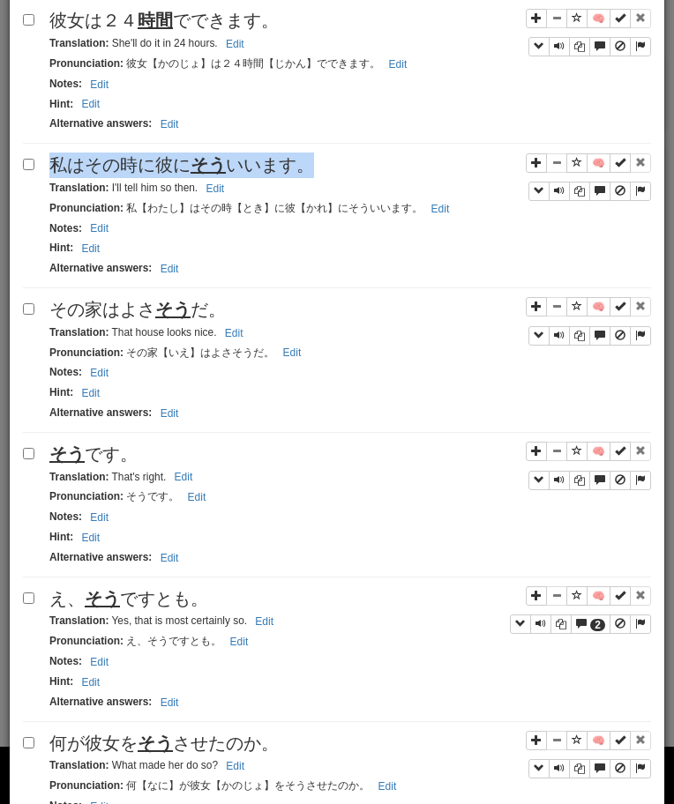
click at [231, 164] on span "私はその時に彼に そう いいます。" at bounding box center [181, 164] width 265 height 19
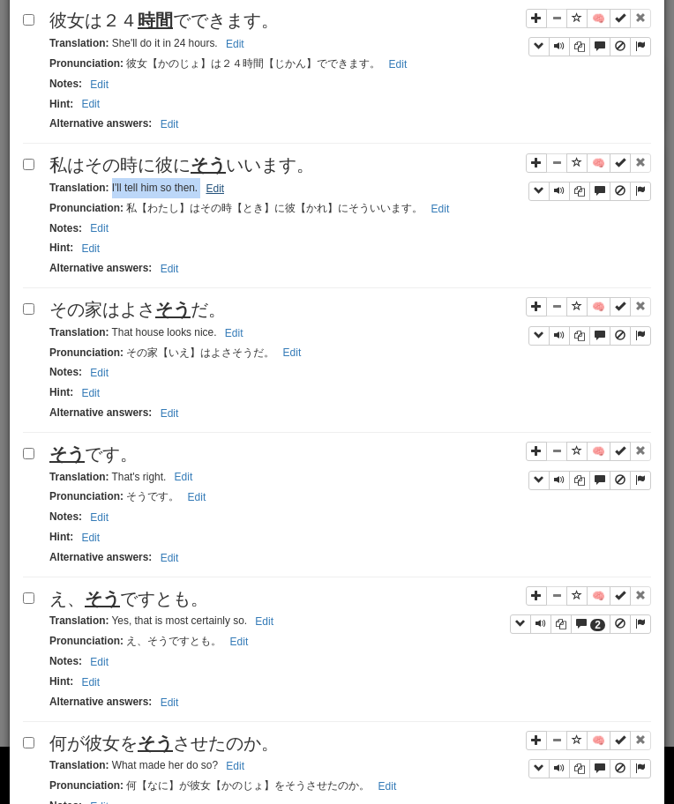
drag, startPoint x: 111, startPoint y: 189, endPoint x: 224, endPoint y: 190, distance: 112.9
click at [223, 190] on small "Translation : I'll tell him so then. Edit" at bounding box center [139, 188] width 180 height 12
click at [98, 312] on span "その家はよさ そう だ。" at bounding box center [137, 309] width 176 height 19
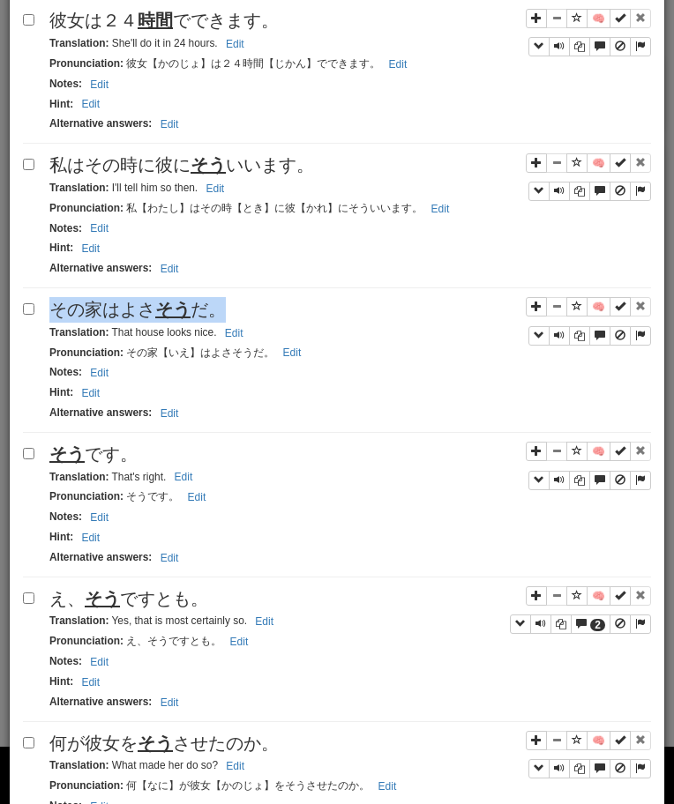
click at [98, 312] on span "その家はよさ そう だ。" at bounding box center [137, 309] width 176 height 19
drag, startPoint x: 109, startPoint y: 330, endPoint x: 234, endPoint y: 328, distance: 124.3
click at [234, 328] on small "Translation : That house looks nice. Edit" at bounding box center [148, 332] width 198 height 12
click at [78, 452] on u "そう" at bounding box center [66, 453] width 35 height 19
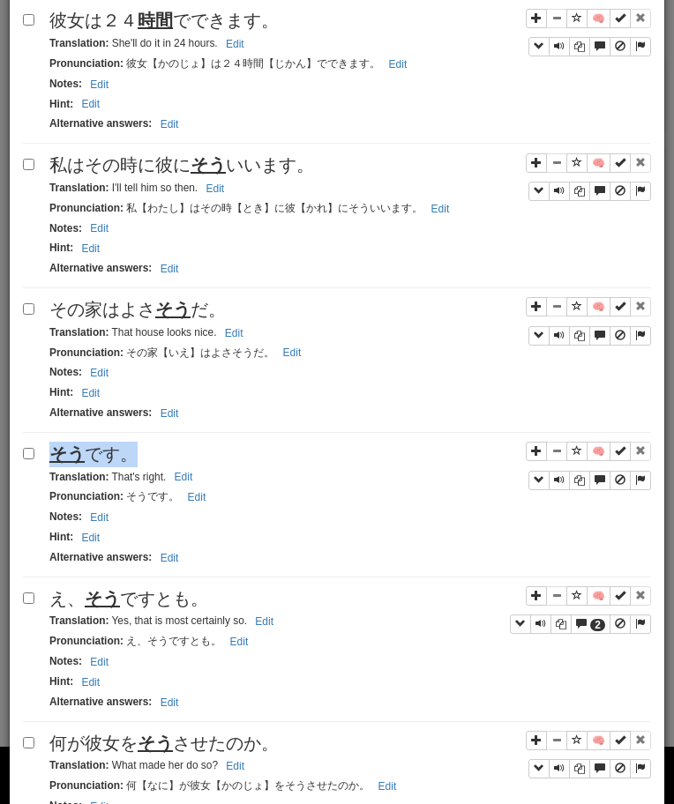
click at [78, 452] on u "そう" at bounding box center [66, 453] width 35 height 19
click at [115, 478] on small "Translation : That's right. Edit" at bounding box center [123, 477] width 148 height 12
drag, startPoint x: 111, startPoint y: 478, endPoint x: 235, endPoint y: 479, distance: 124.3
click at [235, 479] on div "Translation : That's right. Edit" at bounding box center [349, 477] width 601 height 20
click at [145, 590] on div "え、 そう ですとも。" at bounding box center [349, 599] width 601 height 26
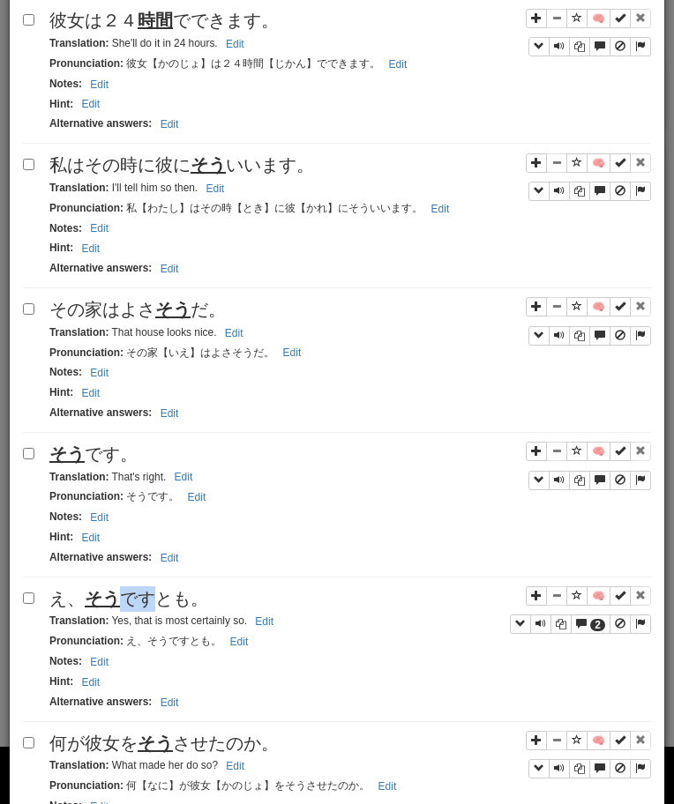
click at [145, 590] on div "え、 そう ですとも。" at bounding box center [349, 599] width 601 height 26
drag, startPoint x: 113, startPoint y: 626, endPoint x: 298, endPoint y: 628, distance: 185.2
click at [298, 628] on div "Translation : Yes, that is most certainly so. Edit" at bounding box center [349, 621] width 601 height 20
click at [125, 738] on span "何が彼女を そう させたのか。" at bounding box center [163, 743] width 229 height 19
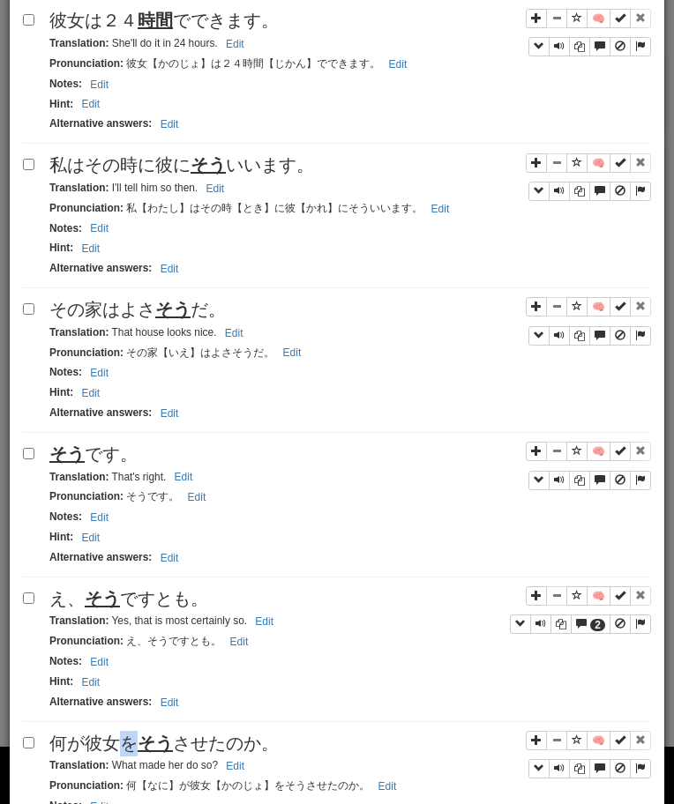
click at [125, 738] on span "何が彼女を そう させたのか。" at bounding box center [163, 743] width 229 height 19
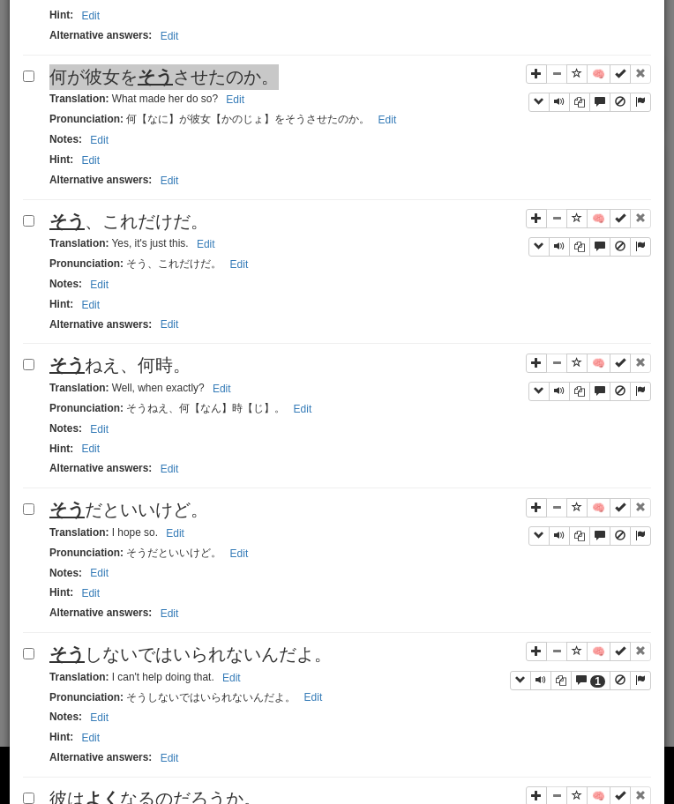
scroll to position [1920, 0]
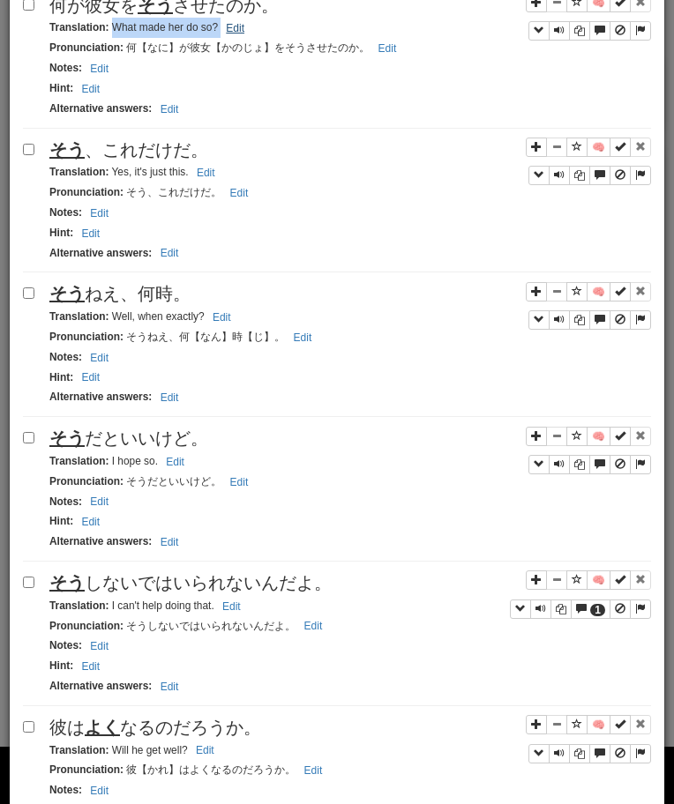
drag, startPoint x: 111, startPoint y: 33, endPoint x: 229, endPoint y: 31, distance: 118.2
click at [224, 32] on small "Translation : What made her do so? Edit" at bounding box center [149, 27] width 200 height 12
click at [141, 153] on span "そう 、これだけだ。" at bounding box center [128, 149] width 159 height 19
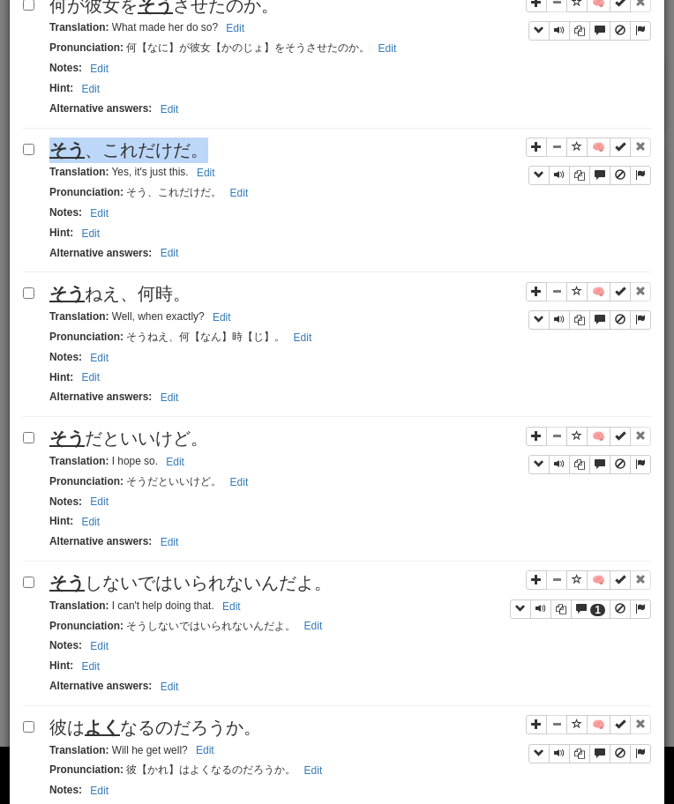
click at [141, 153] on span "そう 、これだけだ。" at bounding box center [128, 149] width 159 height 19
drag, startPoint x: 112, startPoint y: 178, endPoint x: 212, endPoint y: 178, distance: 100.5
click at [212, 178] on small "Translation : Yes, it's just this. Edit" at bounding box center [134, 172] width 171 height 12
click at [164, 268] on div "🧠 そう 、これだけだ。 Translation : Yes, it's just this. Edit Pronunciation : そう、これだけだ。 …" at bounding box center [337, 206] width 628 height 136
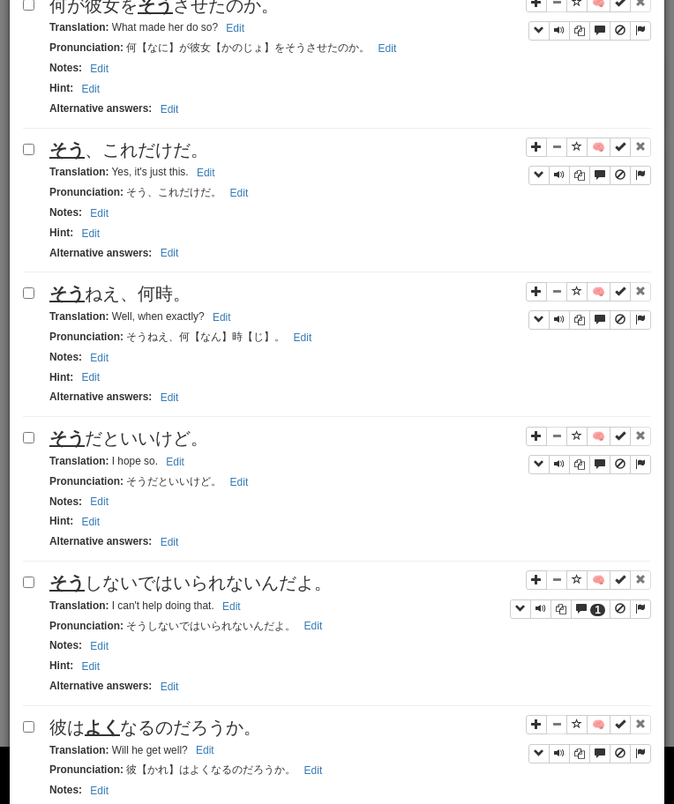
click at [164, 268] on div "🧠 そう 、これだけだ。 Translation : Yes, it's just this. Edit Pronunciation : そう、これだけだ。 …" at bounding box center [337, 206] width 628 height 136
click at [154, 287] on span "そう ねえ、何時。" at bounding box center [119, 293] width 141 height 19
drag, startPoint x: 110, startPoint y: 323, endPoint x: 220, endPoint y: 323, distance: 109.3
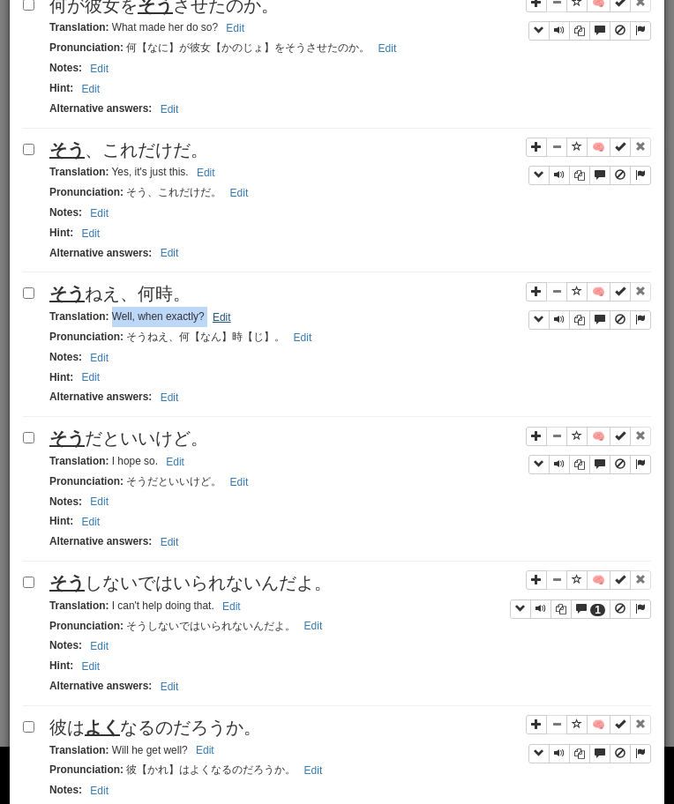
click at [212, 323] on small "Translation : Well, when exactly? Edit" at bounding box center [142, 316] width 187 height 12
click at [120, 448] on span "そう だといいけど。" at bounding box center [128, 437] width 159 height 19
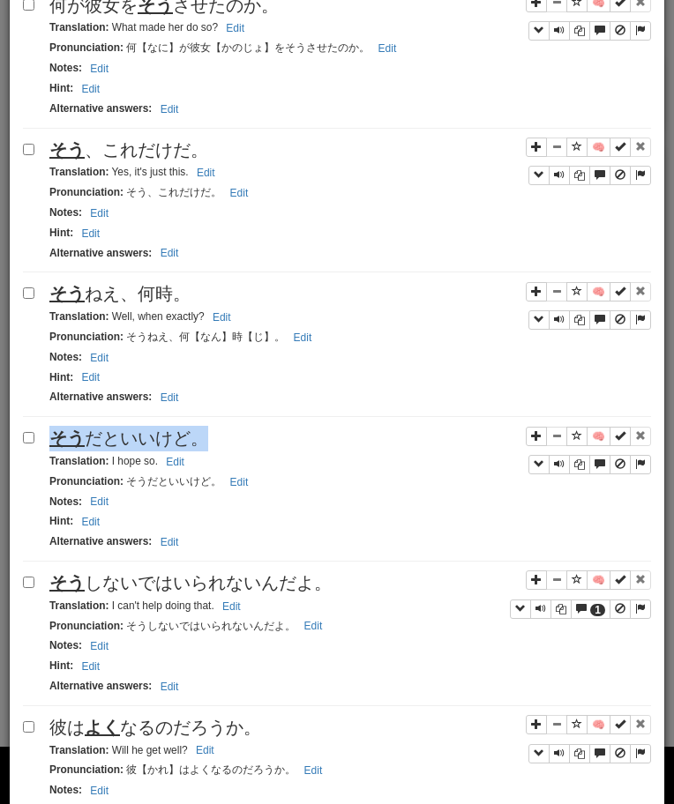
click at [120, 448] on span "そう だといいけど。" at bounding box center [128, 437] width 159 height 19
drag, startPoint x: 110, startPoint y: 462, endPoint x: 186, endPoint y: 462, distance: 75.8
click at [184, 462] on small "Translation : I hope so. Edit" at bounding box center [119, 461] width 140 height 12
click at [177, 578] on span "そう しないではいられないんだよ。" at bounding box center [190, 582] width 282 height 19
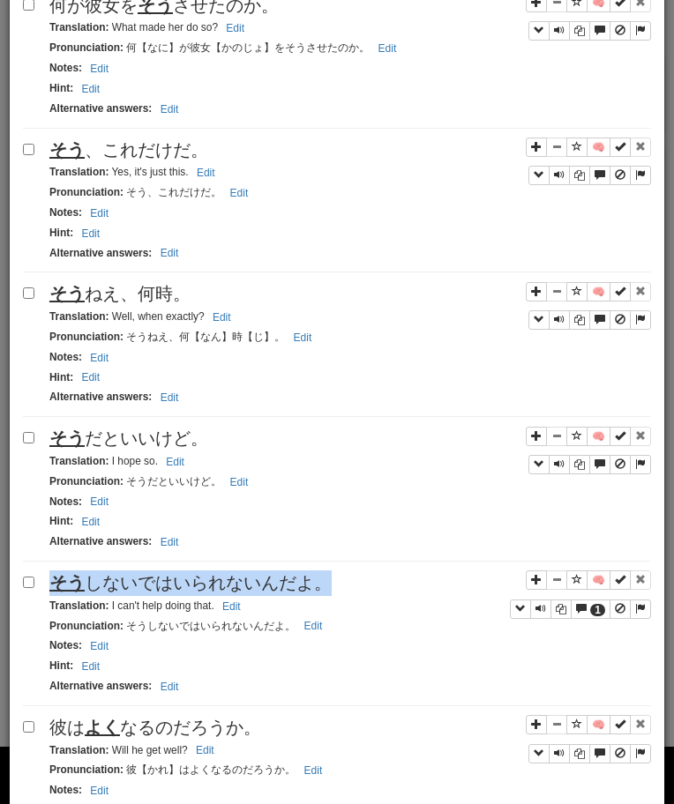
click at [177, 578] on span "そう しないではいられないんだよ。" at bounding box center [190, 582] width 282 height 19
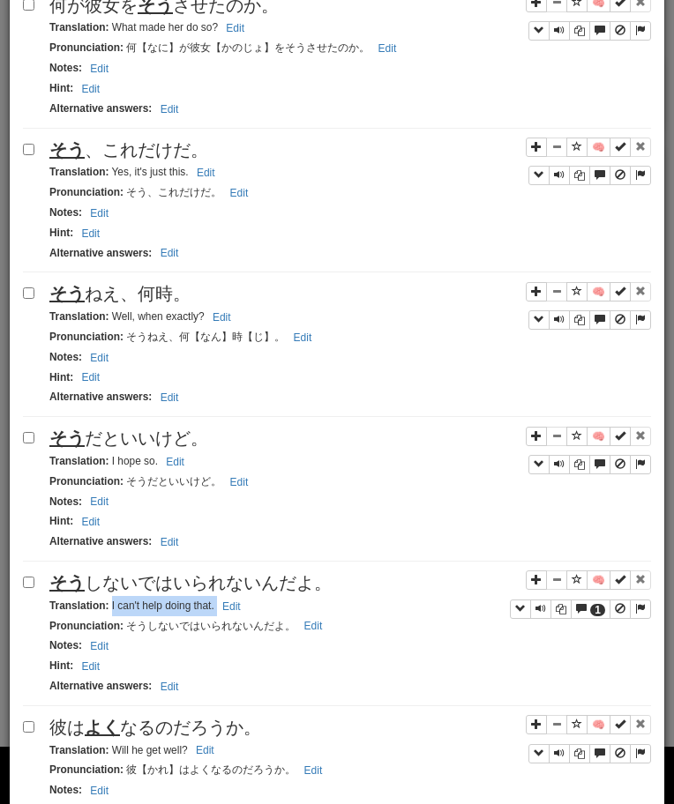
drag, startPoint x: 110, startPoint y: 613, endPoint x: 264, endPoint y: 608, distance: 153.5
click at [263, 608] on div "Translation : I can't help doing that. Edit" at bounding box center [349, 606] width 601 height 20
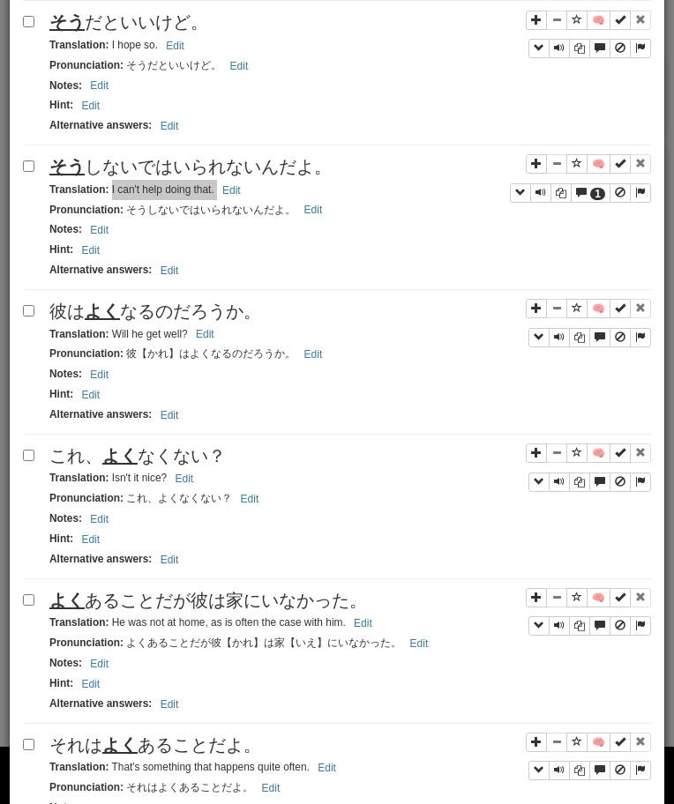
scroll to position [2347, 0]
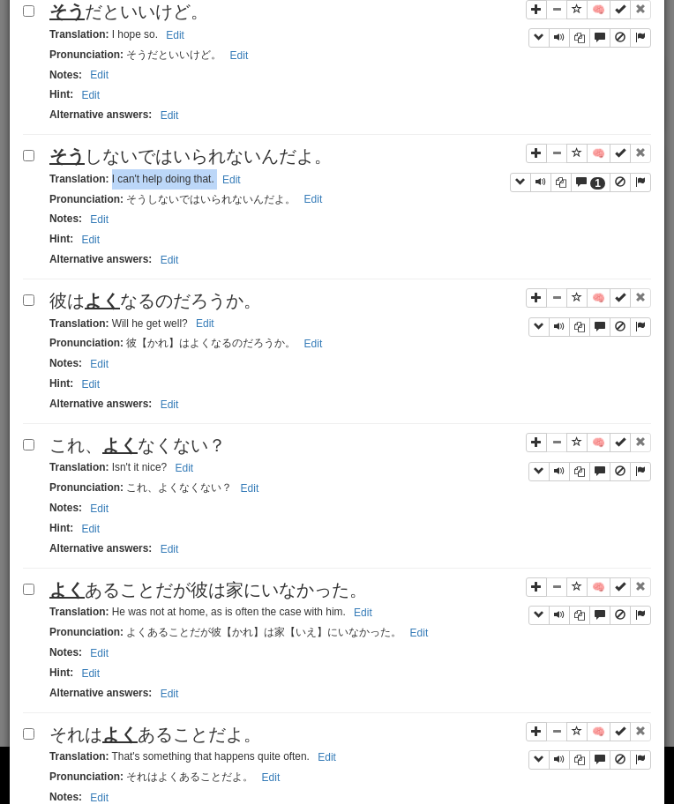
click at [156, 307] on span "彼は よく なるのだろうか。" at bounding box center [155, 300] width 212 height 19
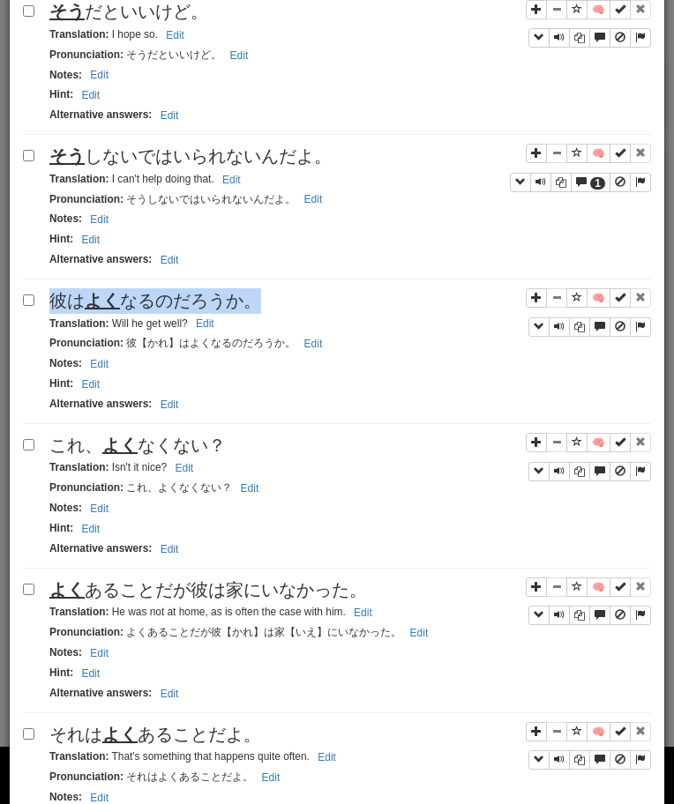
click at [156, 307] on span "彼は よく なるのだろうか。" at bounding box center [155, 300] width 212 height 19
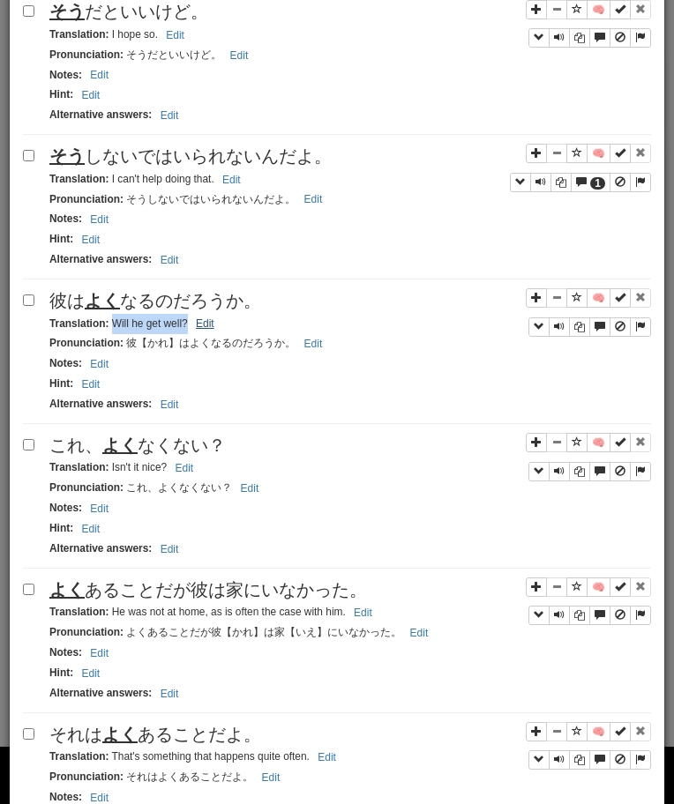
drag, startPoint x: 112, startPoint y: 324, endPoint x: 194, endPoint y: 324, distance: 82.0
click at [194, 324] on small "Translation : Will he get well? Edit" at bounding box center [134, 323] width 170 height 12
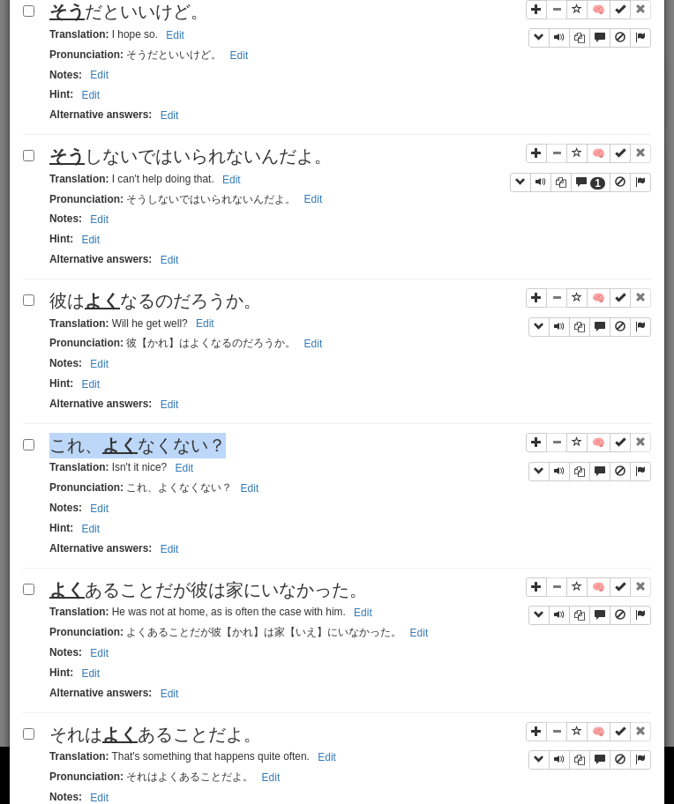
drag, startPoint x: 111, startPoint y: 471, endPoint x: 190, endPoint y: 481, distance: 79.1
click at [188, 473] on small "Translation : Isn't it nice? Edit" at bounding box center [123, 467] width 149 height 12
click at [152, 600] on span "よく あることだが彼は家にいなかった。" at bounding box center [207, 589] width 317 height 19
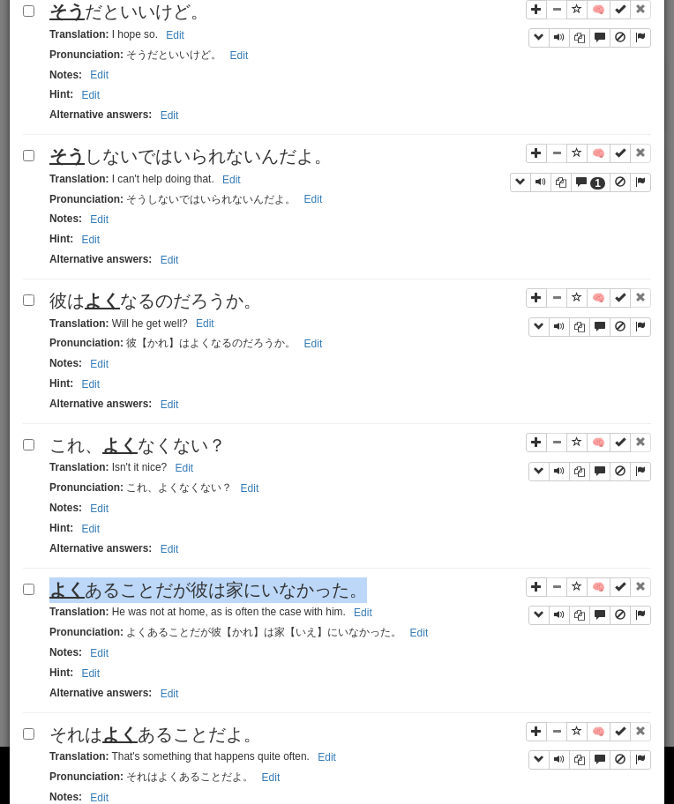
click at [152, 600] on span "よく あることだが彼は家にいなかった。" at bounding box center [207, 589] width 317 height 19
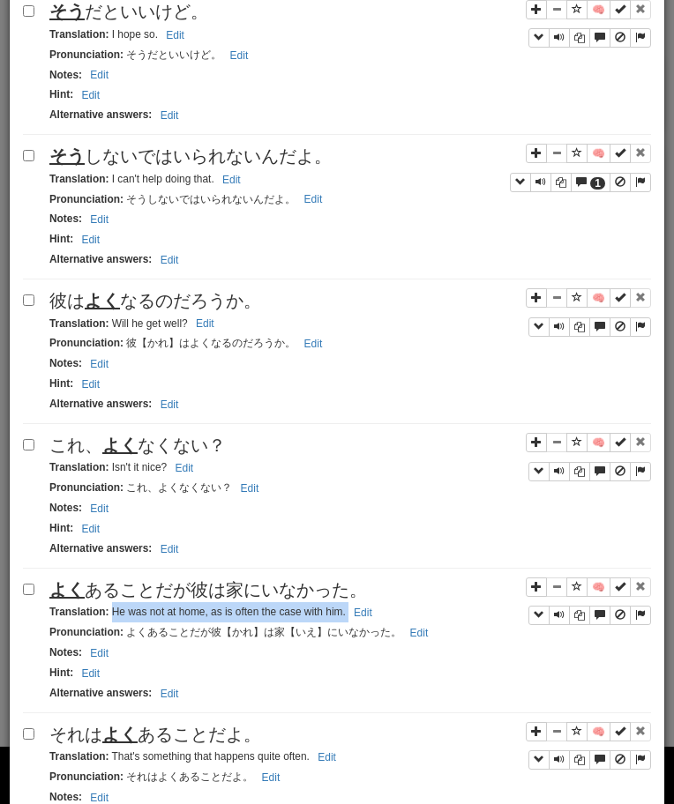
drag, startPoint x: 110, startPoint y: 616, endPoint x: 380, endPoint y: 614, distance: 269.8
click at [380, 614] on div "Translation : He was not at home, as is often the case with him. Edit" at bounding box center [349, 612] width 601 height 20
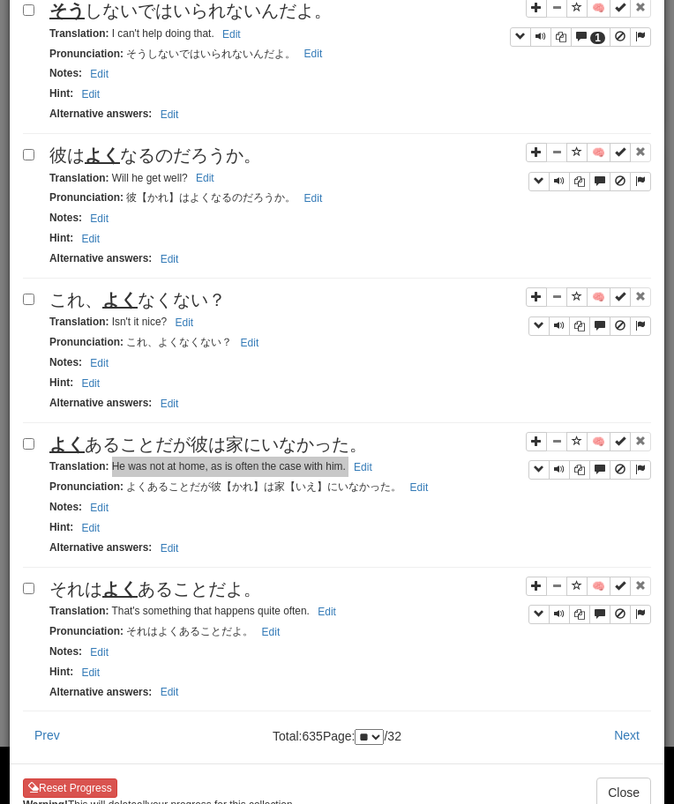
scroll to position [2530, 0]
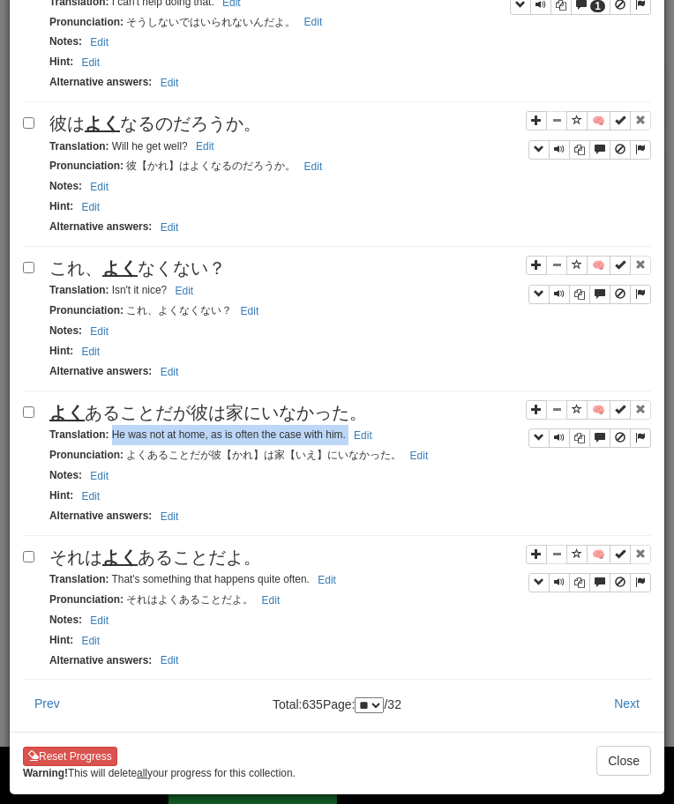
click at [194, 570] on div "Translation : That's something that happens quite often. Edit" at bounding box center [349, 580] width 601 height 20
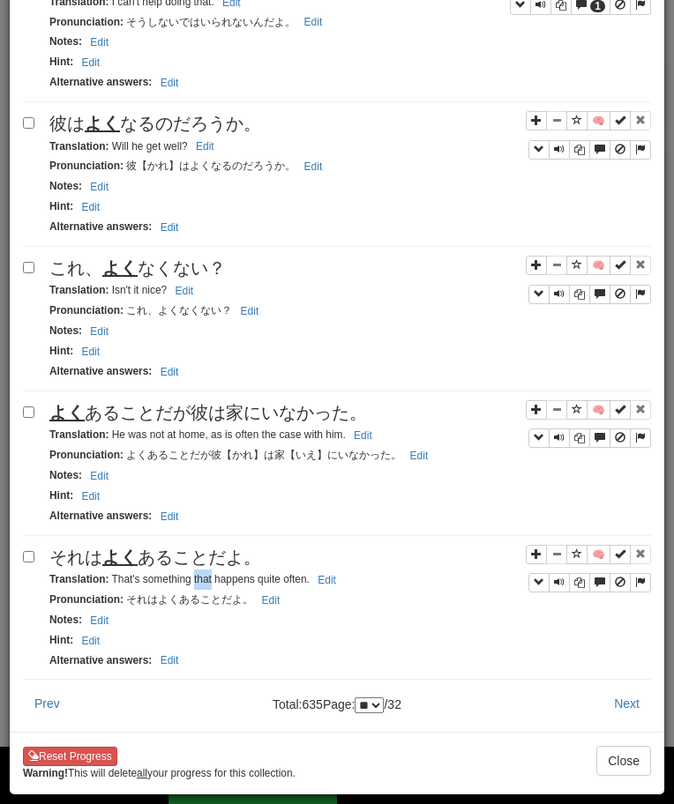
click at [194, 570] on div "Translation : That's something that happens quite often. Edit" at bounding box center [349, 580] width 601 height 20
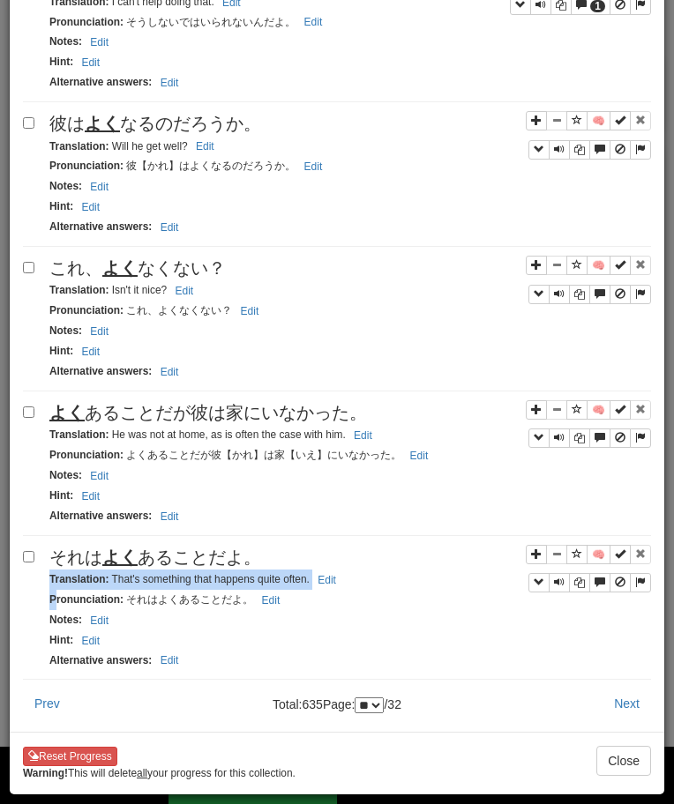
click at [194, 570] on div "Translation : That's something that happens quite often. Edit" at bounding box center [349, 580] width 601 height 20
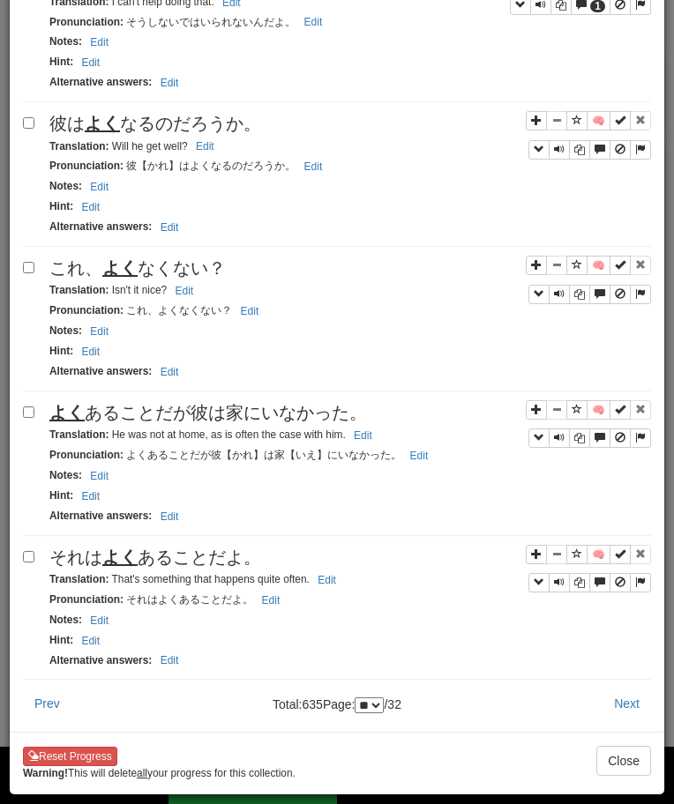
click at [184, 556] on span "それは よく あることだよ。" at bounding box center [155, 557] width 212 height 19
drag, startPoint x: 112, startPoint y: 580, endPoint x: 345, endPoint y: 580, distance: 232.8
click at [345, 580] on div "Translation : That's something that happens quite often. Edit" at bounding box center [349, 580] width 601 height 20
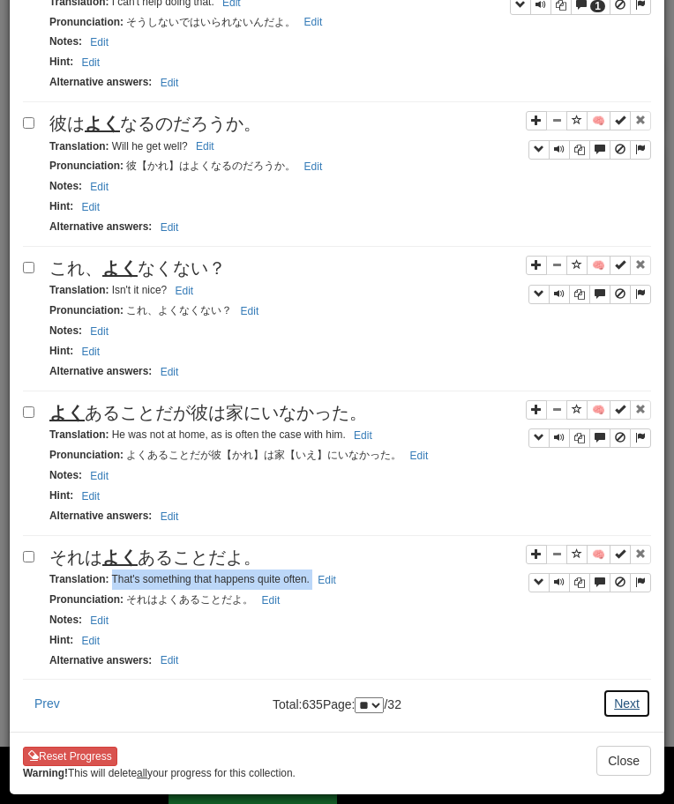
click at [615, 701] on button "Next" at bounding box center [626, 704] width 48 height 30
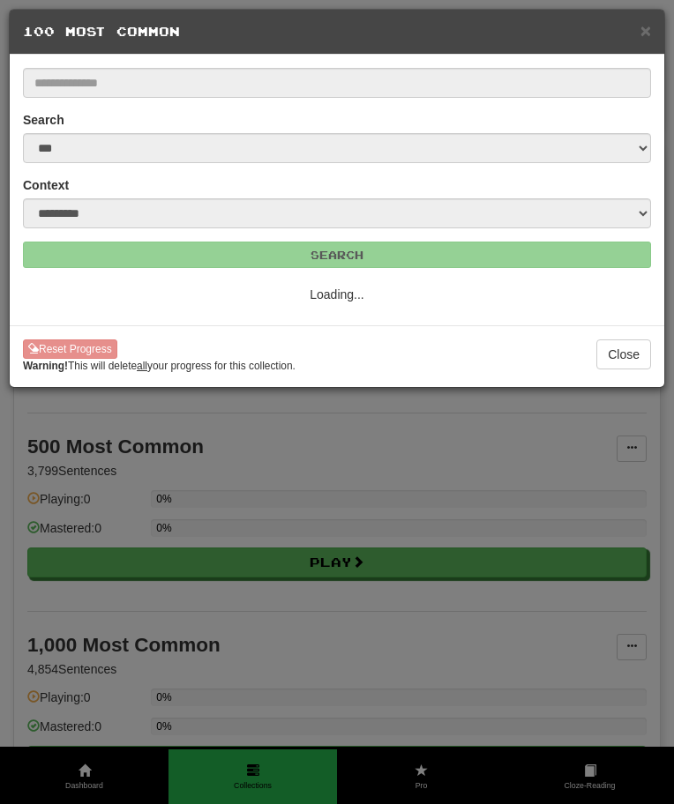
select select "**"
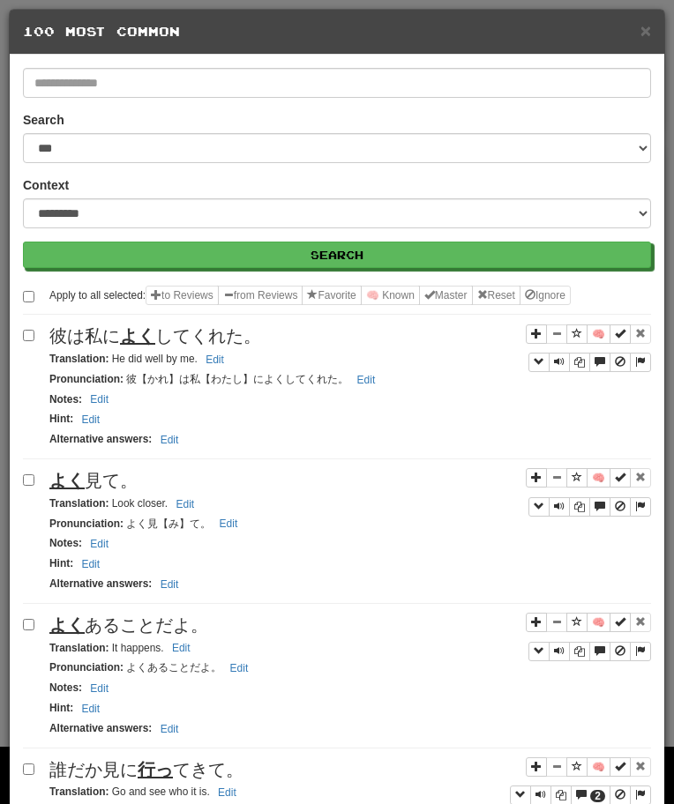
click at [117, 339] on span "彼は私に よく してくれた。" at bounding box center [155, 335] width 212 height 19
drag, startPoint x: 112, startPoint y: 358, endPoint x: 198, endPoint y: 357, distance: 86.4
click at [197, 357] on small "Translation : He did well by me. Edit" at bounding box center [139, 359] width 180 height 12
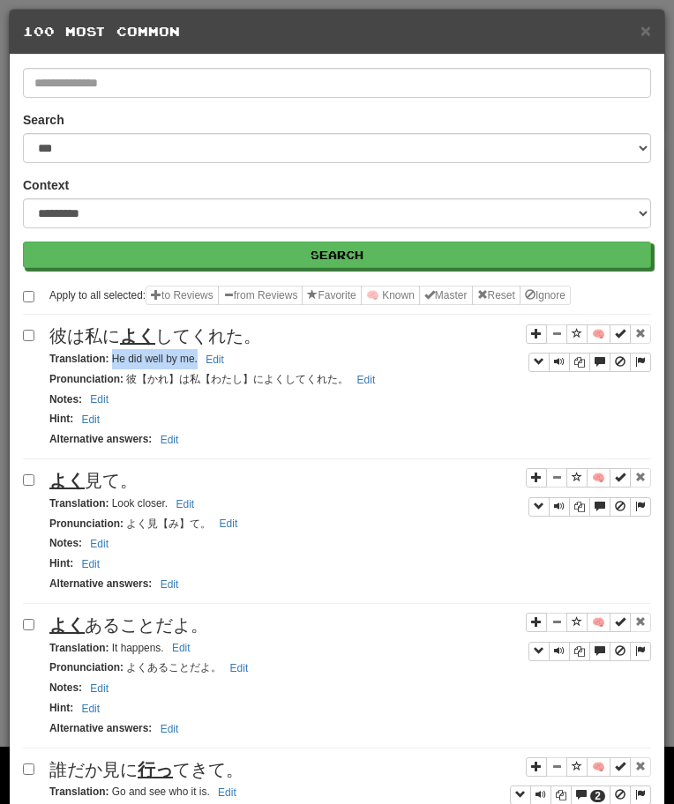
click at [111, 478] on span "よく 見て。" at bounding box center [93, 480] width 88 height 19
drag, startPoint x: 111, startPoint y: 503, endPoint x: 190, endPoint y: 503, distance: 79.4
click at [190, 503] on small "Translation : Look closer. Edit" at bounding box center [124, 503] width 150 height 12
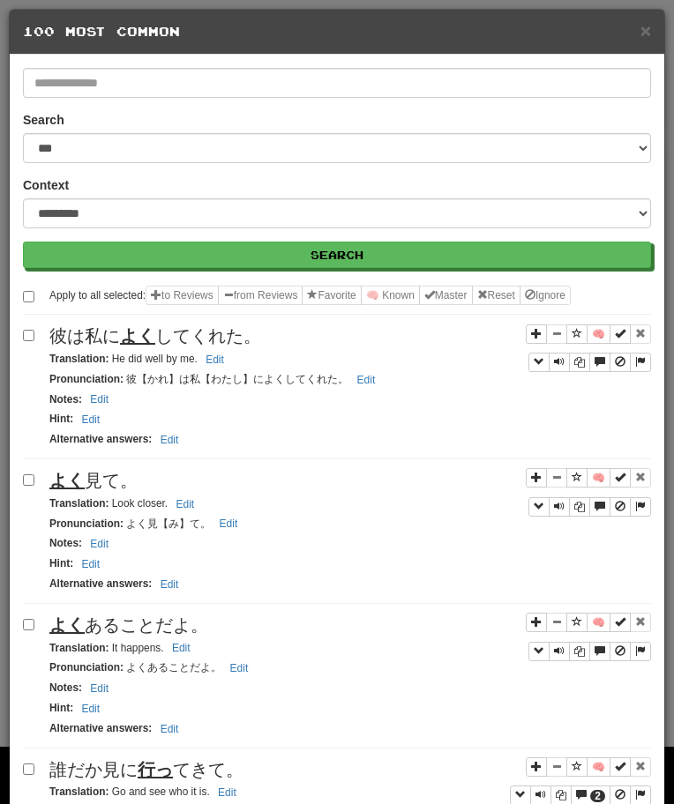
click at [98, 629] on span "よく あることだよ。" at bounding box center [128, 624] width 159 height 19
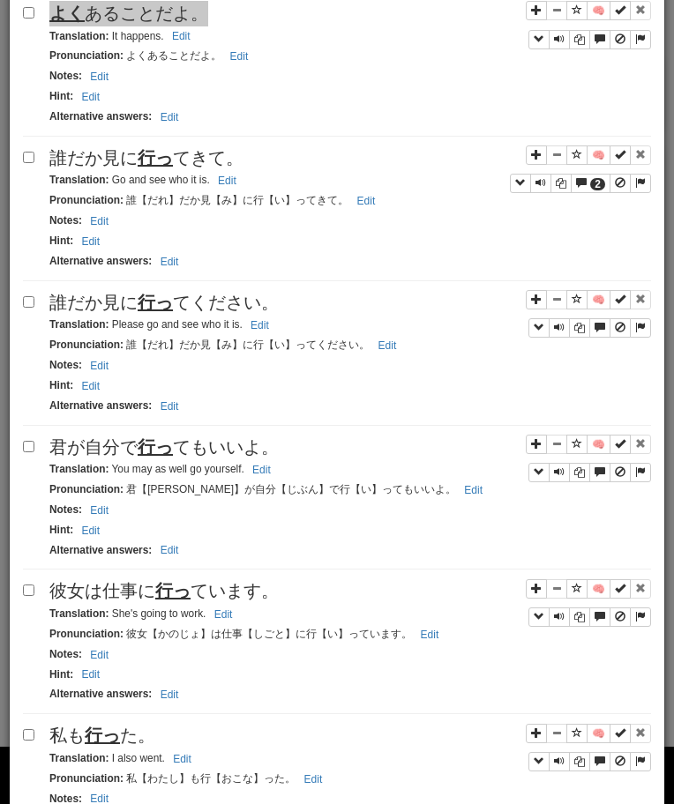
scroll to position [615, 0]
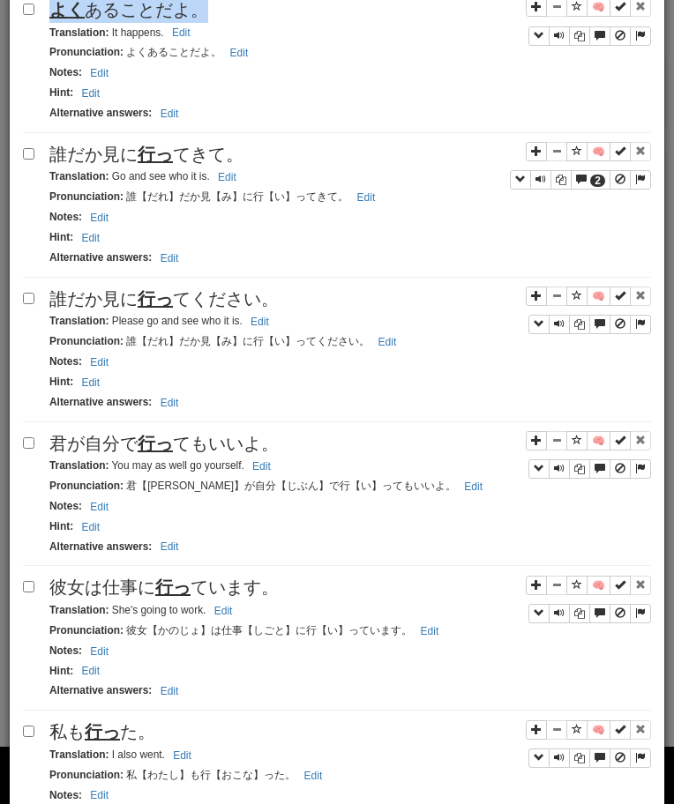
click at [166, 159] on u "行っ" at bounding box center [155, 154] width 35 height 19
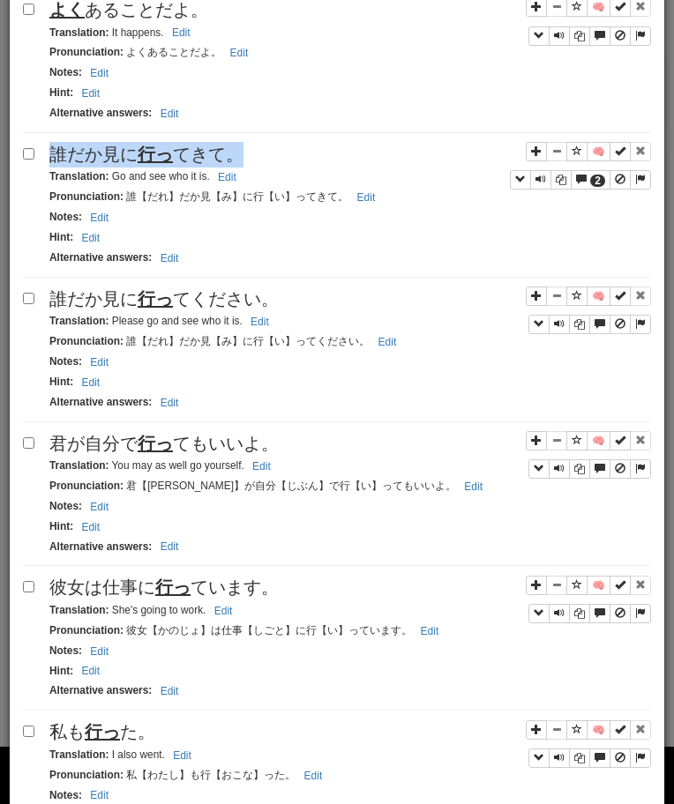
click at [166, 159] on u "行っ" at bounding box center [155, 154] width 35 height 19
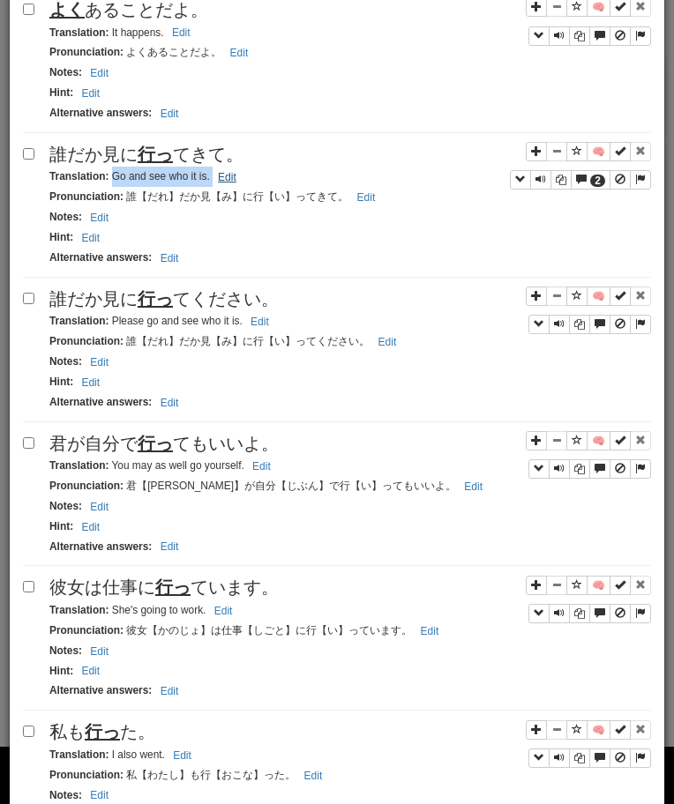
drag, startPoint x: 110, startPoint y: 179, endPoint x: 227, endPoint y: 186, distance: 116.6
click at [223, 183] on small "Translation : Go and see who it is. Edit" at bounding box center [145, 176] width 192 height 12
click at [248, 303] on span "誰だか見に 行っ てください。" at bounding box center [163, 298] width 229 height 19
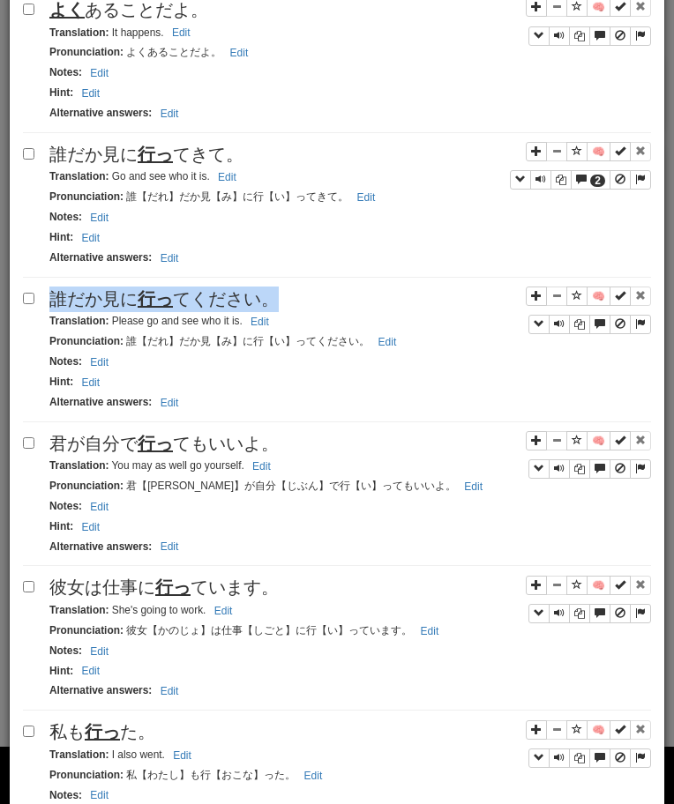
click at [248, 303] on span "誰だか見に 行っ てください。" at bounding box center [163, 298] width 229 height 19
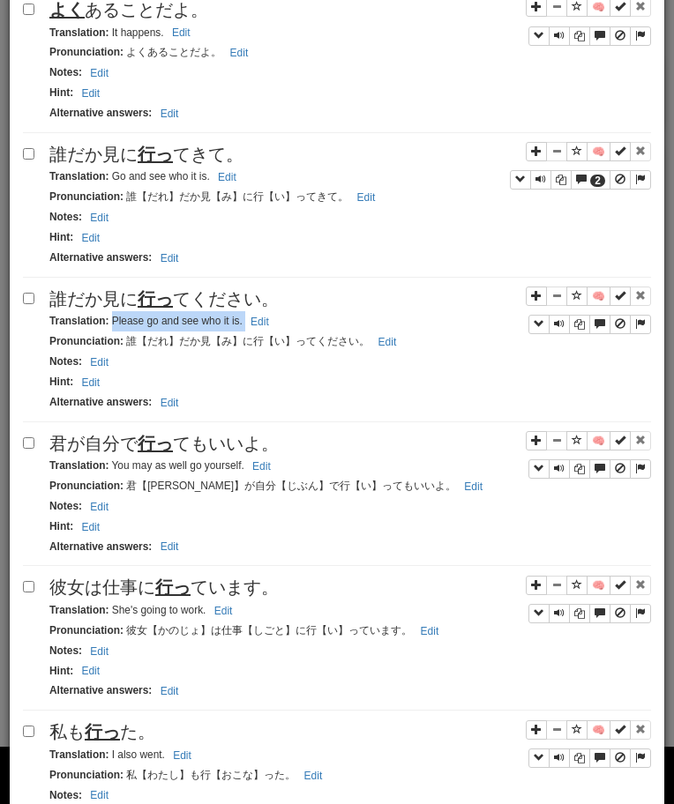
drag, startPoint x: 110, startPoint y: 324, endPoint x: 273, endPoint y: 315, distance: 163.3
click at [273, 315] on div "Translation : Please go and see who it is. Edit" at bounding box center [349, 321] width 601 height 20
click at [190, 443] on span "君が自分で 行っ てもいいよ。" at bounding box center [163, 443] width 229 height 19
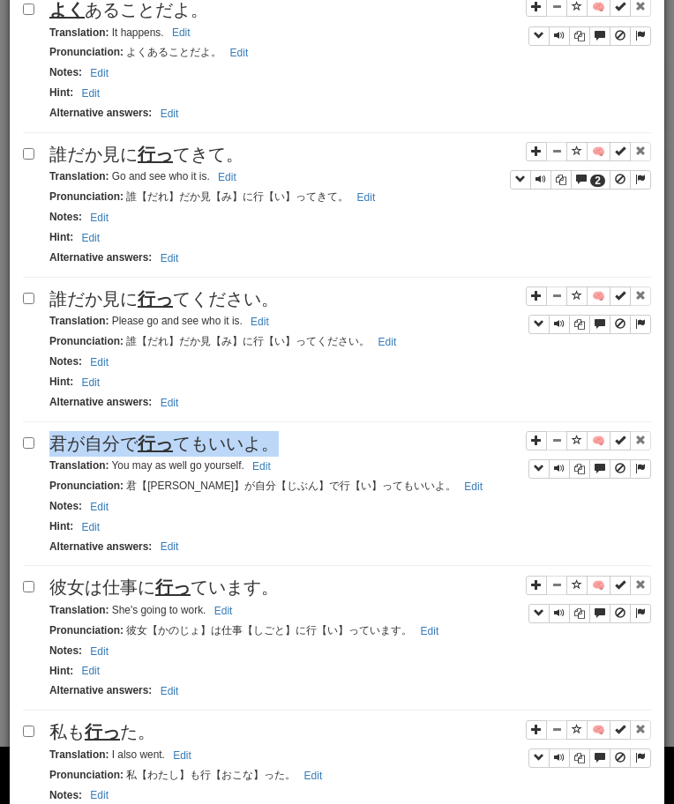
click at [190, 443] on span "君が自分で 行っ てもいいよ。" at bounding box center [163, 443] width 229 height 19
click at [115, 461] on small "Translation : You may as well go yourself. Edit" at bounding box center [162, 465] width 227 height 12
drag, startPoint x: 108, startPoint y: 465, endPoint x: 278, endPoint y: 476, distance: 169.7
click at [277, 476] on div "Translation : You may as well go yourself. Edit" at bounding box center [349, 466] width 601 height 20
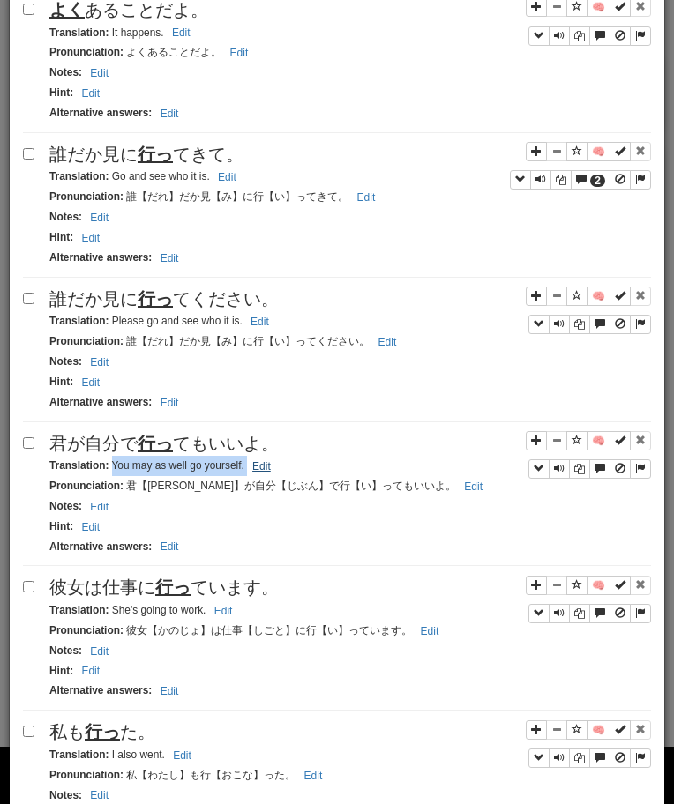
drag, startPoint x: 112, startPoint y: 469, endPoint x: 263, endPoint y: 476, distance: 150.9
click at [263, 472] on small "Translation : You may as well go yourself. Edit" at bounding box center [162, 465] width 227 height 12
click at [241, 600] on div "彼女は仕事に 行っ ています。" at bounding box center [349, 588] width 601 height 26
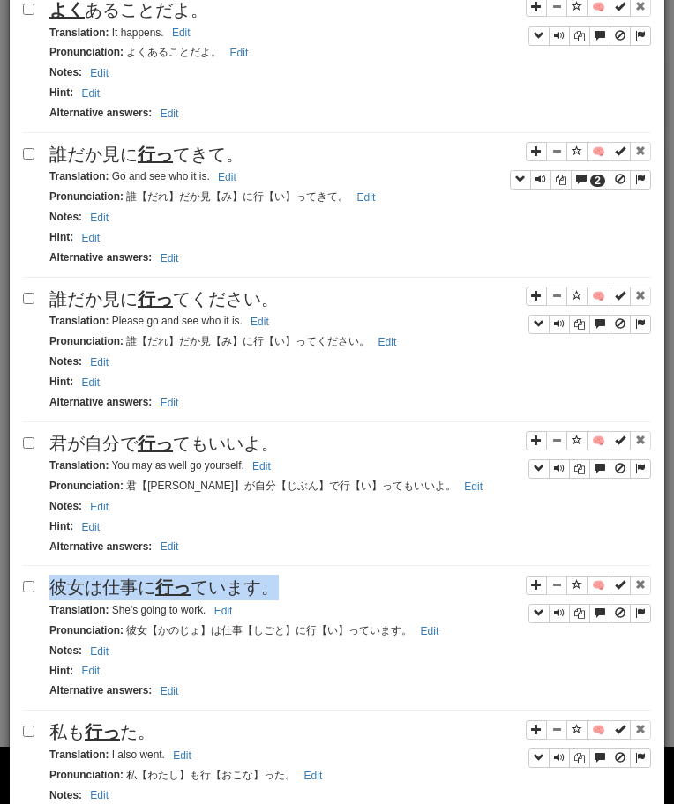
click at [241, 600] on div "彼女は仕事に 行っ ています。" at bounding box center [349, 588] width 601 height 26
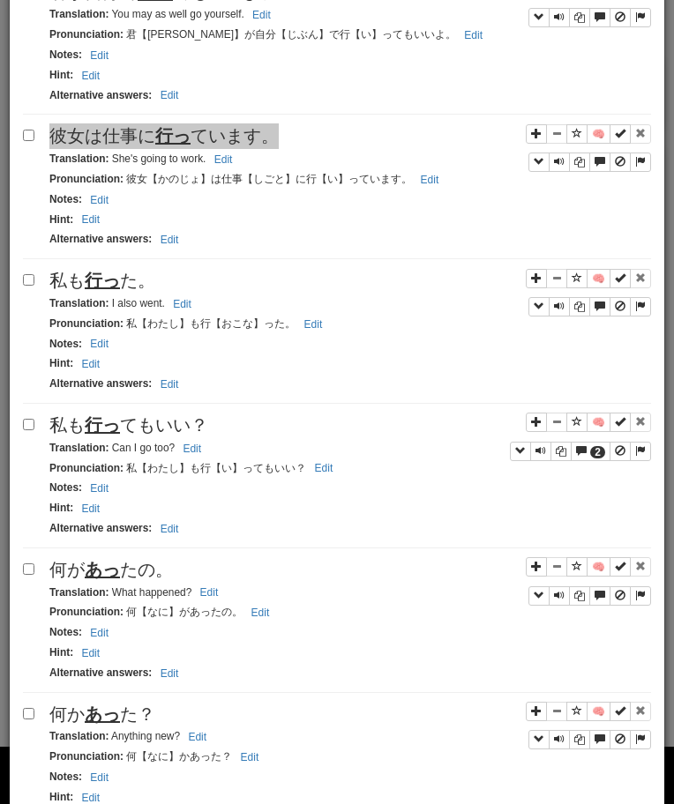
scroll to position [1156, 0]
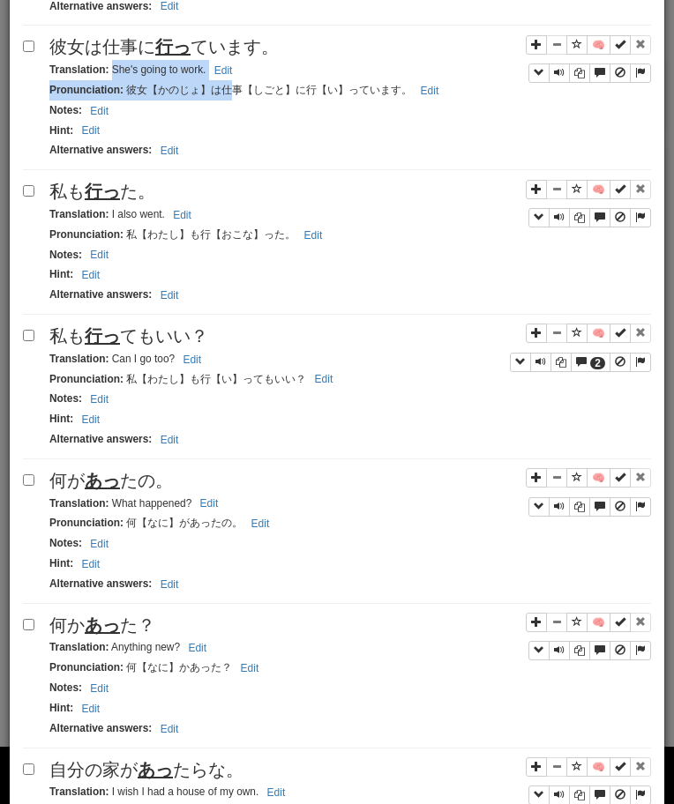
drag, startPoint x: 112, startPoint y: 72, endPoint x: 243, endPoint y: 86, distance: 132.1
click at [239, 86] on div "🧠 彼女は仕事に 行っ ています。 Translation : She's going to work. Edit Pronunciation : 彼女【かの…" at bounding box center [337, 102] width 628 height 136
click at [134, 64] on small "Translation : She's going to work. Edit" at bounding box center [143, 69] width 188 height 12
drag, startPoint x: 113, startPoint y: 70, endPoint x: 230, endPoint y: 71, distance: 117.3
click at [230, 71] on small "Translation : She's going to work. Edit" at bounding box center [143, 69] width 188 height 12
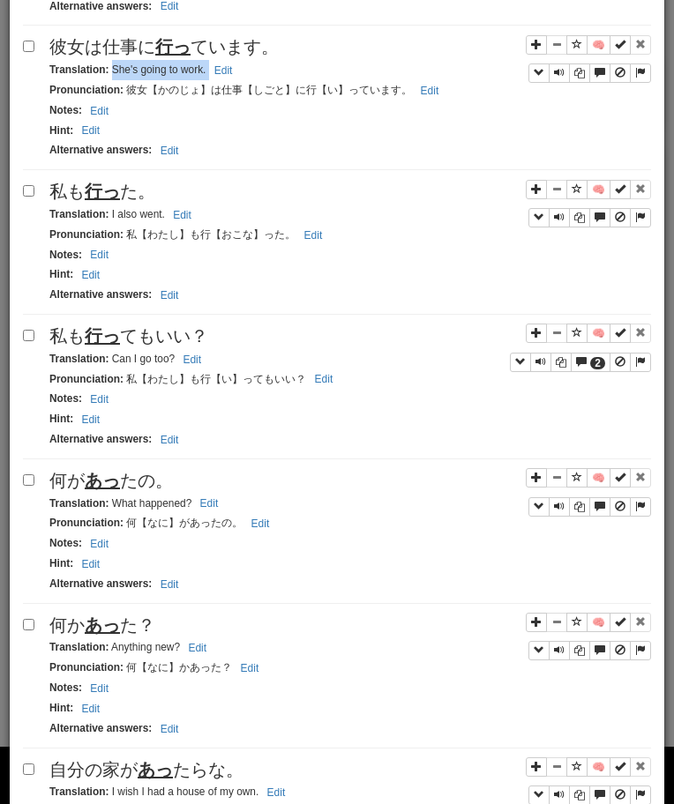
click at [173, 199] on div "私も 行っ た。" at bounding box center [349, 192] width 601 height 26
drag, startPoint x: 110, startPoint y: 213, endPoint x: 159, endPoint y: 216, distance: 48.6
click at [159, 216] on small "Translation : I also went. Edit" at bounding box center [122, 214] width 147 height 12
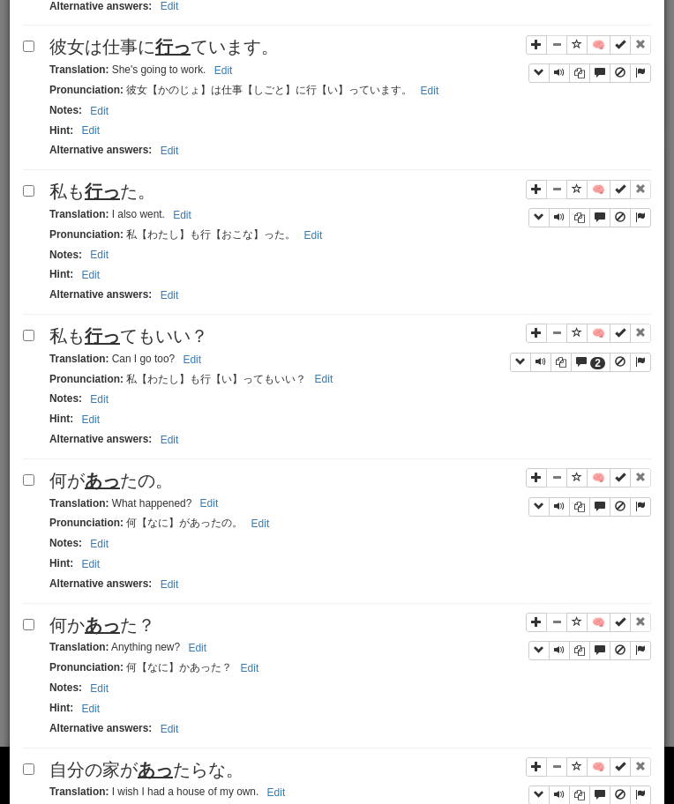
click at [93, 219] on strong "Translation :" at bounding box center [78, 214] width 59 height 12
drag, startPoint x: 111, startPoint y: 215, endPoint x: 191, endPoint y: 216, distance: 80.2
click at [191, 216] on small "Translation : I also went. Edit" at bounding box center [122, 214] width 147 height 12
click at [131, 334] on span "私も 行っ てもいい？" at bounding box center [128, 335] width 159 height 19
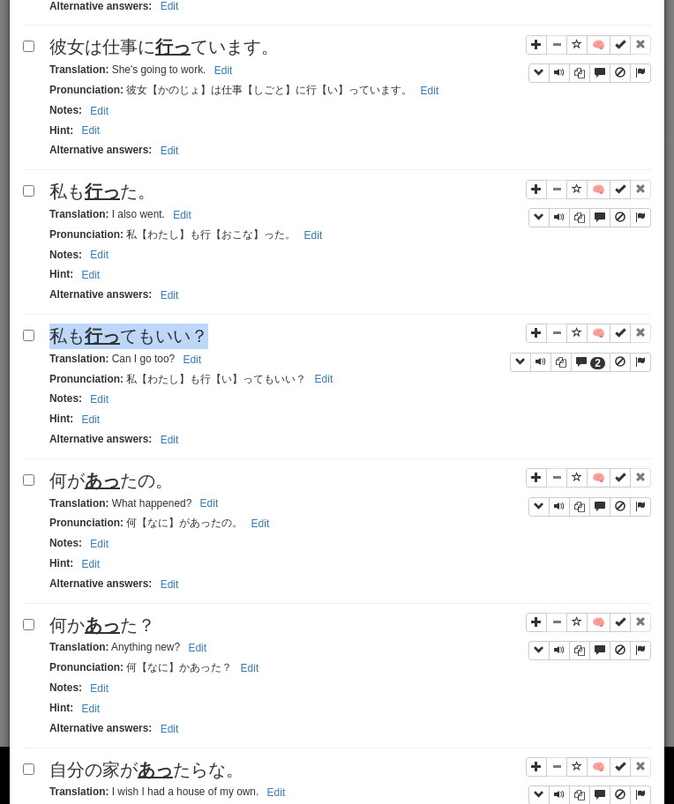
click at [131, 334] on span "私も 行っ てもいい？" at bounding box center [128, 335] width 159 height 19
drag, startPoint x: 110, startPoint y: 361, endPoint x: 165, endPoint y: 361, distance: 54.7
click at [165, 361] on small "Translation : Can I go too? Edit" at bounding box center [127, 359] width 157 height 12
click at [133, 464] on div "Apply to all selected: to Reviews from Reviews Favorite 🧠 Known Master Reset Ig…" at bounding box center [337, 608] width 628 height 2957
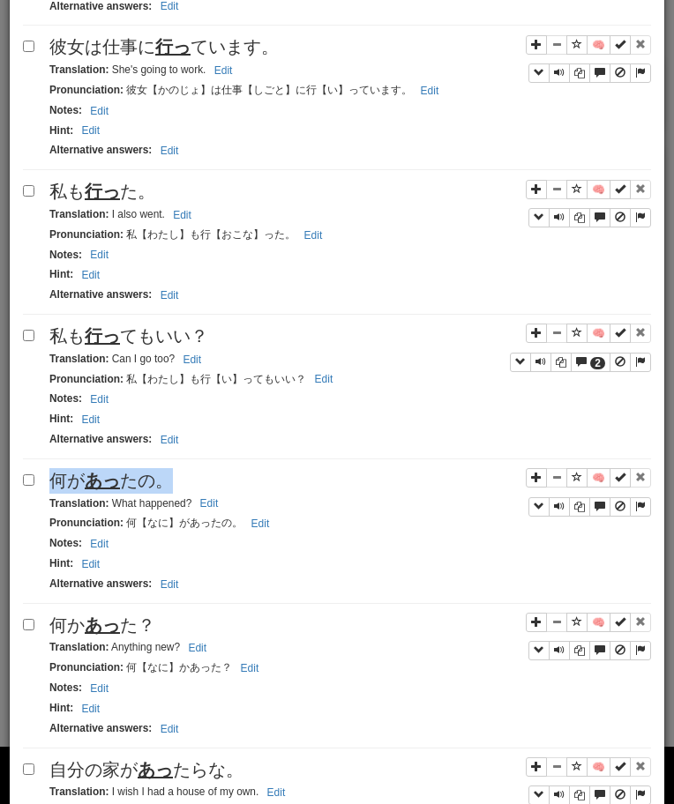
click at [133, 464] on div "Apply to all selected: to Reviews from Reviews Favorite 🧠 Known Master Reset Ig…" at bounding box center [337, 608] width 628 height 2957
drag, startPoint x: 115, startPoint y: 506, endPoint x: 222, endPoint y: 511, distance: 107.7
click at [221, 510] on small "Translation : What happened? Edit" at bounding box center [136, 503] width 174 height 12
click at [62, 634] on span "何か あっ た？" at bounding box center [102, 624] width 106 height 19
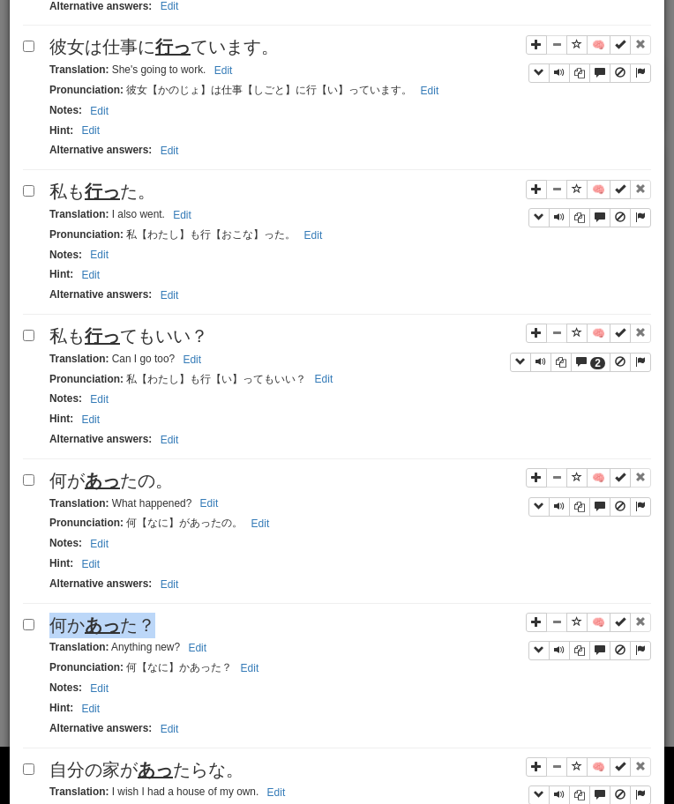
click at [62, 634] on span "何か あっ た？" at bounding box center [102, 624] width 106 height 19
click at [71, 769] on span "自分の家が あっ たらな。" at bounding box center [146, 769] width 194 height 19
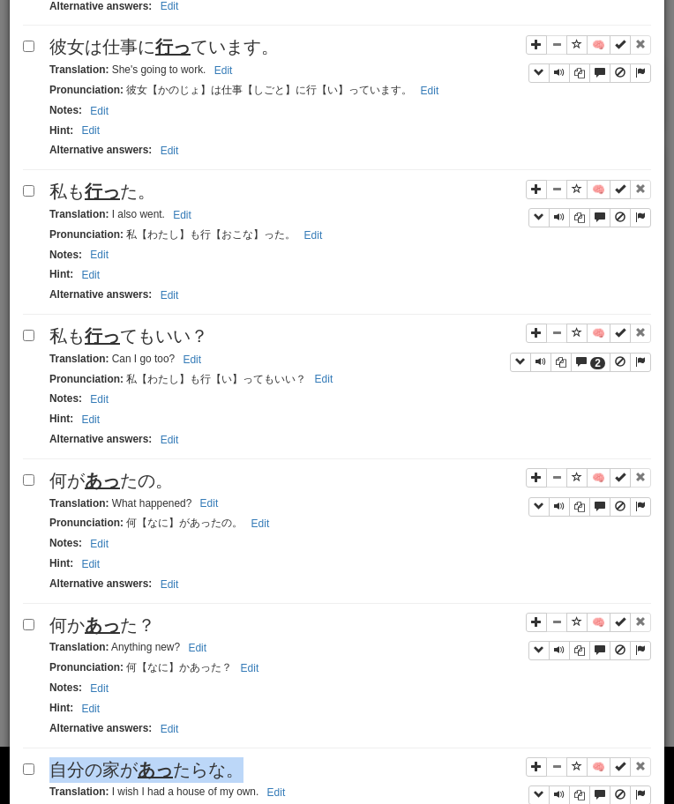
click at [71, 769] on span "自分の家が あっ たらな。" at bounding box center [146, 769] width 194 height 19
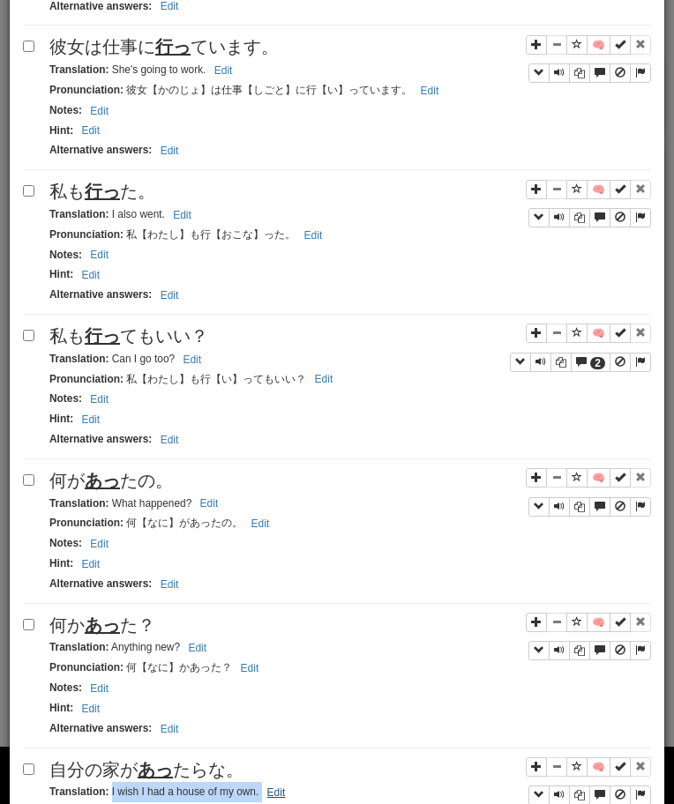
drag, startPoint x: 109, startPoint y: 794, endPoint x: 265, endPoint y: 793, distance: 156.1
click at [265, 793] on small "Translation : I wish I had a house of my own. Edit" at bounding box center [169, 792] width 241 height 12
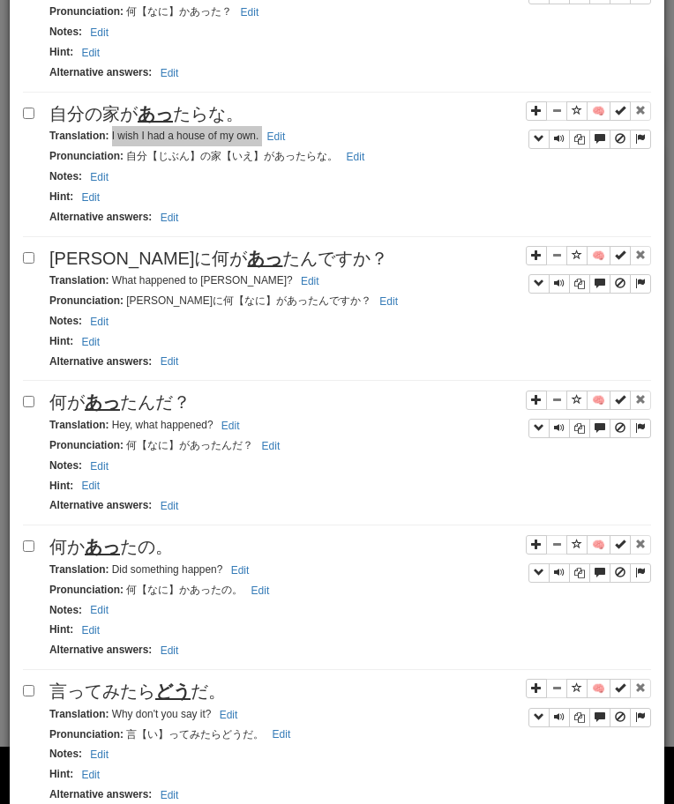
scroll to position [1864, 0]
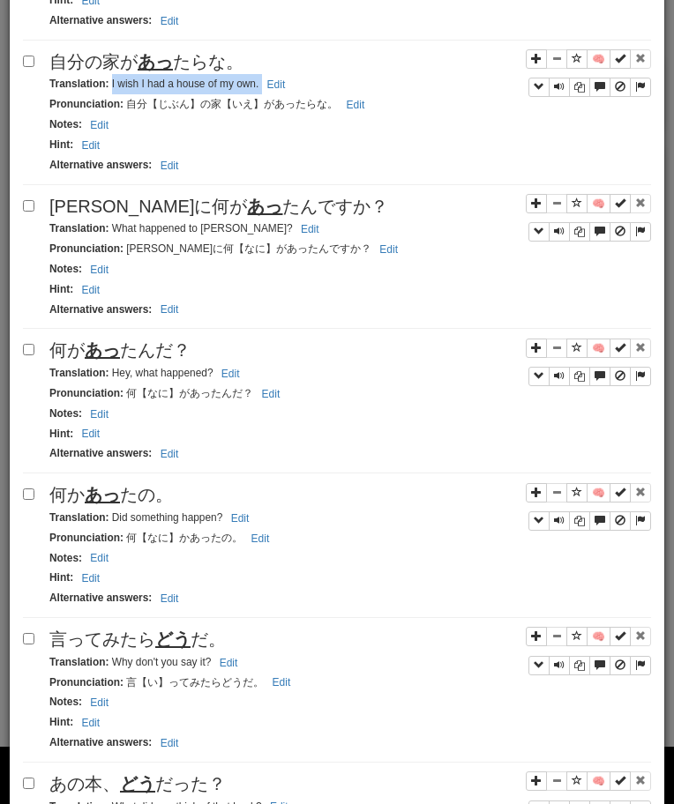
click at [247, 205] on u "あっ" at bounding box center [264, 206] width 35 height 19
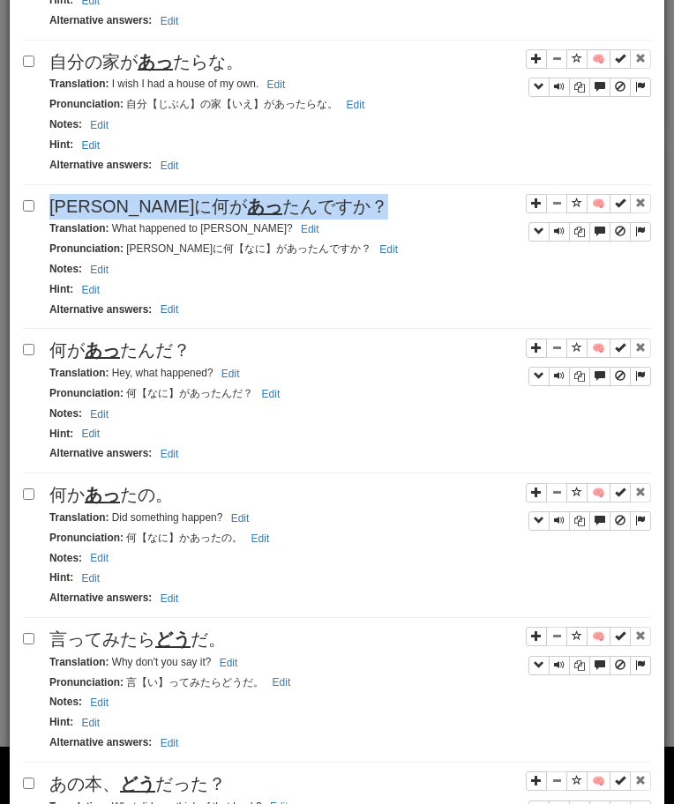
click at [247, 205] on u "あっ" at bounding box center [264, 206] width 35 height 19
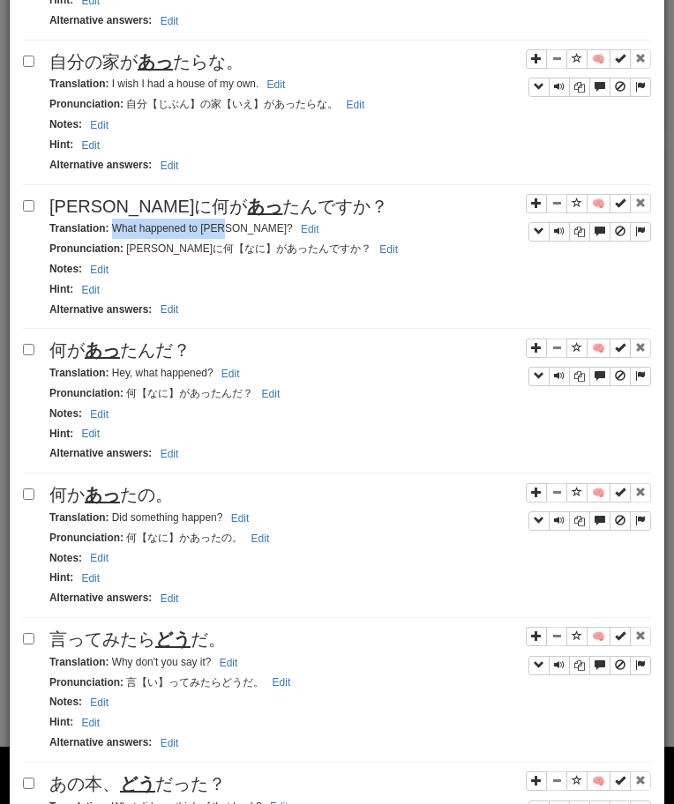
drag, startPoint x: 113, startPoint y: 230, endPoint x: 226, endPoint y: 228, distance: 112.9
click at [226, 228] on small "Translation : What happened to [PERSON_NAME]? Edit" at bounding box center [186, 228] width 275 height 12
click at [62, 357] on span "何が あっ たんだ？" at bounding box center [119, 349] width 141 height 19
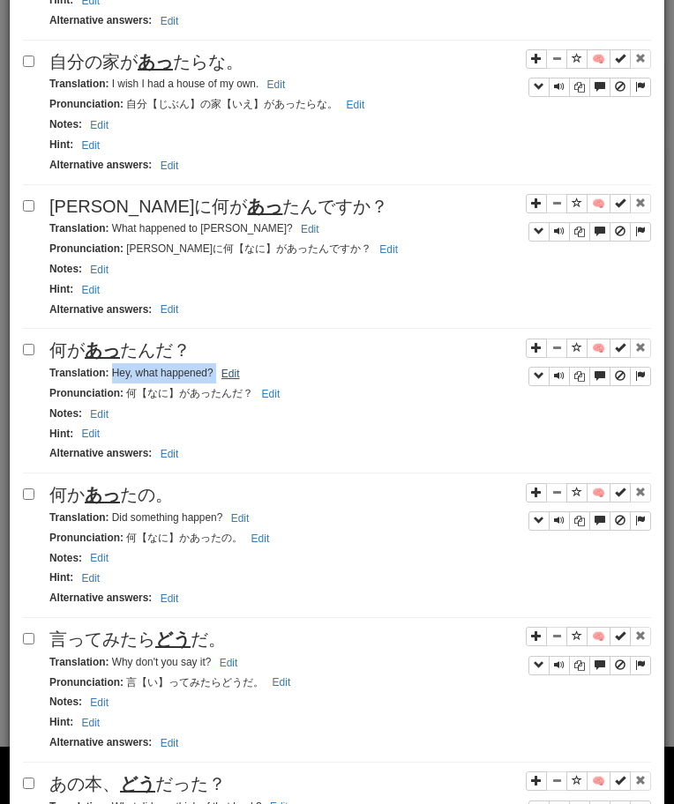
drag, startPoint x: 112, startPoint y: 377, endPoint x: 232, endPoint y: 373, distance: 120.0
click at [231, 373] on small "Translation : Hey, what happened? Edit" at bounding box center [147, 373] width 196 height 12
click at [91, 493] on u "あっ" at bounding box center [102, 494] width 35 height 19
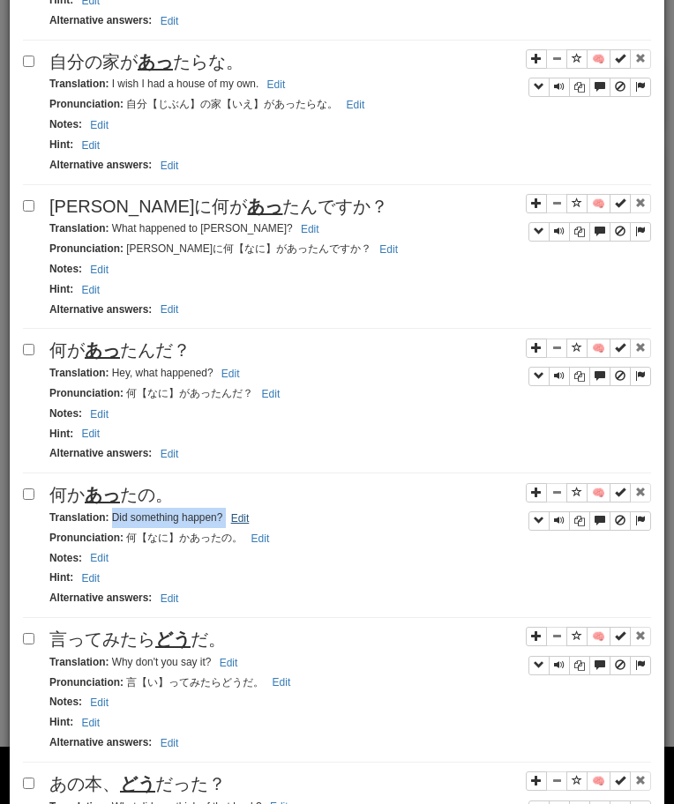
drag, startPoint x: 113, startPoint y: 518, endPoint x: 233, endPoint y: 518, distance: 119.9
click at [233, 518] on small "Translation : Did something happen? Edit" at bounding box center [151, 517] width 205 height 12
click at [108, 638] on span "言ってみたら どう だ。" at bounding box center [137, 639] width 176 height 19
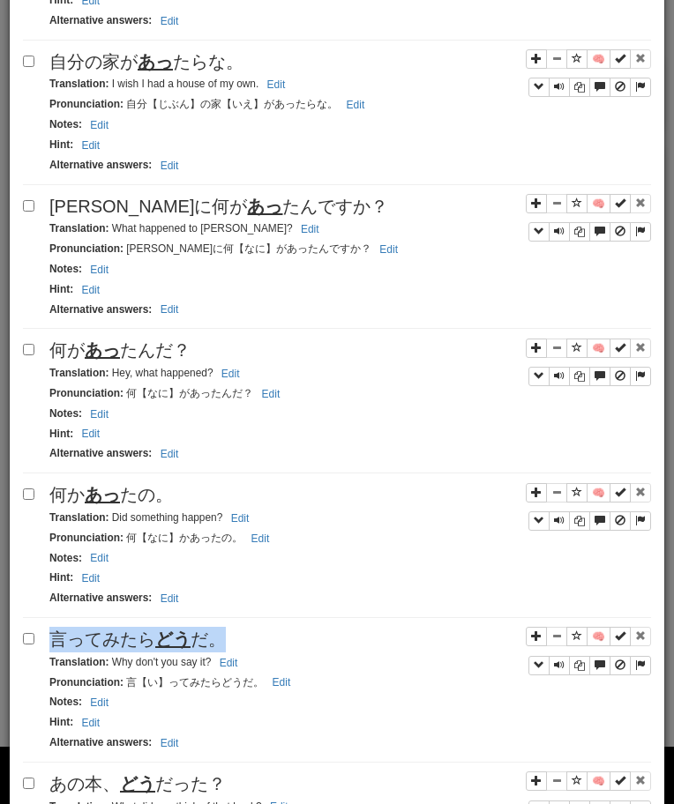
click at [108, 638] on span "言ってみたら どう だ。" at bounding box center [137, 639] width 176 height 19
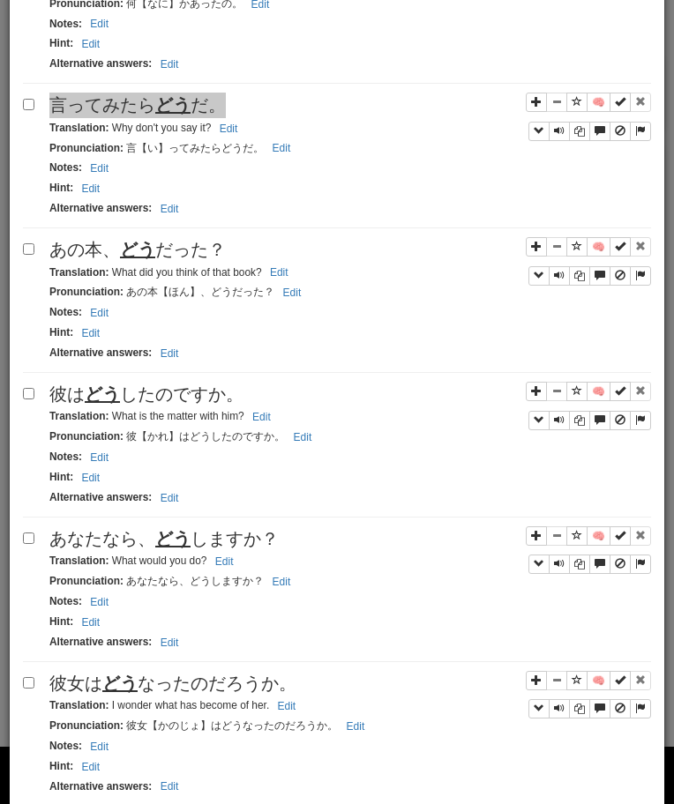
scroll to position [2478, 0]
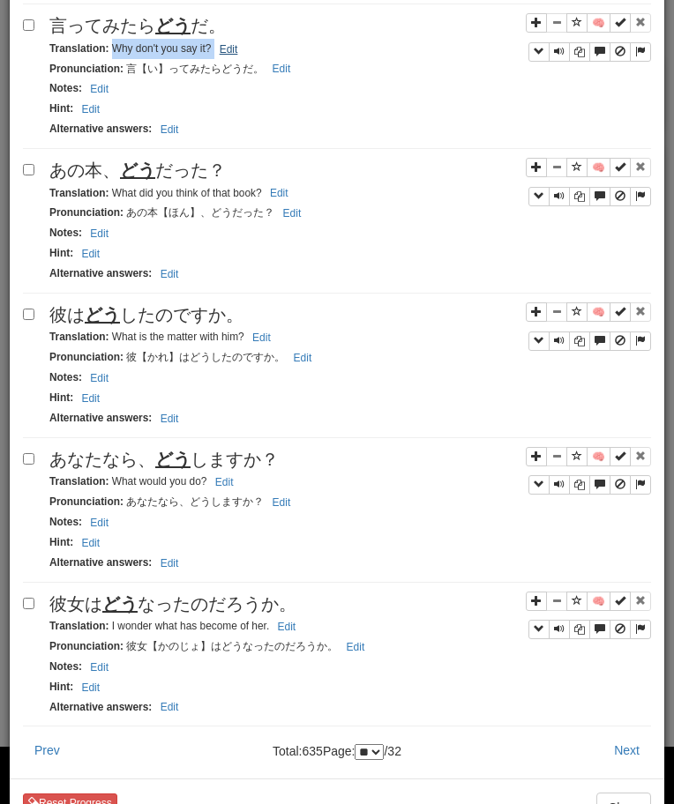
drag, startPoint x: 111, startPoint y: 53, endPoint x: 215, endPoint y: 56, distance: 104.1
click at [215, 55] on small "Translation : Why don't you say it? Edit" at bounding box center [145, 48] width 193 height 12
click at [222, 166] on span "あの本、 どう だった？" at bounding box center [137, 169] width 176 height 19
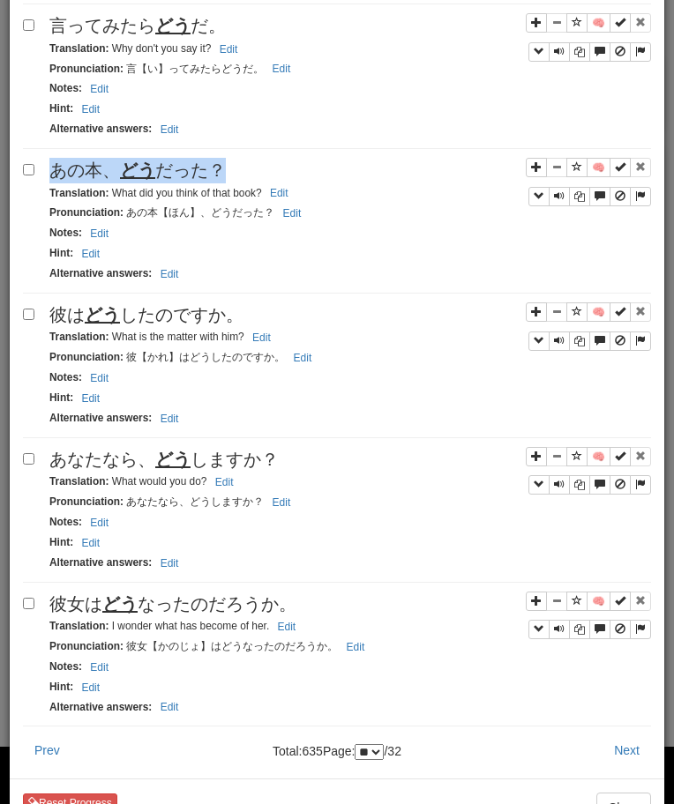
click at [222, 166] on span "あの本、 どう だった？" at bounding box center [137, 169] width 176 height 19
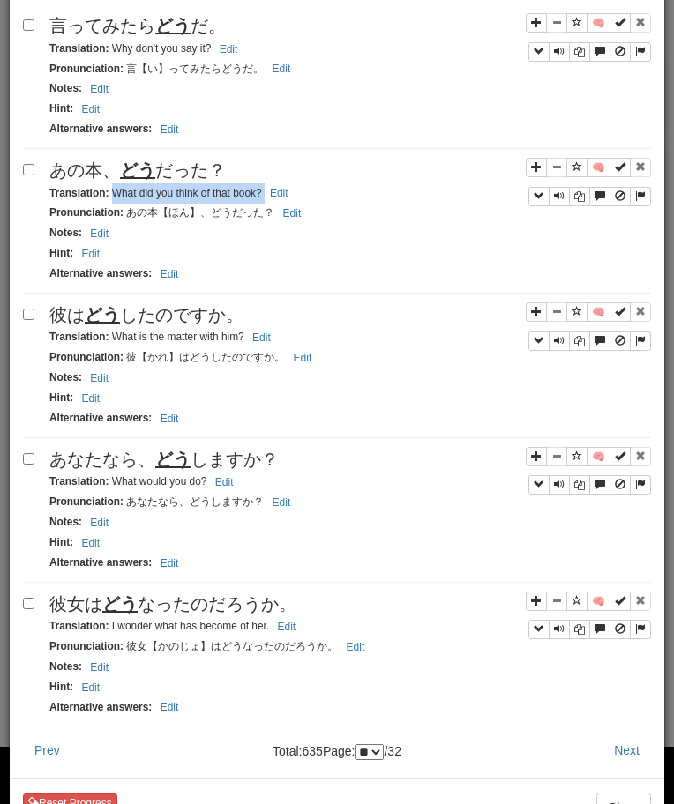
drag, startPoint x: 111, startPoint y: 190, endPoint x: 301, endPoint y: 201, distance: 189.9
click at [301, 201] on div "Translation : What did you think of that book? Edit" at bounding box center [349, 193] width 601 height 20
click at [189, 324] on span "彼は どう したのですか。" at bounding box center [146, 314] width 194 height 19
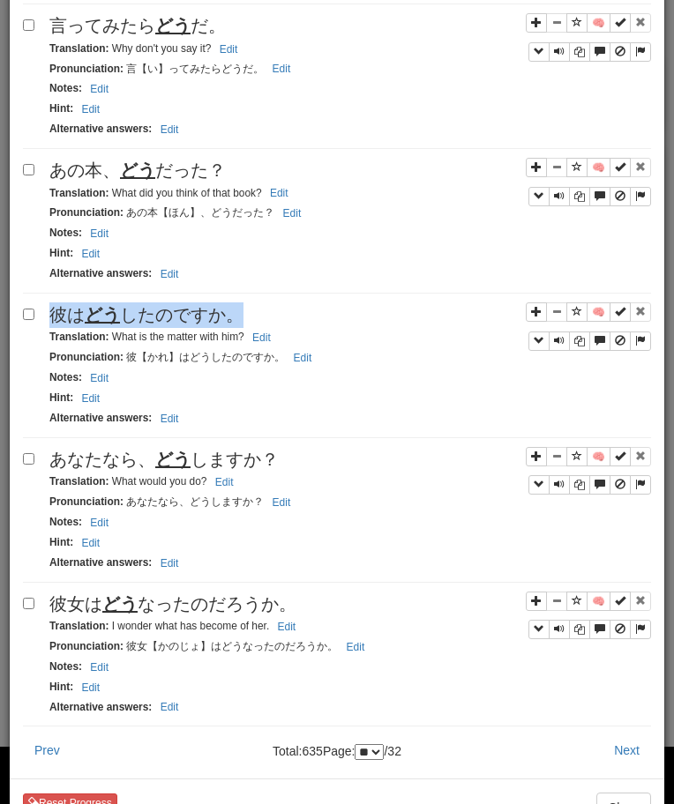
click at [189, 324] on span "彼は どう したのですか。" at bounding box center [146, 314] width 194 height 19
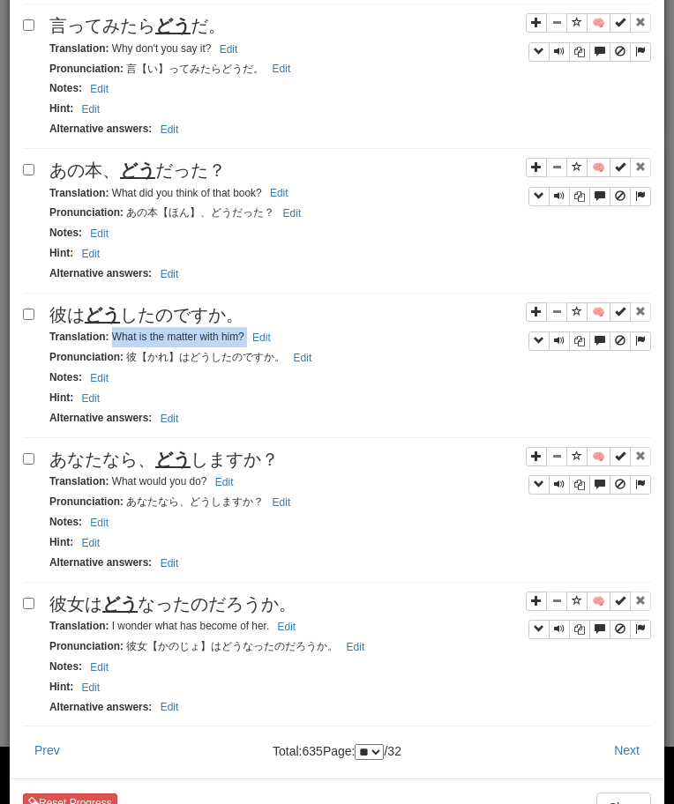
drag, startPoint x: 111, startPoint y: 341, endPoint x: 281, endPoint y: 341, distance: 170.2
click at [281, 341] on div "Translation : What is the matter with him? Edit" at bounding box center [349, 337] width 601 height 20
click at [182, 469] on u "どう" at bounding box center [172, 459] width 35 height 19
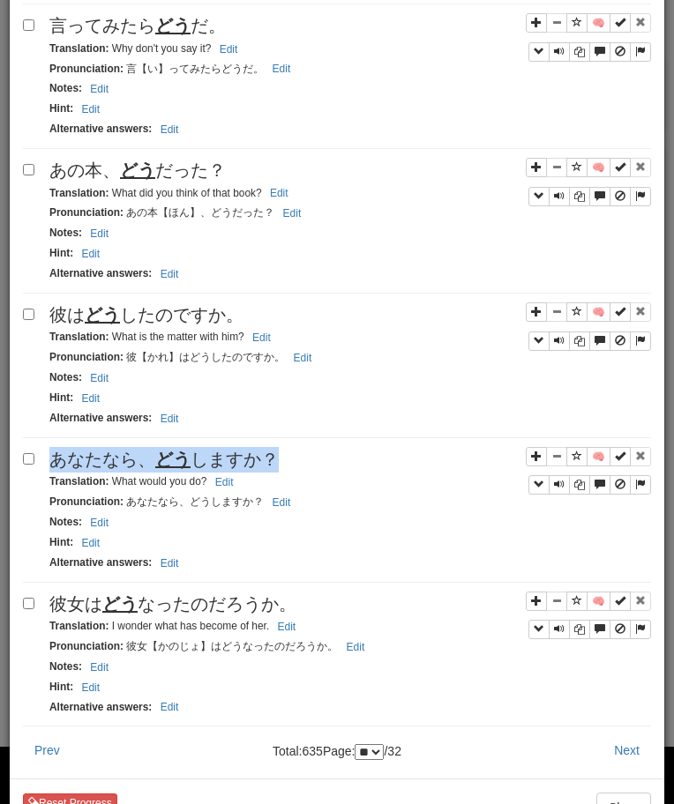
click at [182, 469] on u "どう" at bounding box center [172, 459] width 35 height 19
click at [109, 484] on small "Translation : What would you do? Edit" at bounding box center [143, 481] width 189 height 12
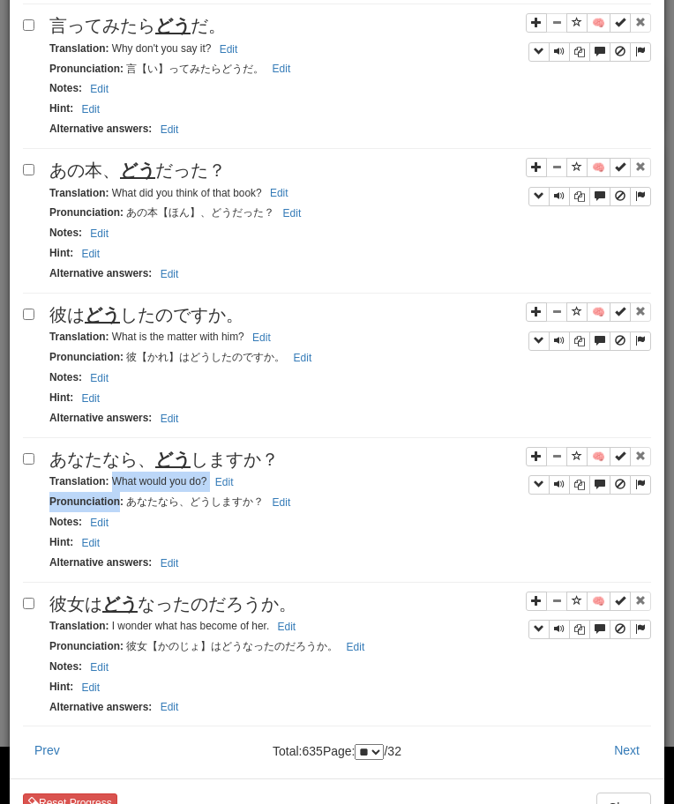
drag, startPoint x: 109, startPoint y: 484, endPoint x: 250, endPoint y: 481, distance: 140.2
click at [250, 481] on div "Translation : What would you do? Edit" at bounding box center [349, 482] width 601 height 20
click at [120, 486] on small "Translation : What would you do? Edit" at bounding box center [143, 481] width 189 height 12
drag, startPoint x: 114, startPoint y: 486, endPoint x: 242, endPoint y: 486, distance: 127.8
click at [242, 486] on div "Translation : What would you do? Edit" at bounding box center [349, 482] width 601 height 20
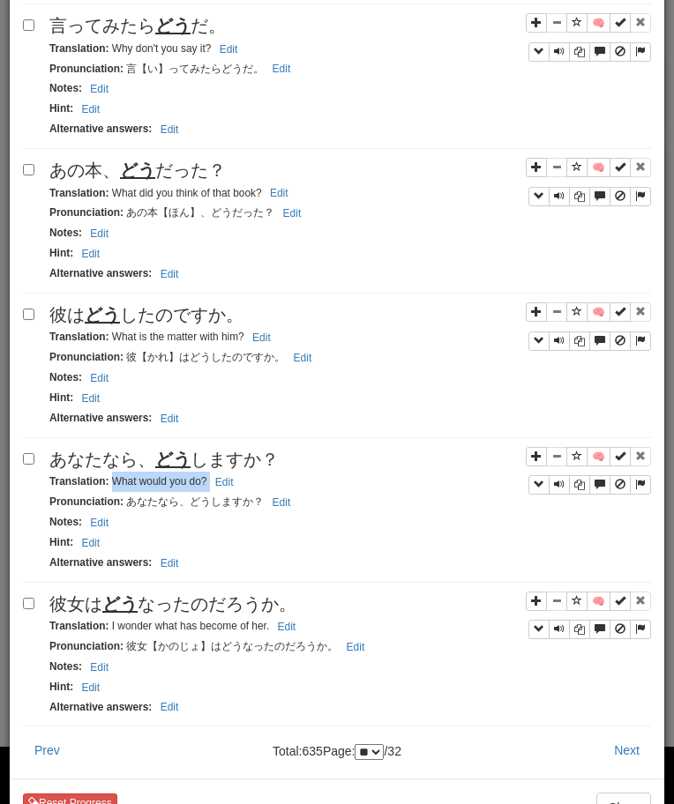
click at [94, 596] on div "彼女は どう なったのだろうか。" at bounding box center [349, 605] width 601 height 26
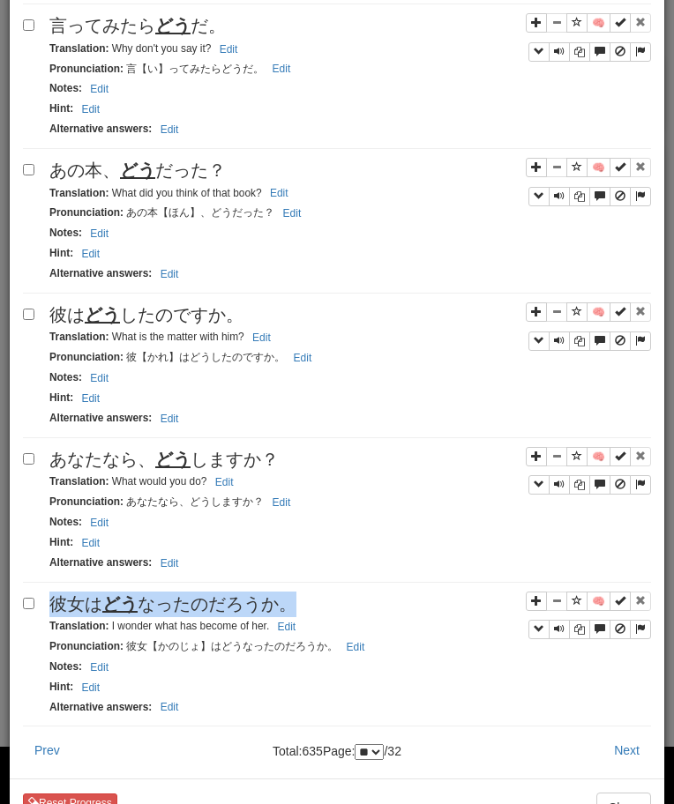
click at [94, 596] on div "彼女は どう なったのだろうか。" at bounding box center [349, 605] width 601 height 26
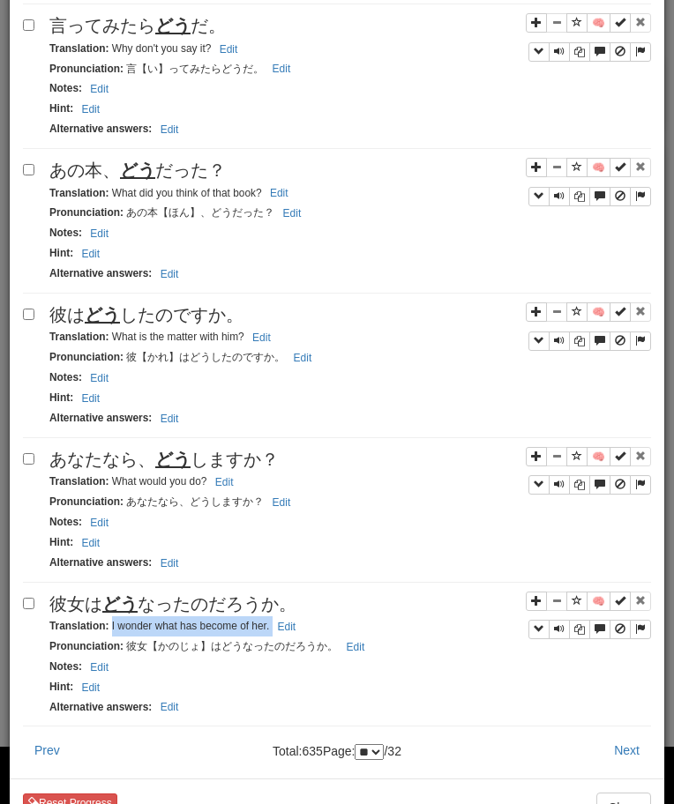
drag, startPoint x: 110, startPoint y: 631, endPoint x: 317, endPoint y: 624, distance: 206.4
click at [317, 624] on div "Translation : I wonder what has become of her. Edit" at bounding box center [349, 626] width 601 height 20
click at [630, 765] on button "Next" at bounding box center [626, 750] width 48 height 30
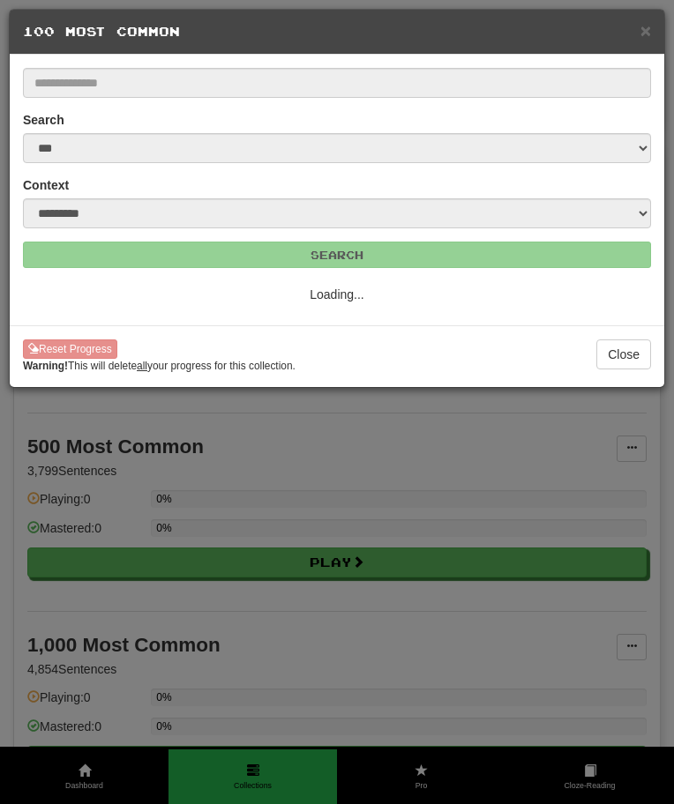
select select "**"
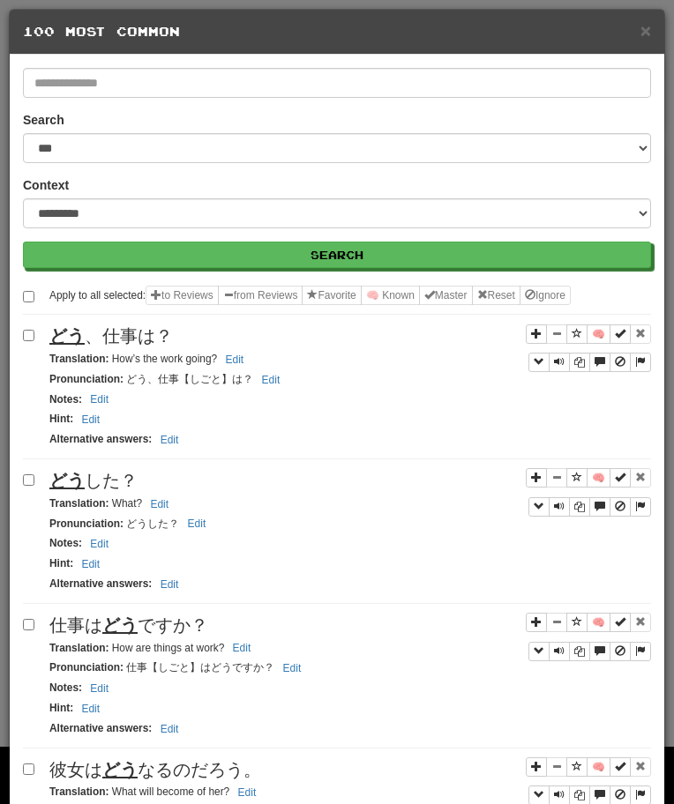
click at [156, 331] on span "どう 、仕事は？" at bounding box center [110, 335] width 123 height 19
drag, startPoint x: 113, startPoint y: 361, endPoint x: 224, endPoint y: 360, distance: 111.1
click at [224, 360] on small "Translation : How’s the work going? Edit" at bounding box center [148, 359] width 199 height 12
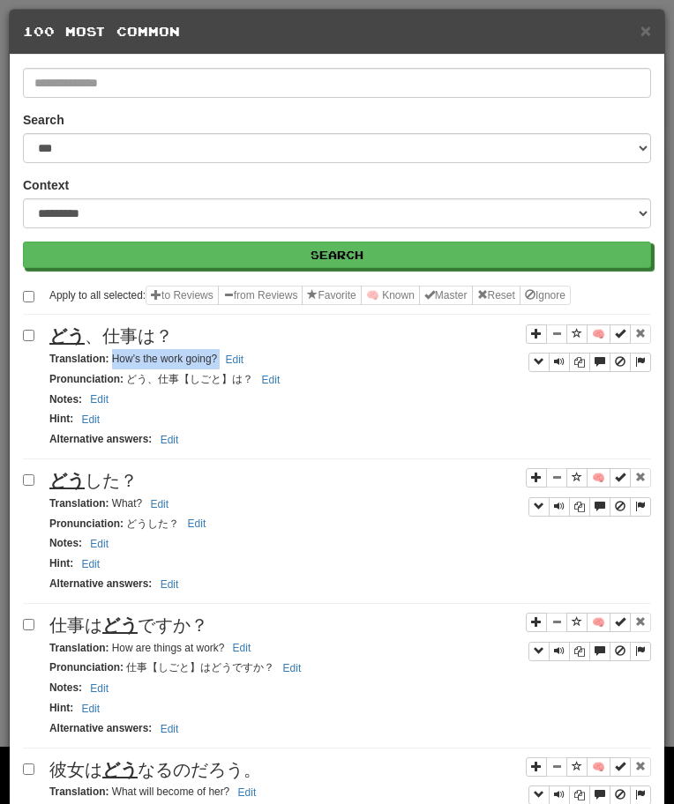
click at [112, 481] on span "どう した？" at bounding box center [93, 480] width 88 height 19
drag, startPoint x: 109, startPoint y: 503, endPoint x: 155, endPoint y: 505, distance: 45.9
click at [155, 505] on small "Translation : What? Edit" at bounding box center [111, 503] width 124 height 12
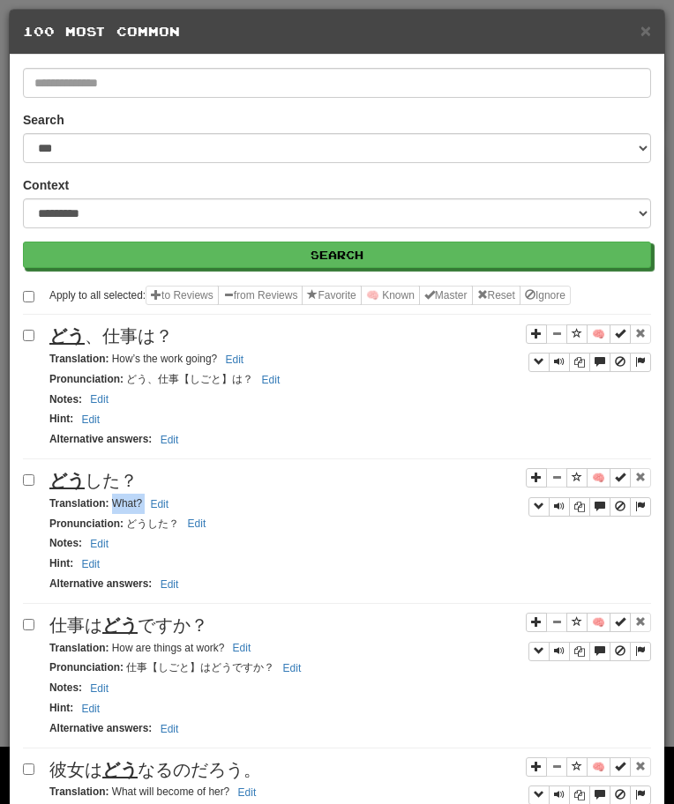
click at [144, 639] on div "Translation : How are things at work? Edit" at bounding box center [349, 648] width 601 height 20
click at [145, 625] on span "仕事は どう ですか？" at bounding box center [128, 624] width 159 height 19
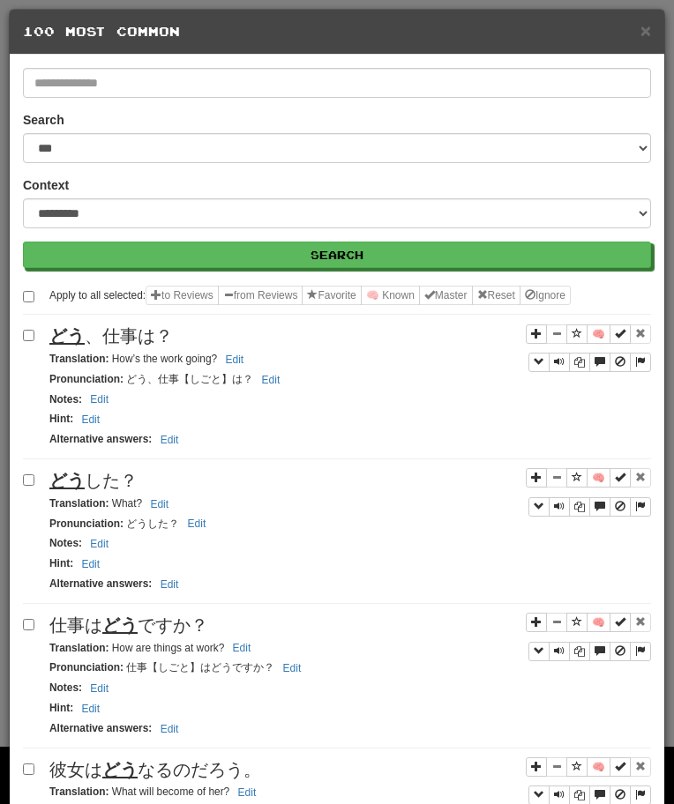
click at [108, 651] on small "Translation : How are things at work? Edit" at bounding box center [152, 648] width 206 height 12
drag, startPoint x: 113, startPoint y: 651, endPoint x: 268, endPoint y: 649, distance: 155.2
click at [267, 649] on div "Translation : How are things at work? Edit" at bounding box center [349, 648] width 601 height 20
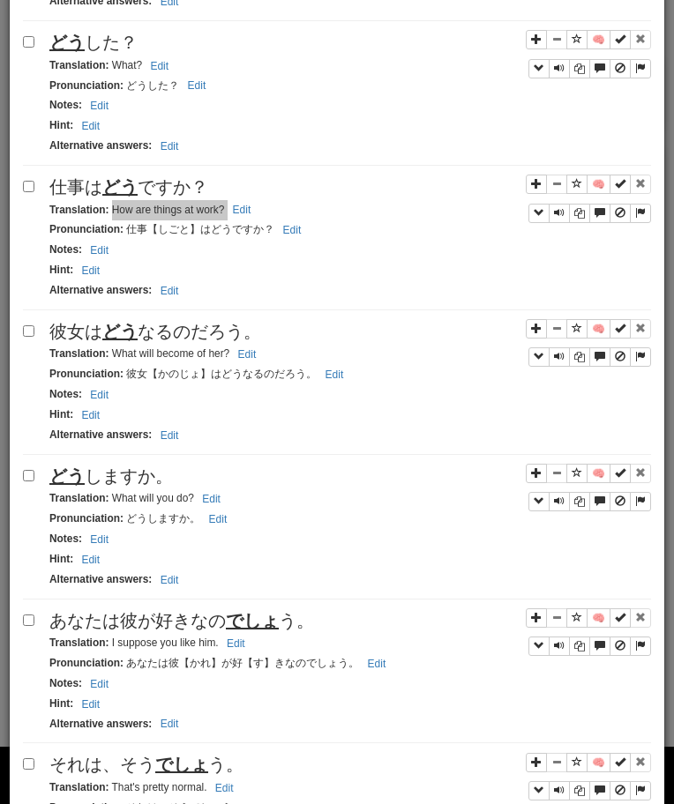
scroll to position [466, 0]
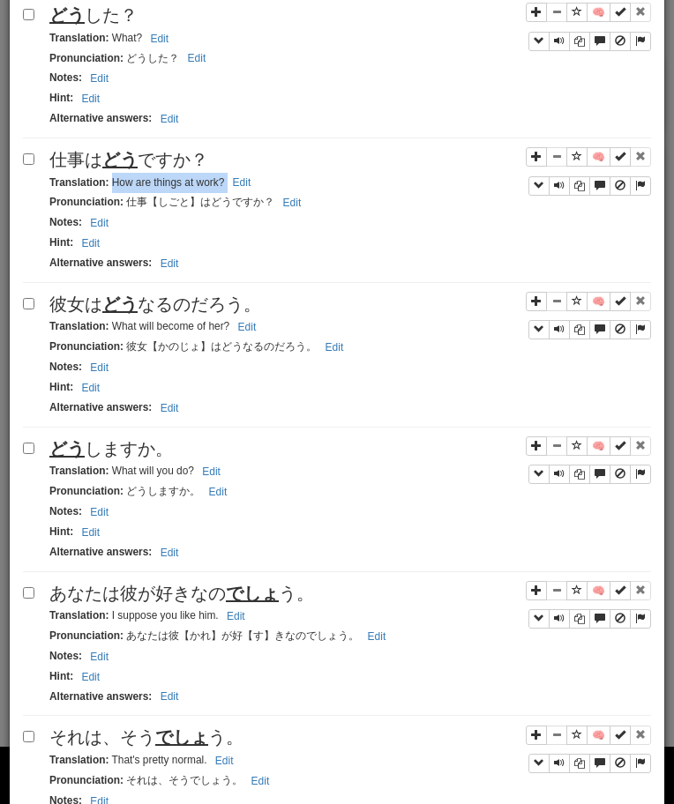
click at [153, 312] on span "彼女は どう なるのだろう。" at bounding box center [155, 303] width 212 height 19
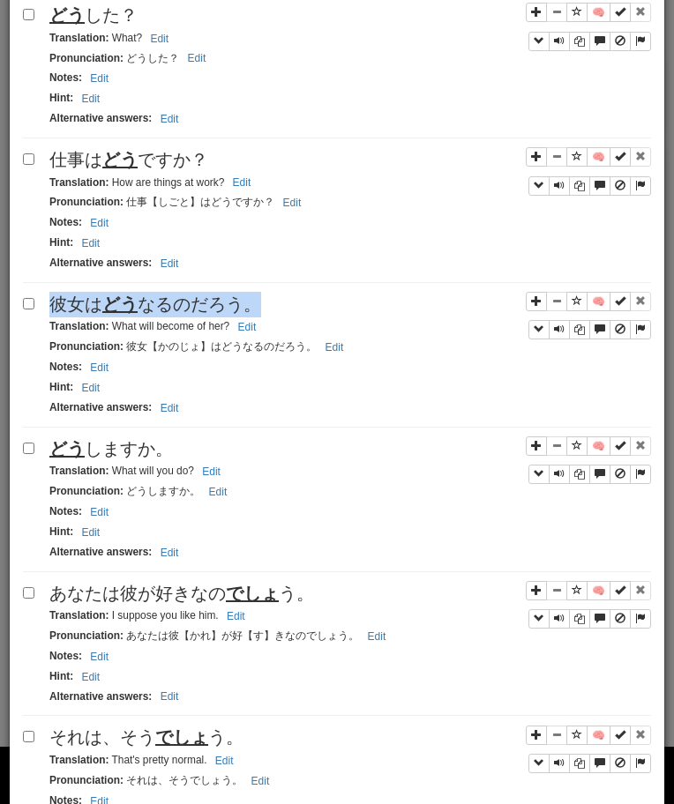
click at [153, 312] on span "彼女は どう なるのだろう。" at bounding box center [155, 303] width 212 height 19
drag, startPoint x: 108, startPoint y: 324, endPoint x: 142, endPoint y: 328, distance: 33.7
click at [142, 328] on small "Translation : What will become of her? Edit" at bounding box center [155, 326] width 212 height 12
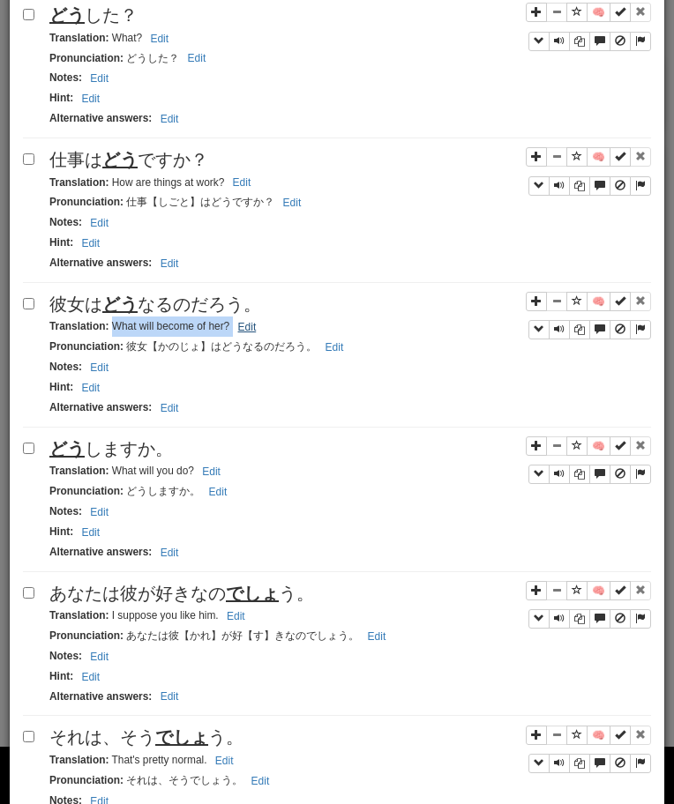
drag, startPoint x: 113, startPoint y: 327, endPoint x: 235, endPoint y: 328, distance: 122.6
click at [235, 328] on small "Translation : What will become of her? Edit" at bounding box center [155, 326] width 212 height 12
click at [88, 455] on span "どう しますか。" at bounding box center [110, 448] width 123 height 19
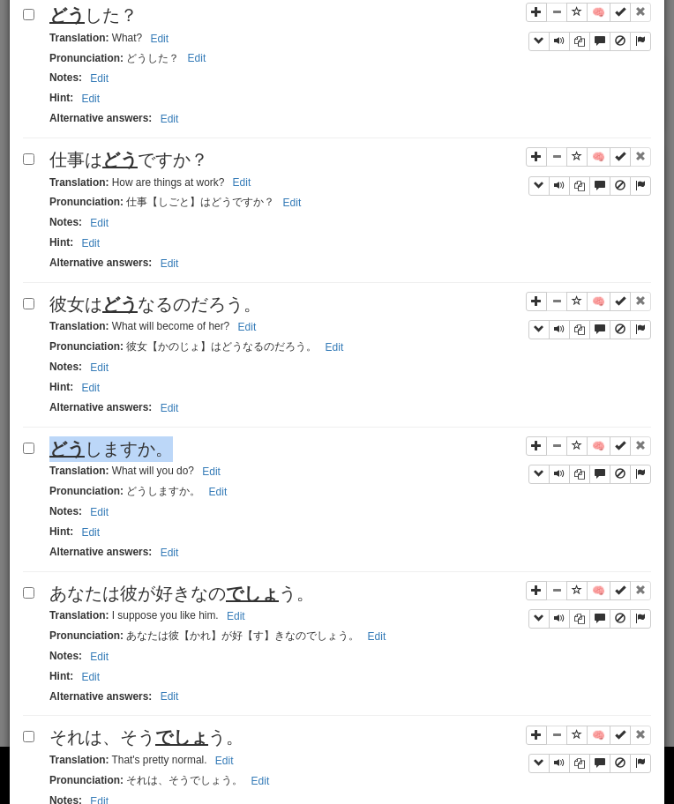
click at [88, 455] on span "どう しますか。" at bounding box center [110, 448] width 123 height 19
drag, startPoint x: 111, startPoint y: 472, endPoint x: 198, endPoint y: 472, distance: 87.3
click at [197, 472] on small "Translation : What will you do? Edit" at bounding box center [137, 471] width 176 height 12
click at [78, 592] on span "あなたは彼が好きなの でしょ う。" at bounding box center [181, 593] width 265 height 19
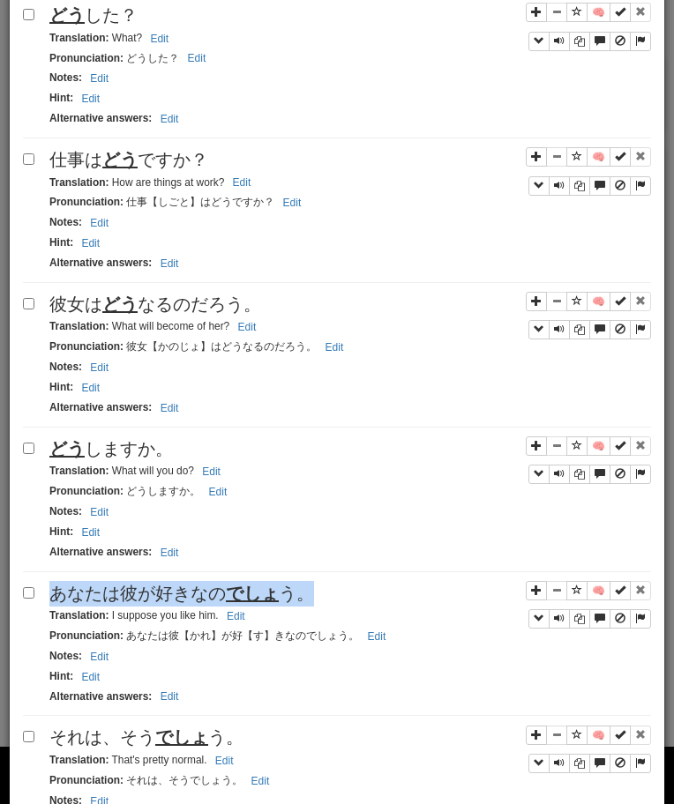
click at [78, 592] on span "あなたは彼が好きなの でしょ う。" at bounding box center [181, 593] width 265 height 19
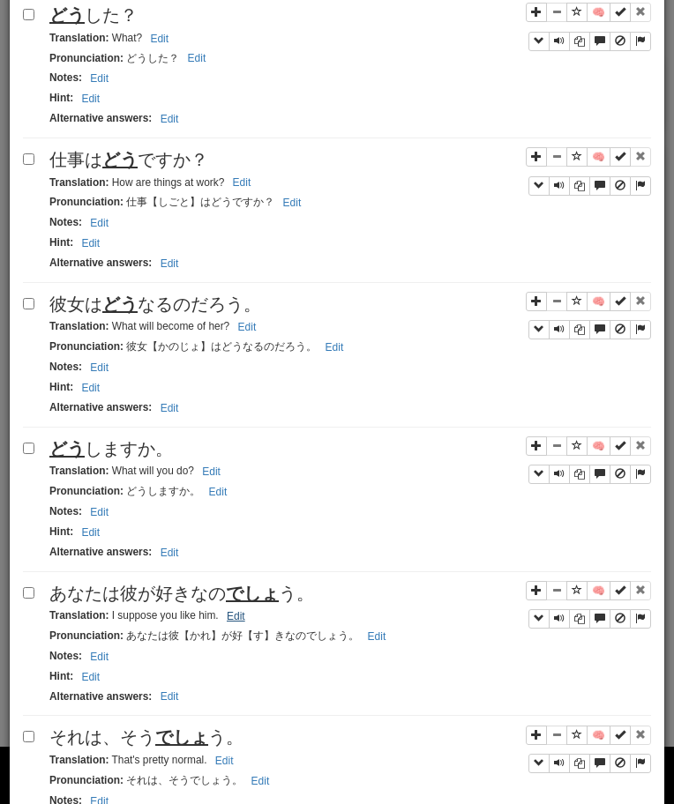
drag, startPoint x: 111, startPoint y: 616, endPoint x: 232, endPoint y: 625, distance: 121.1
click at [232, 622] on small "Translation : I suppose you like him. Edit" at bounding box center [149, 615] width 201 height 12
drag, startPoint x: 108, startPoint y: 615, endPoint x: 215, endPoint y: 622, distance: 106.9
click at [215, 622] on small "Translation : I suppose you like him. Edit" at bounding box center [149, 615] width 201 height 12
drag, startPoint x: 109, startPoint y: 618, endPoint x: 242, endPoint y: 624, distance: 133.3
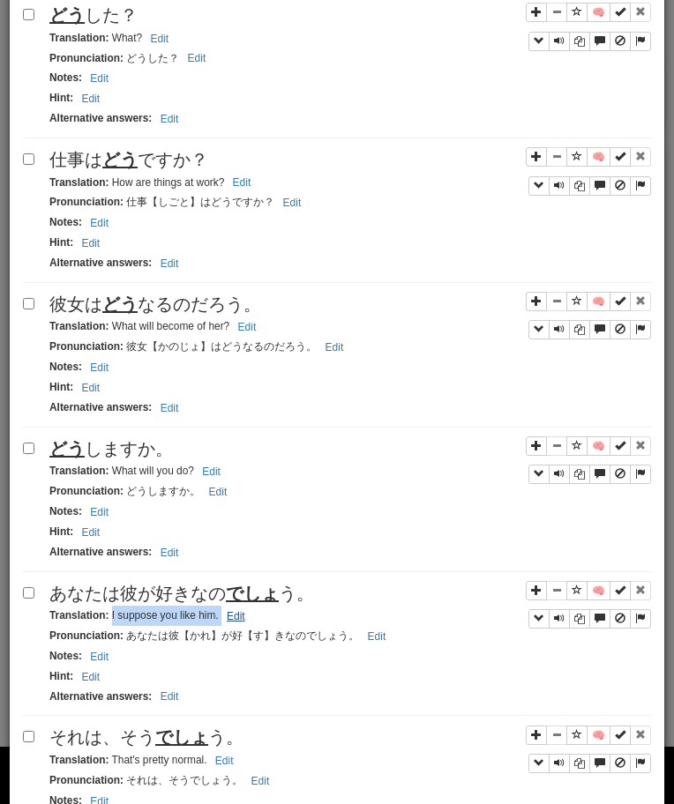
click at [242, 622] on small "Translation : I suppose you like him. Edit" at bounding box center [149, 615] width 201 height 12
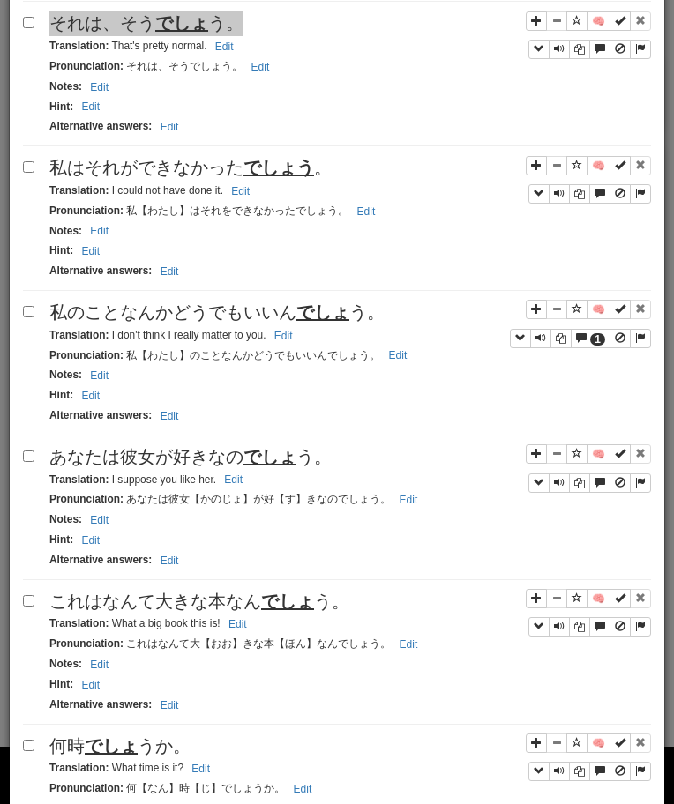
scroll to position [1197, 0]
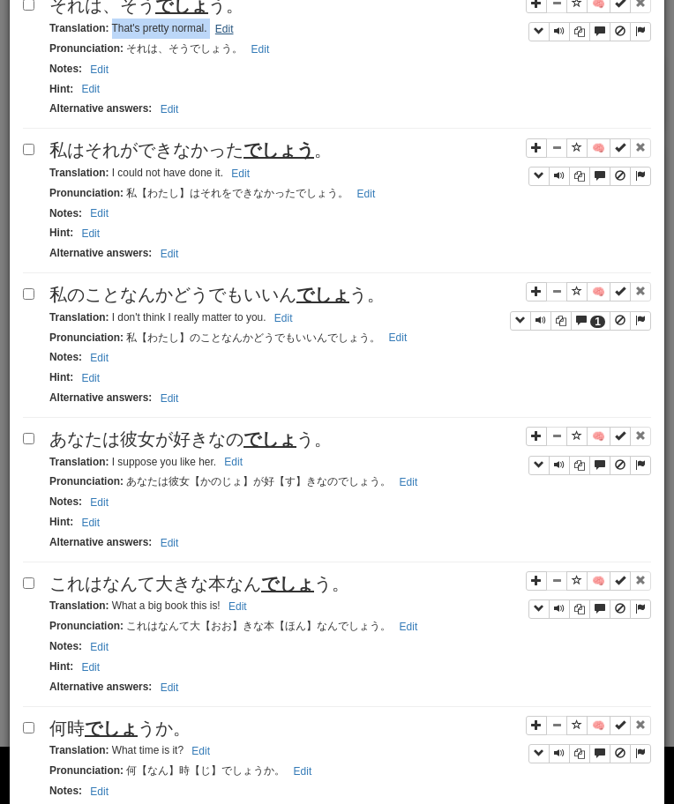
drag, startPoint x: 112, startPoint y: 25, endPoint x: 212, endPoint y: 26, distance: 100.5
click at [212, 26] on small "Translation : That's pretty normal. Edit" at bounding box center [144, 28] width 190 height 12
click at [235, 156] on span "私はそれができなかった でしょう 。" at bounding box center [190, 149] width 282 height 19
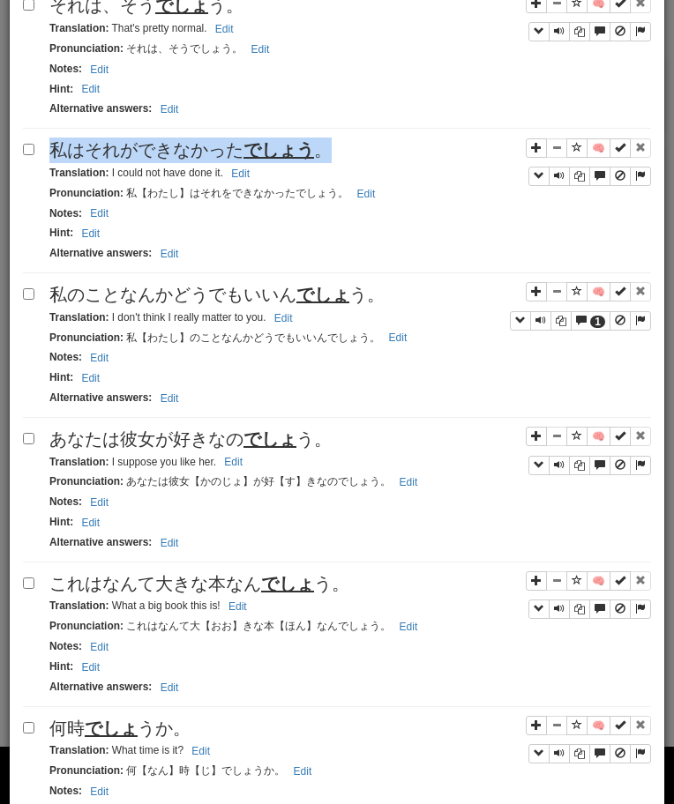
click at [235, 156] on span "私はそれができなかった でしょう 。" at bounding box center [190, 149] width 282 height 19
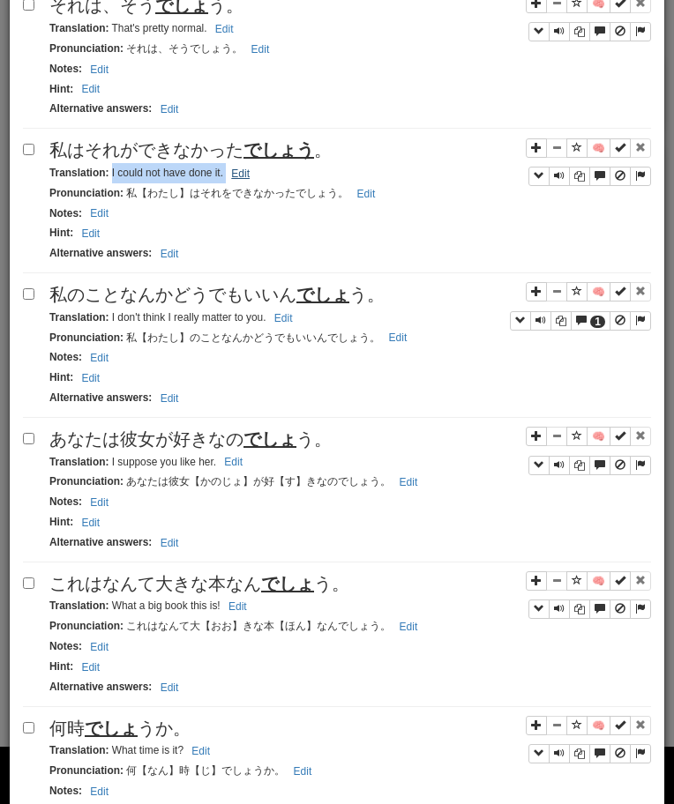
drag, startPoint x: 110, startPoint y: 175, endPoint x: 236, endPoint y: 171, distance: 126.1
click at [236, 171] on small "Translation : I could not have done it. Edit" at bounding box center [151, 173] width 205 height 12
click at [105, 304] on span "私のことなんかどうでもいいん でしょ う。" at bounding box center [216, 294] width 335 height 19
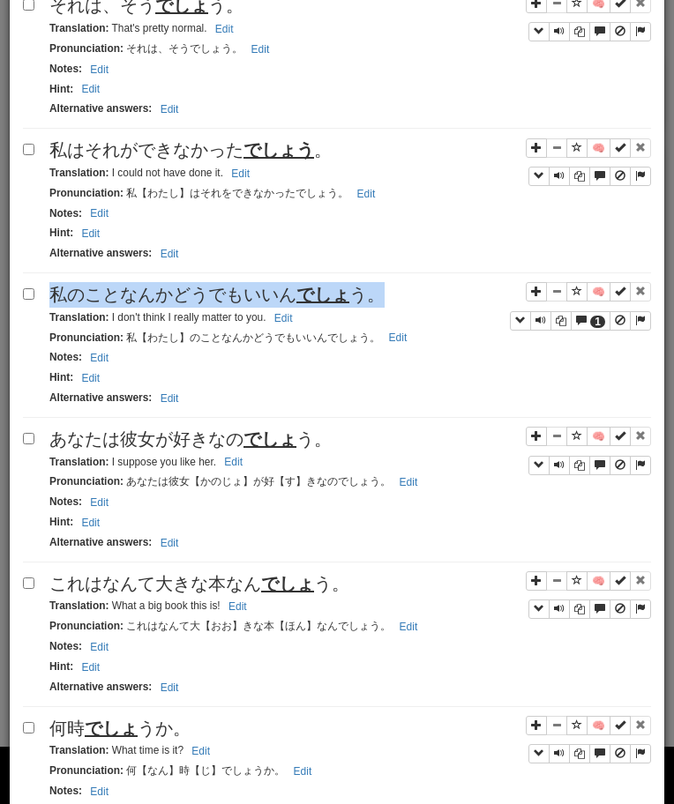
click at [105, 304] on span "私のことなんかどうでもいいん でしょ う。" at bounding box center [216, 294] width 335 height 19
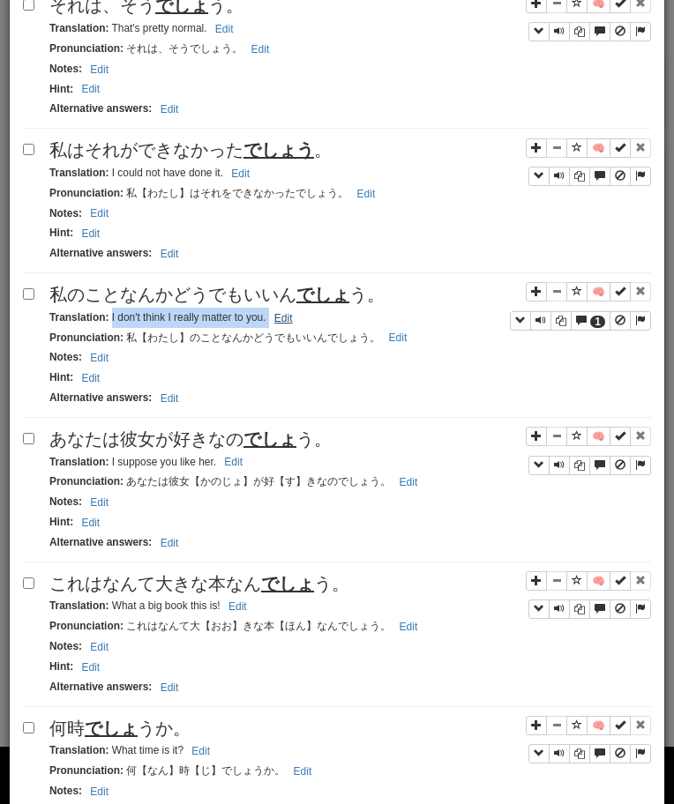
drag, startPoint x: 109, startPoint y: 319, endPoint x: 279, endPoint y: 319, distance: 170.2
click at [279, 319] on small "Translation : I don't think I really matter to you. Edit" at bounding box center [173, 317] width 249 height 12
click at [62, 436] on span "あなたは彼女が好きなの でしょ う。" at bounding box center [190, 438] width 282 height 19
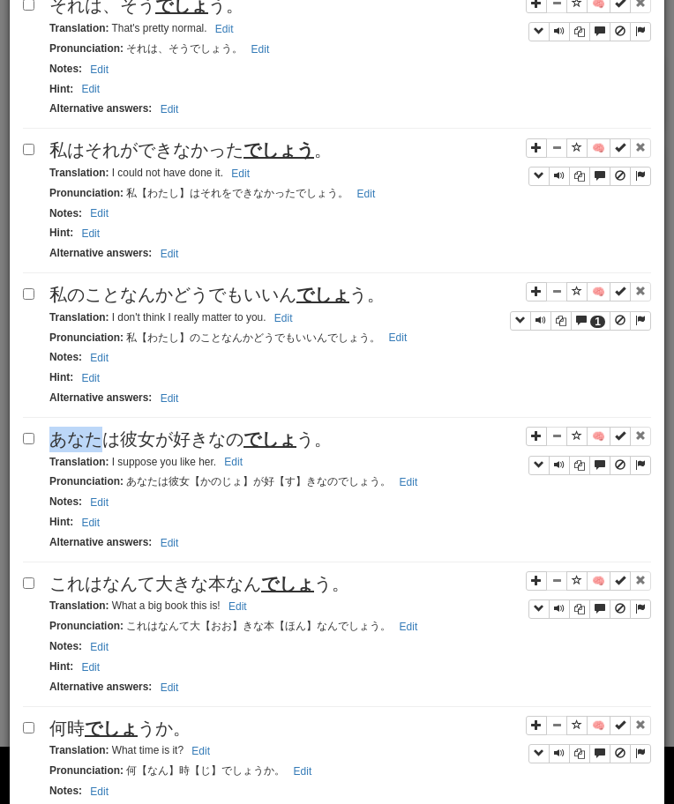
click at [62, 436] on span "あなたは彼女が好きなの でしょ う。" at bounding box center [190, 438] width 282 height 19
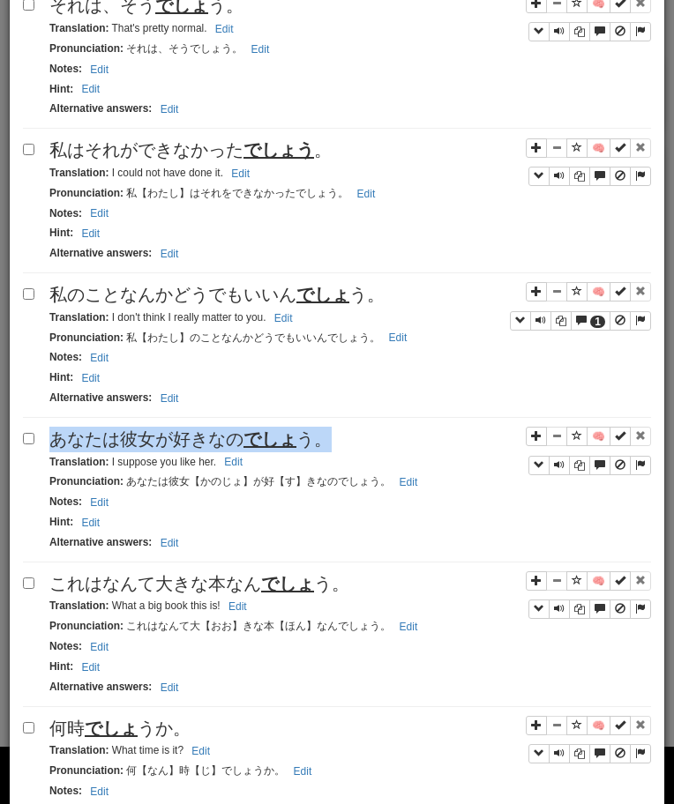
click at [62, 436] on span "あなたは彼女が好きなの でしょ う。" at bounding box center [190, 438] width 282 height 19
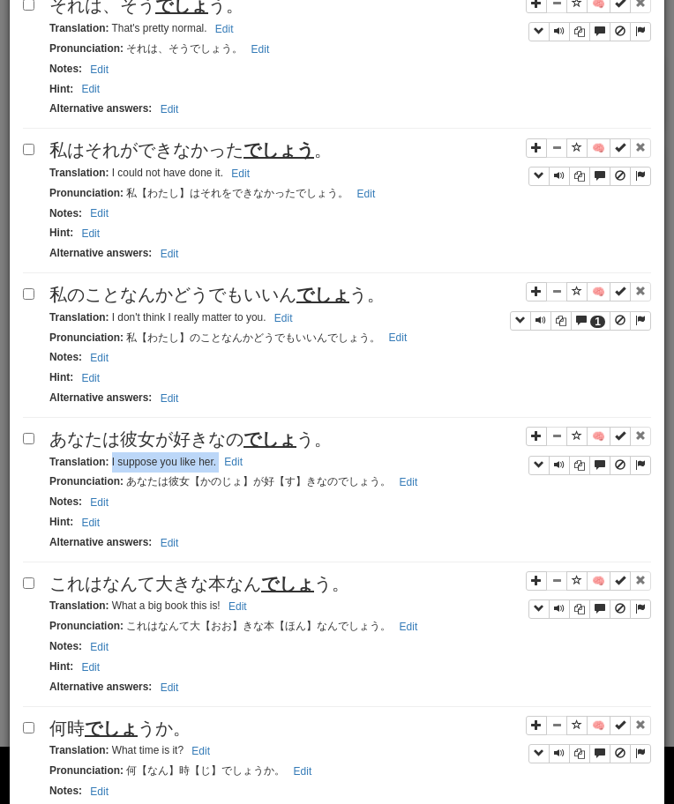
drag, startPoint x: 109, startPoint y: 466, endPoint x: 279, endPoint y: 462, distance: 169.3
click at [279, 462] on div "Translation : I suppose you like her. Edit" at bounding box center [349, 462] width 601 height 20
click at [117, 593] on span "これはなんて大きな本なん でしょ う。" at bounding box center [199, 583] width 300 height 19
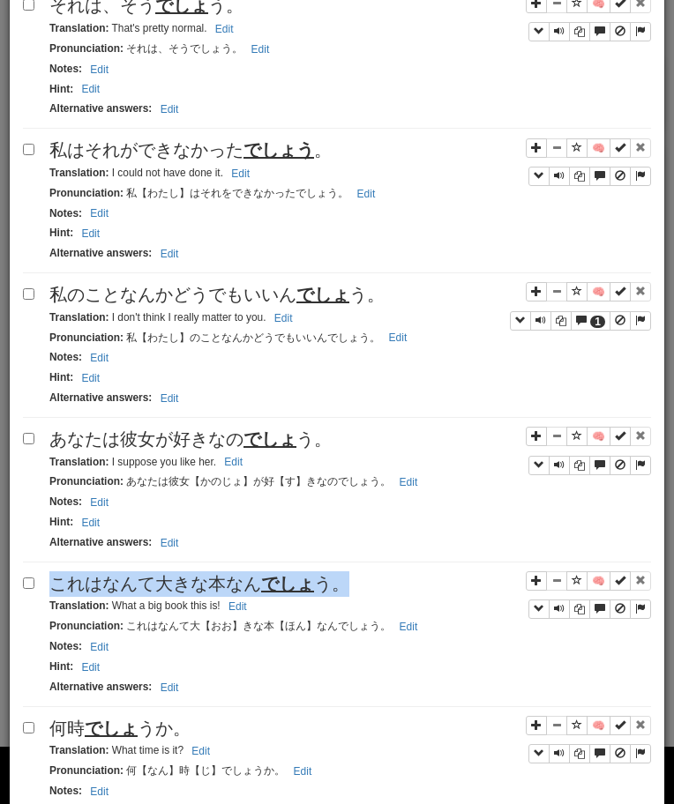
click at [117, 593] on span "これはなんて大きな本なん でしょ う。" at bounding box center [199, 583] width 300 height 19
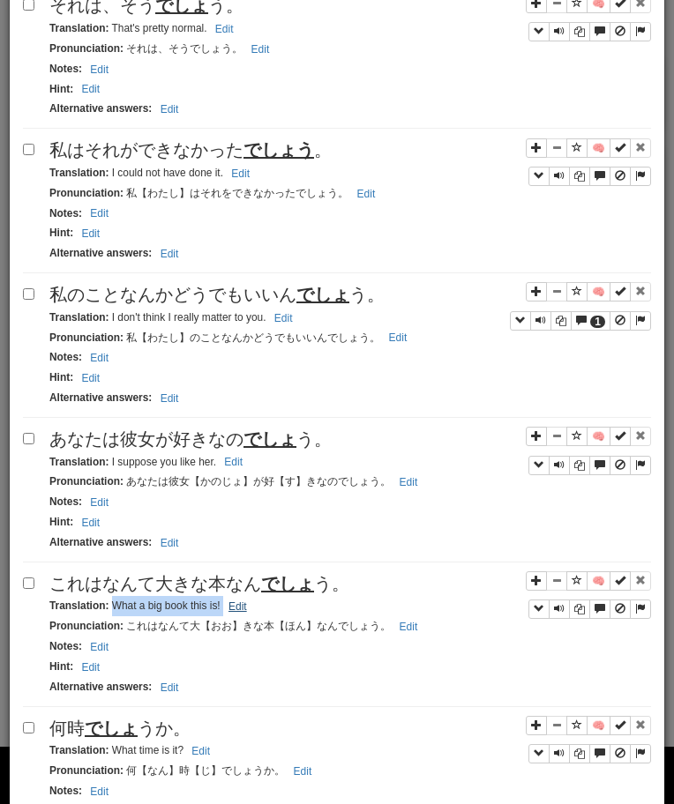
drag, startPoint x: 113, startPoint y: 607, endPoint x: 251, endPoint y: 607, distance: 138.4
click at [251, 607] on small "Translation : What a big book this is! Edit" at bounding box center [150, 606] width 203 height 12
click at [77, 738] on span "何時 でしょ うか。" at bounding box center [119, 728] width 141 height 19
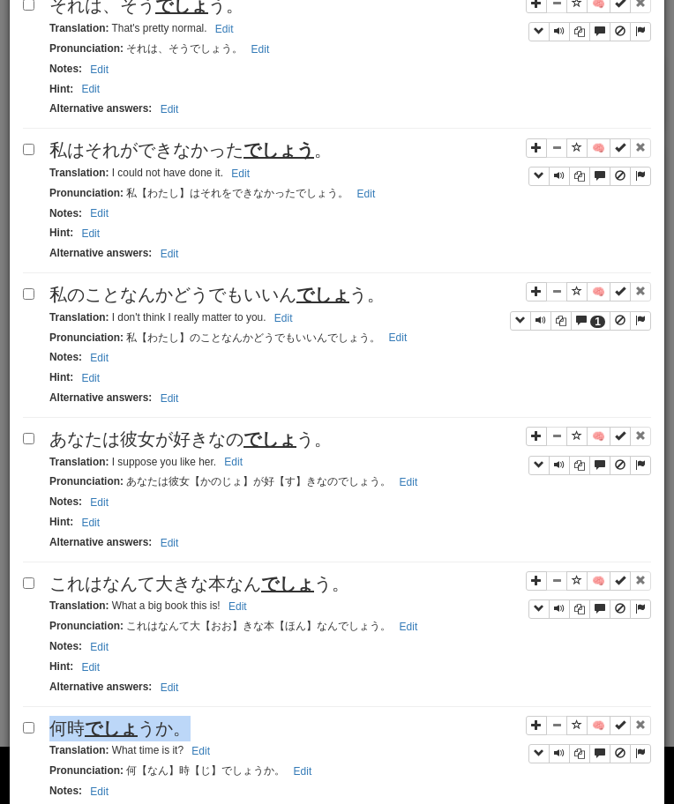
click at [77, 738] on span "何時 でしょ うか。" at bounding box center [119, 728] width 141 height 19
drag, startPoint x: 110, startPoint y: 756, endPoint x: 235, endPoint y: 757, distance: 124.3
click at [235, 757] on div "Translation : What time is it? Edit" at bounding box center [349, 751] width 601 height 20
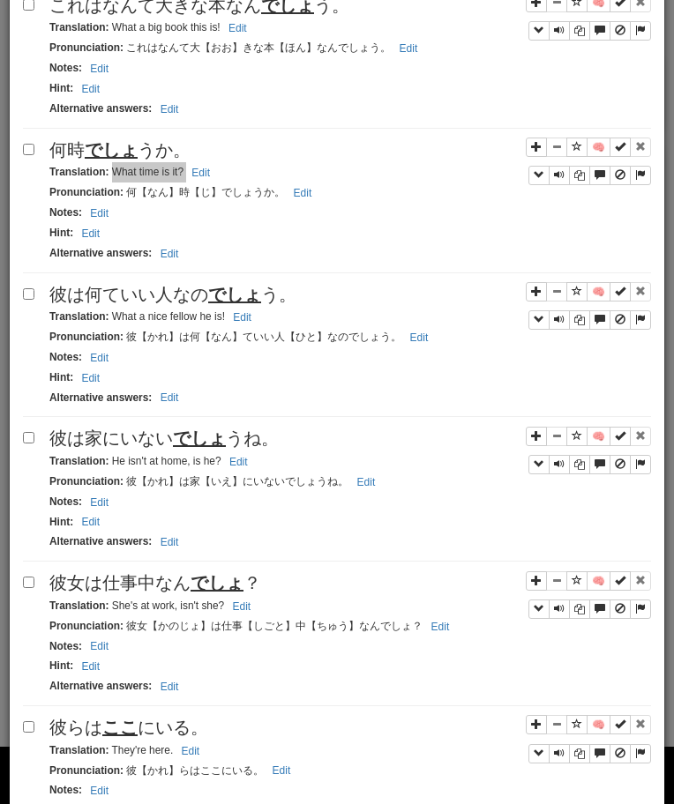
scroll to position [1794, 0]
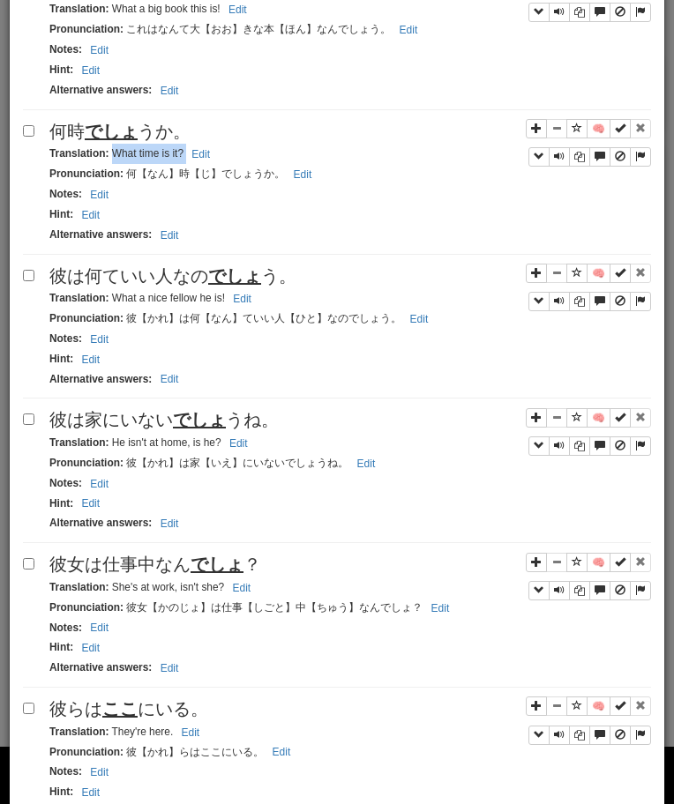
click at [177, 272] on span "彼は何ていい人なの でしょ う。" at bounding box center [172, 275] width 247 height 19
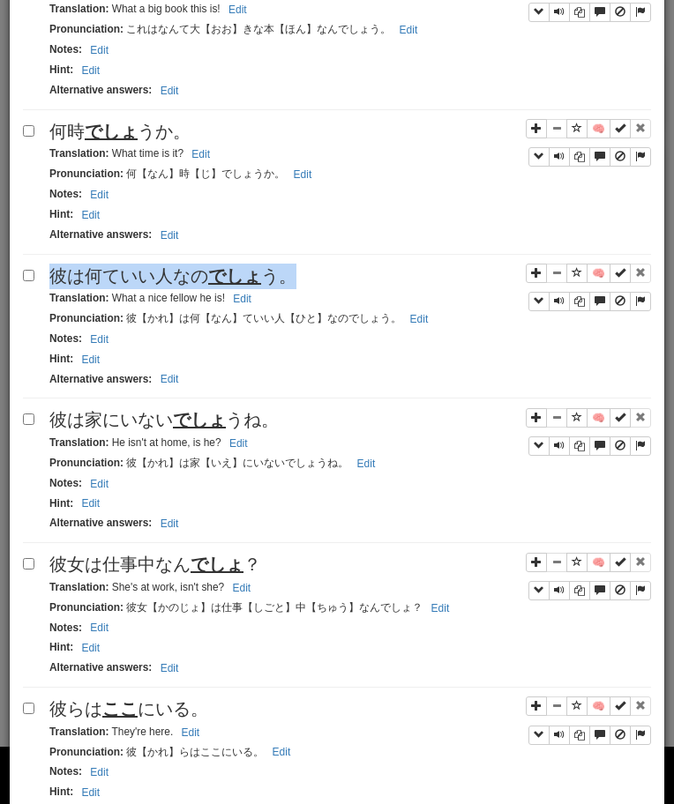
click at [177, 272] on span "彼は何ていい人なの でしょ う。" at bounding box center [172, 275] width 247 height 19
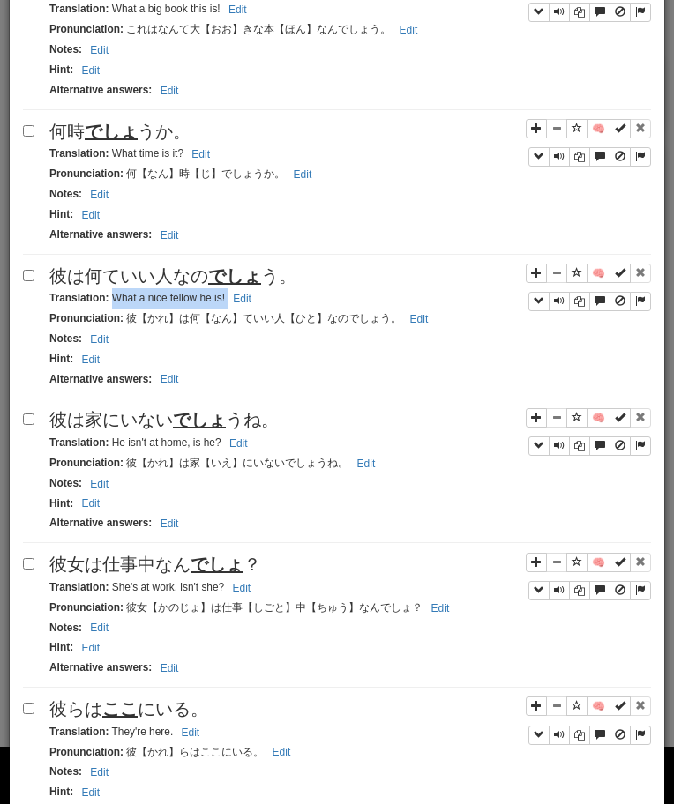
drag, startPoint x: 113, startPoint y: 300, endPoint x: 289, endPoint y: 295, distance: 176.4
click at [289, 295] on div "Translation : What a nice fellow he is! Edit" at bounding box center [349, 298] width 601 height 20
click at [174, 417] on u "でしょ" at bounding box center [199, 419] width 53 height 19
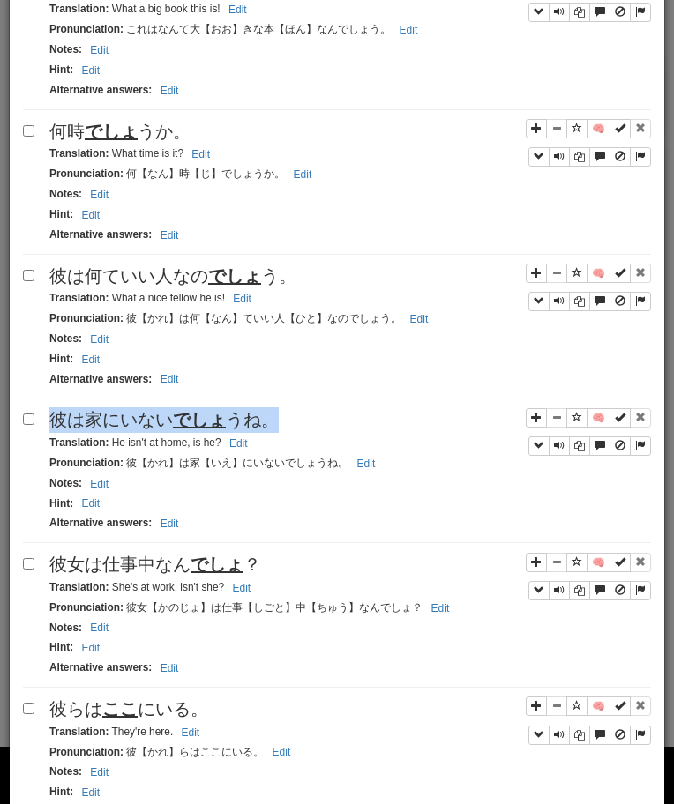
click at [174, 417] on u "でしょ" at bounding box center [199, 419] width 53 height 19
drag, startPoint x: 108, startPoint y: 446, endPoint x: 220, endPoint y: 451, distance: 111.2
click at [220, 449] on small "Translation : He isn't at home, is he? Edit" at bounding box center [151, 442] width 204 height 12
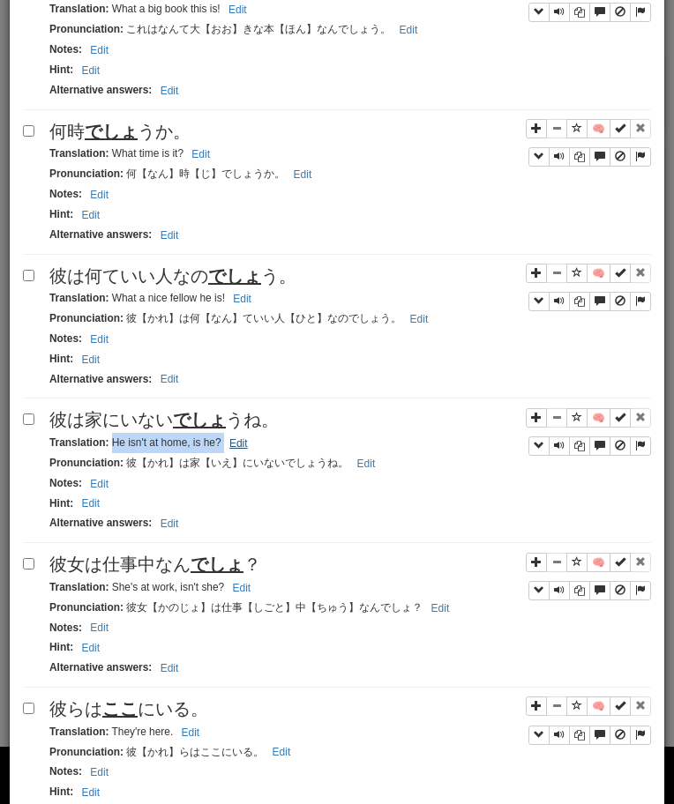
drag, startPoint x: 109, startPoint y: 447, endPoint x: 236, endPoint y: 451, distance: 127.0
click at [235, 449] on small "Translation : He isn't at home, is he? Edit" at bounding box center [151, 442] width 204 height 12
click at [142, 564] on span "彼女は仕事中なん でしょ ？" at bounding box center [155, 564] width 212 height 19
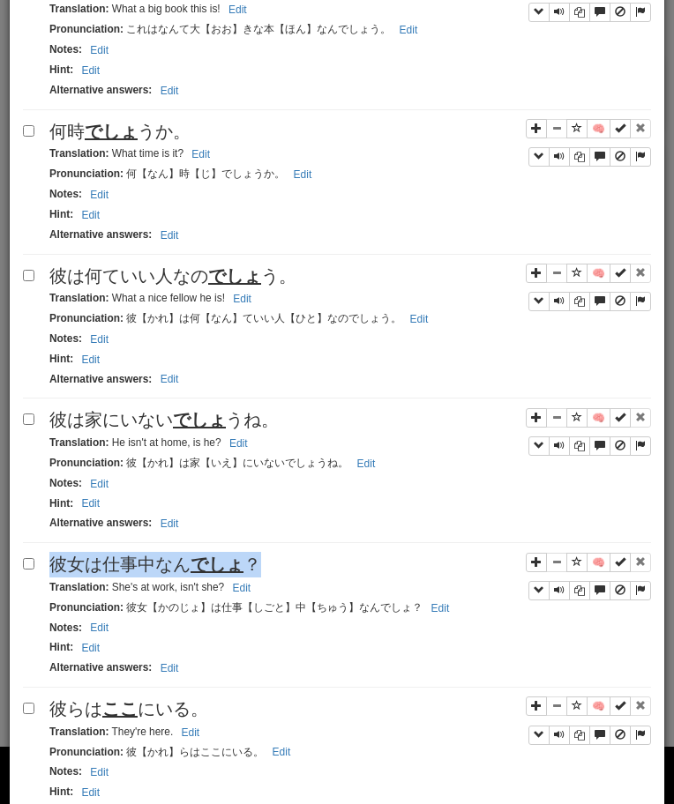
click at [142, 564] on span "彼女は仕事中なん でしょ ？" at bounding box center [155, 564] width 212 height 19
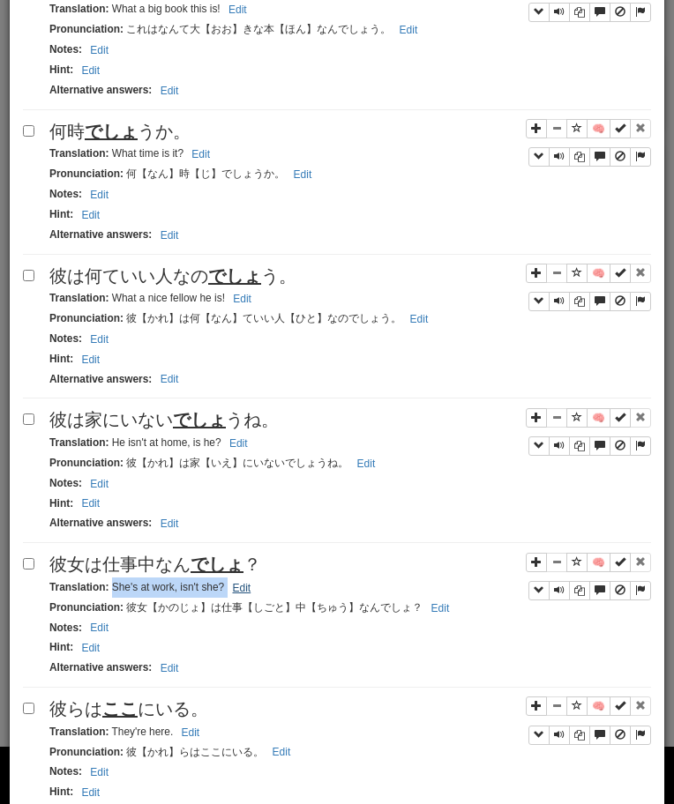
drag, startPoint x: 112, startPoint y: 590, endPoint x: 229, endPoint y: 590, distance: 117.3
click at [228, 590] on small "Translation : She's at work, isn't she? Edit" at bounding box center [152, 587] width 206 height 12
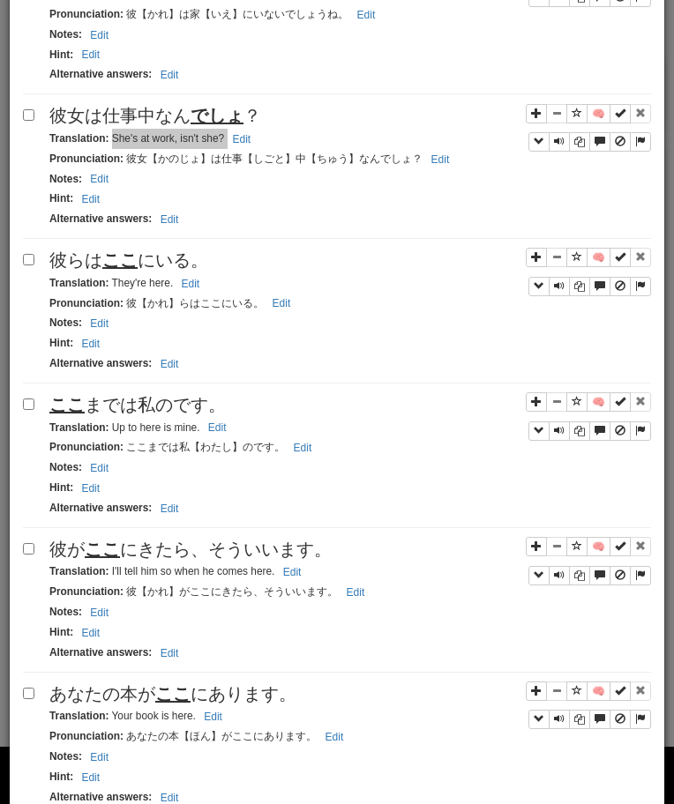
scroll to position [2276, 0]
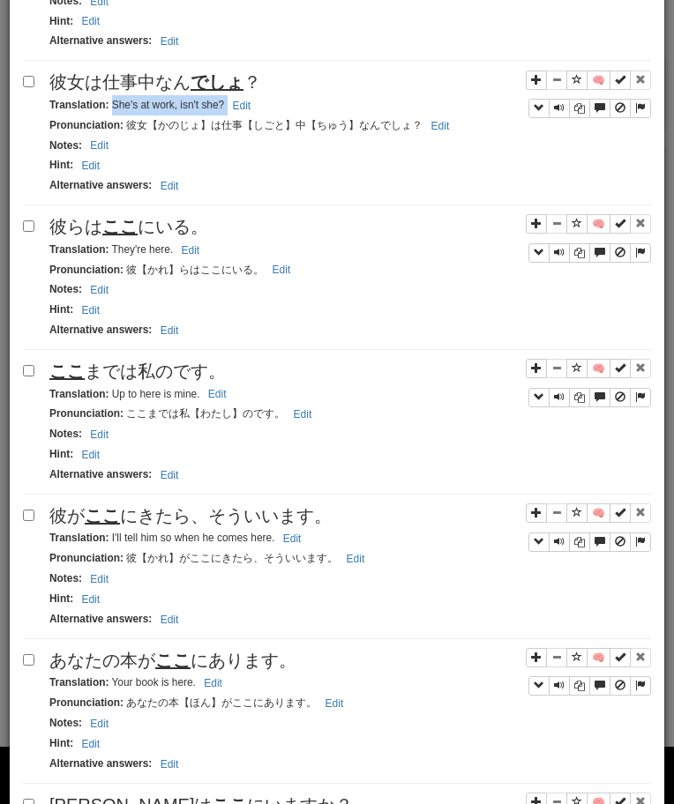
click at [142, 227] on span "彼らは ここ にいる。" at bounding box center [128, 226] width 159 height 19
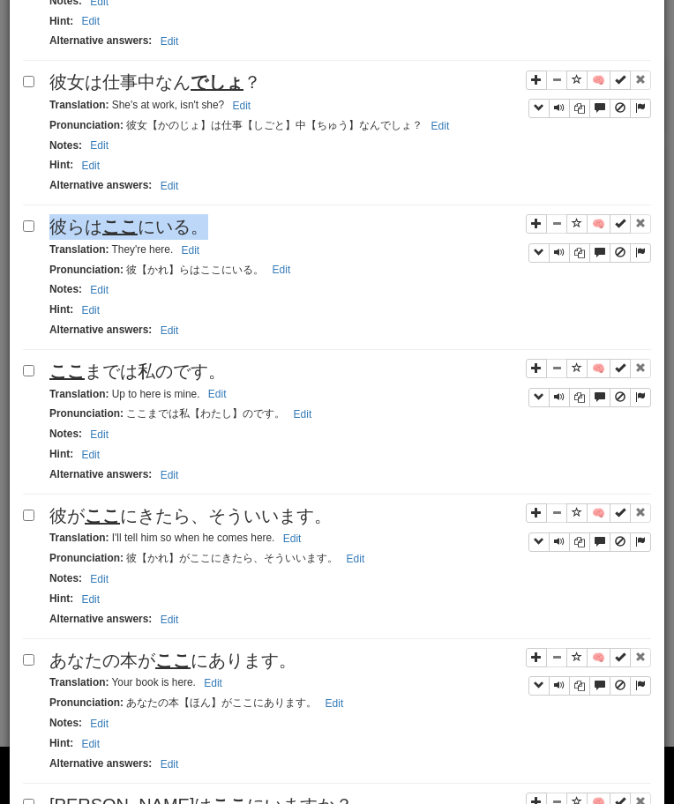
click at [142, 227] on span "彼らは ここ にいる。" at bounding box center [128, 226] width 159 height 19
drag, startPoint x: 109, startPoint y: 251, endPoint x: 199, endPoint y: 260, distance: 90.4
click at [199, 256] on small "Translation : They're here. Edit" at bounding box center [126, 249] width 155 height 12
click at [183, 377] on span "ここ までは私のです。" at bounding box center [137, 370] width 176 height 19
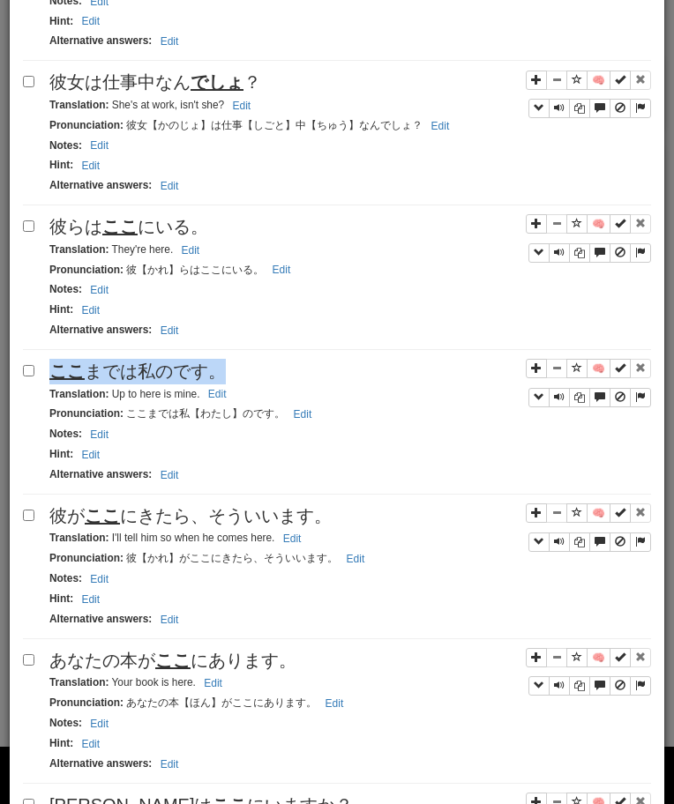
click at [183, 377] on span "ここ までは私のです。" at bounding box center [137, 370] width 176 height 19
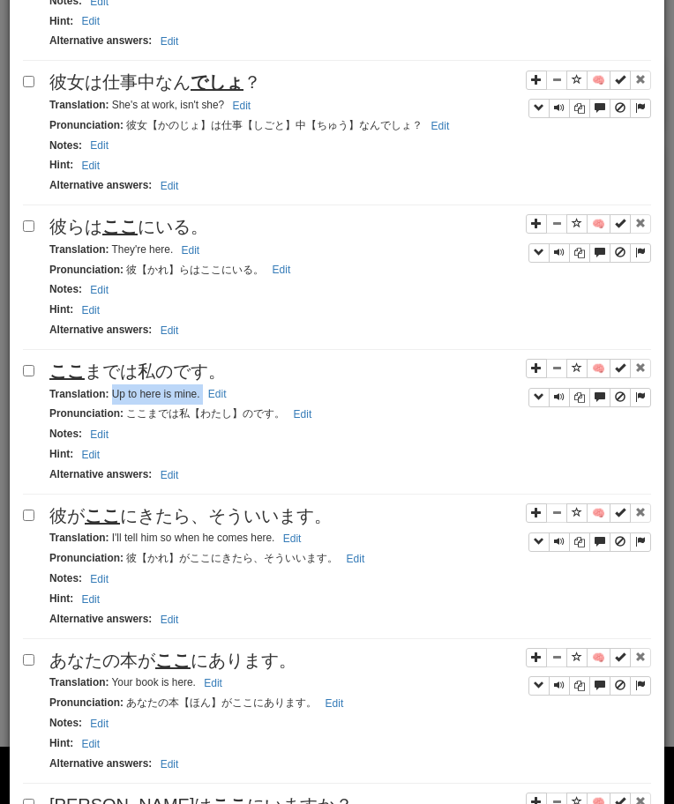
drag, startPoint x: 112, startPoint y: 396, endPoint x: 250, endPoint y: 402, distance: 137.7
click at [250, 402] on div "Translation : Up to here is mine. Edit" at bounding box center [349, 394] width 601 height 20
click at [211, 515] on span "彼が ここ にきたら、そういいます。" at bounding box center [190, 515] width 282 height 19
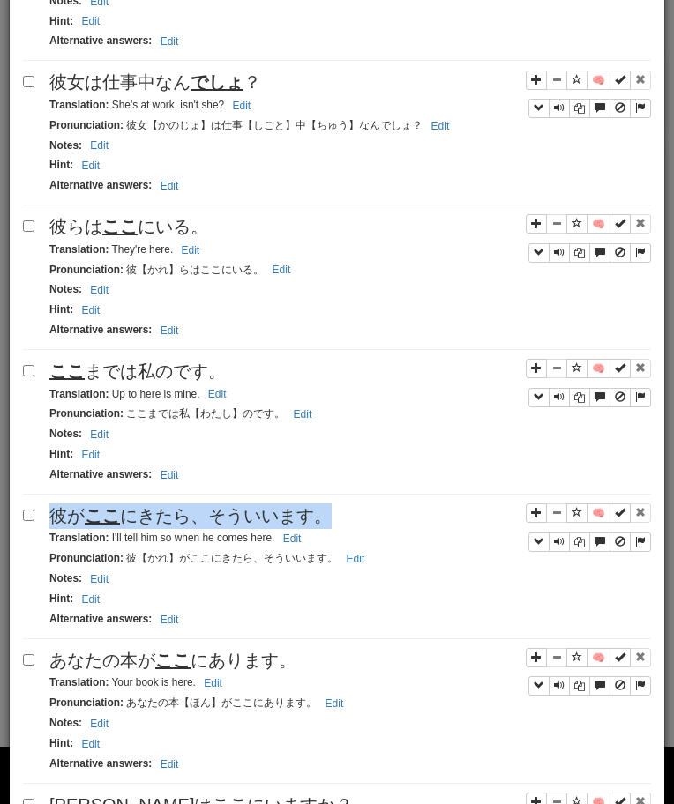
click at [211, 515] on span "彼が ここ にきたら、そういいます。" at bounding box center [190, 515] width 282 height 19
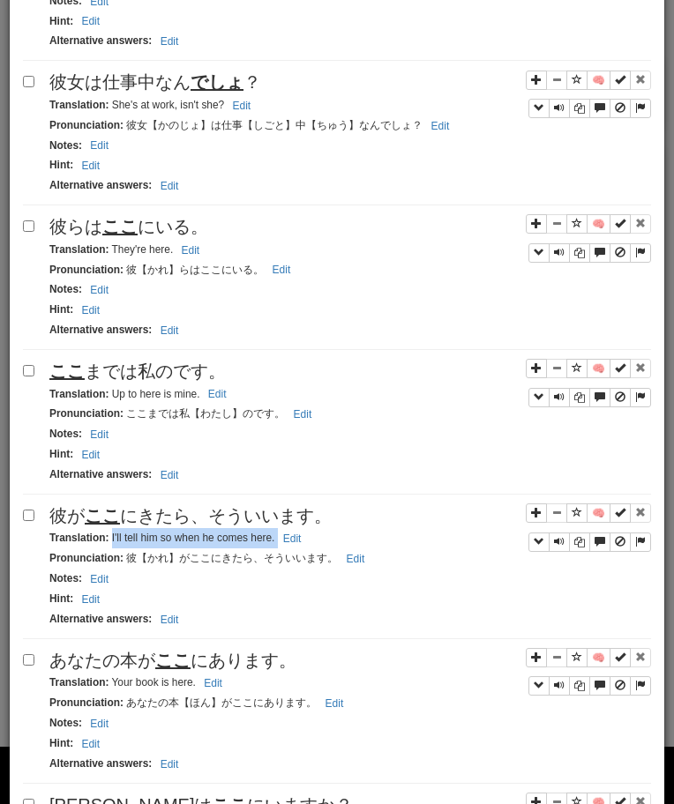
drag, startPoint x: 109, startPoint y: 543, endPoint x: 339, endPoint y: 543, distance: 230.1
click at [339, 543] on div "Translation : I'll tell him so when he comes here. Edit" at bounding box center [349, 538] width 601 height 20
click at [112, 674] on div "あなたの本が ここ にあります。" at bounding box center [349, 661] width 601 height 26
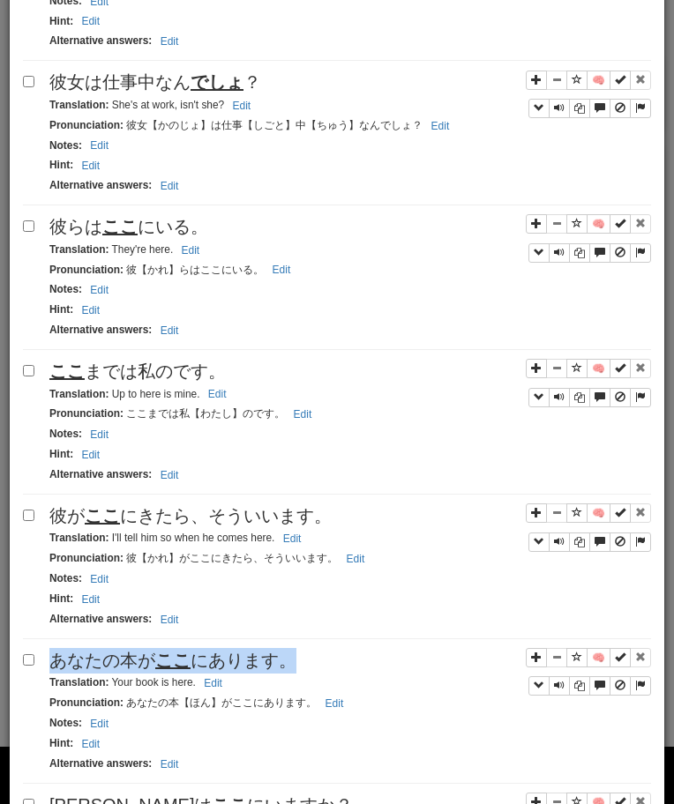
click at [112, 674] on div "あなたの本が ここ にあります。" at bounding box center [349, 661] width 601 height 26
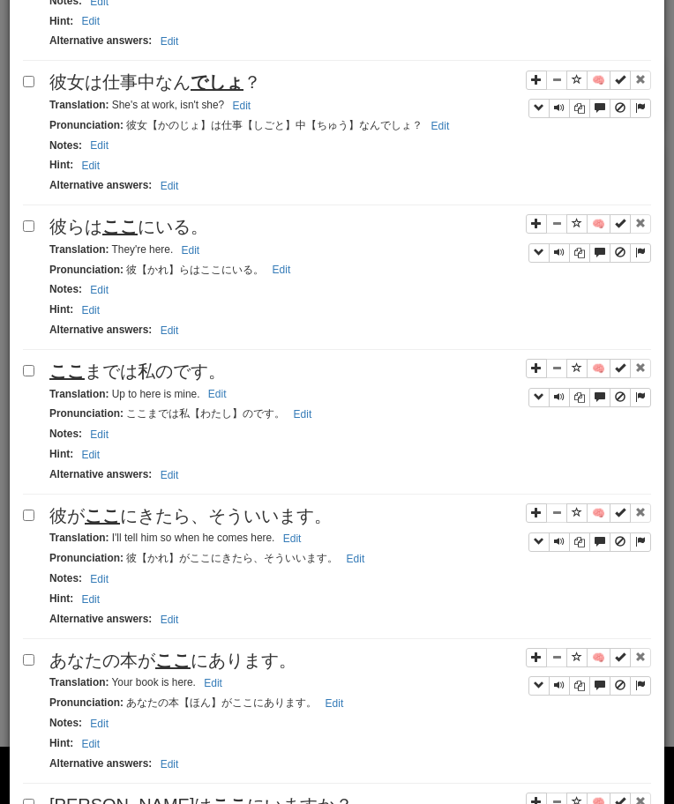
click at [114, 685] on small "Translation : Your book is here. Edit" at bounding box center [138, 682] width 178 height 12
drag, startPoint x: 111, startPoint y: 685, endPoint x: 225, endPoint y: 685, distance: 113.7
click at [224, 685] on small "Translation : Your book is here. Edit" at bounding box center [138, 682] width 178 height 12
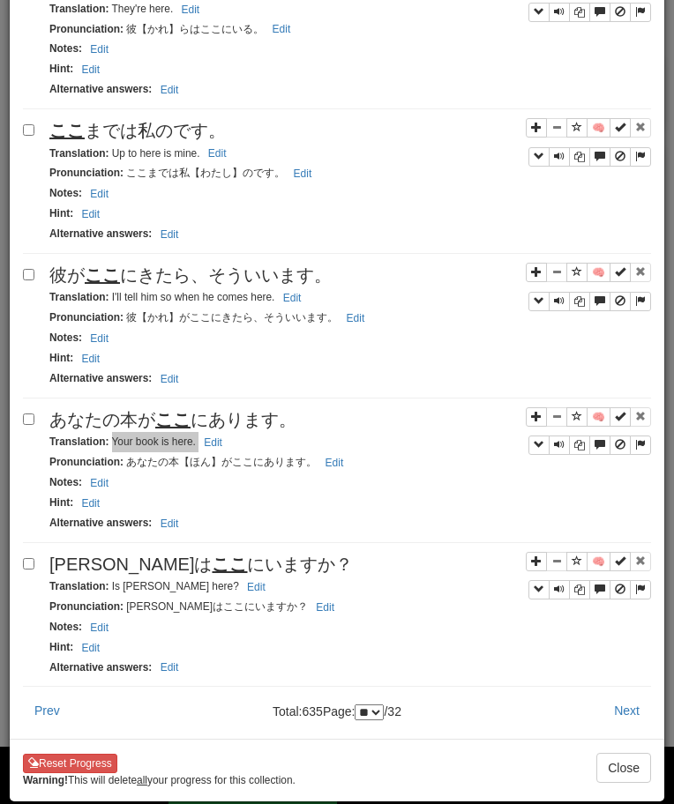
scroll to position [2530, 0]
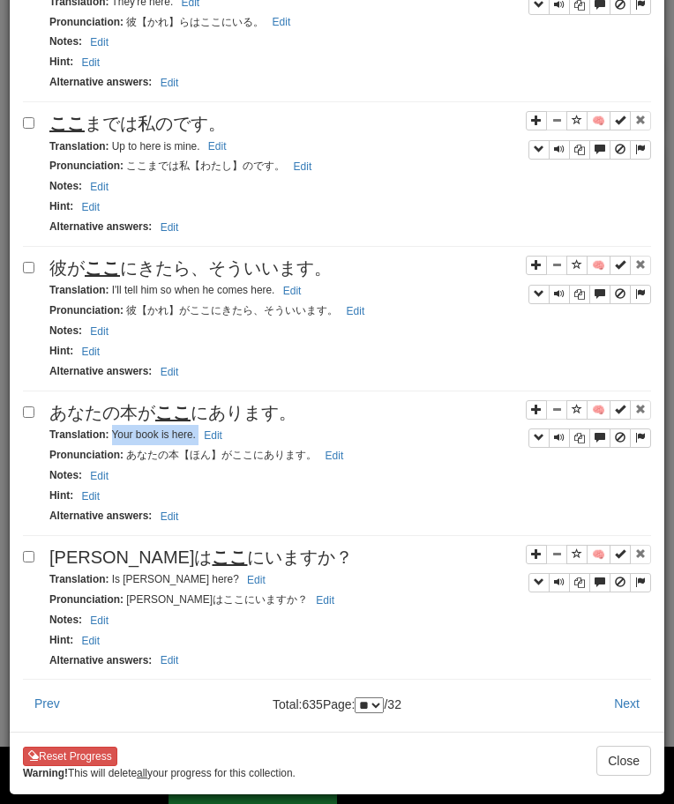
click at [212, 555] on u "ここ" at bounding box center [229, 557] width 35 height 19
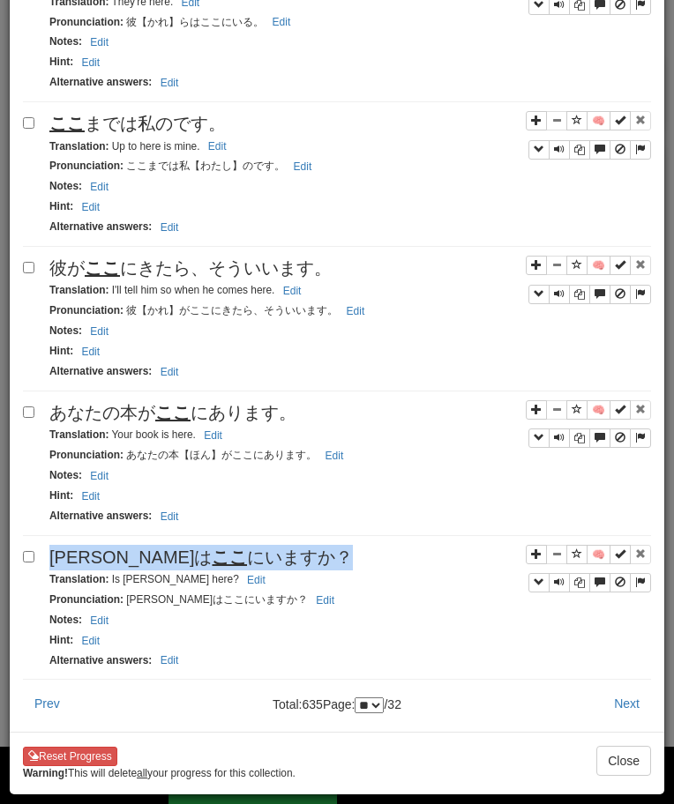
click at [212, 555] on u "ここ" at bounding box center [229, 557] width 35 height 19
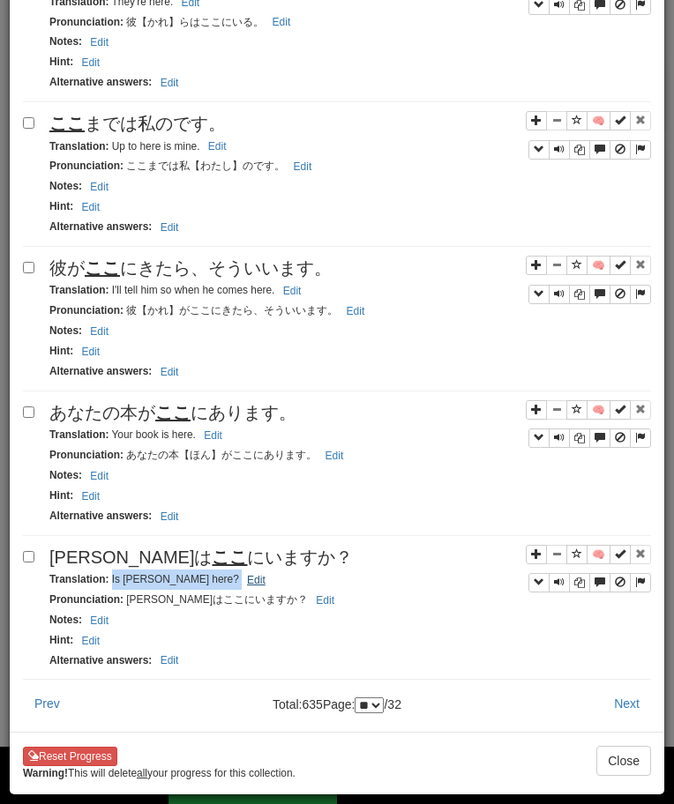
drag, startPoint x: 110, startPoint y: 579, endPoint x: 200, endPoint y: 582, distance: 90.0
click at [196, 582] on small "Translation : Is [PERSON_NAME] here? Edit" at bounding box center [159, 579] width 221 height 12
click at [626, 697] on button "Next" at bounding box center [626, 704] width 48 height 30
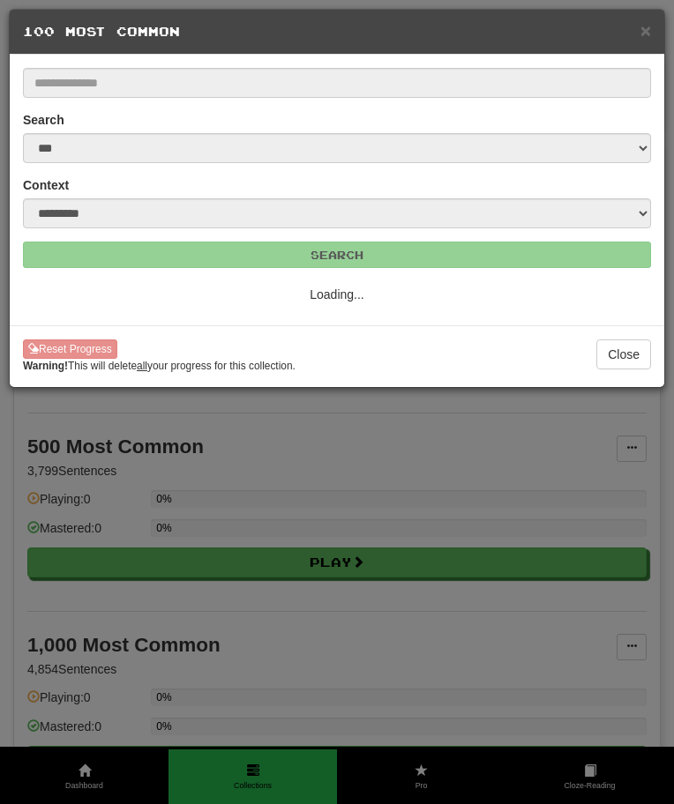
scroll to position [0, 0]
select select "**"
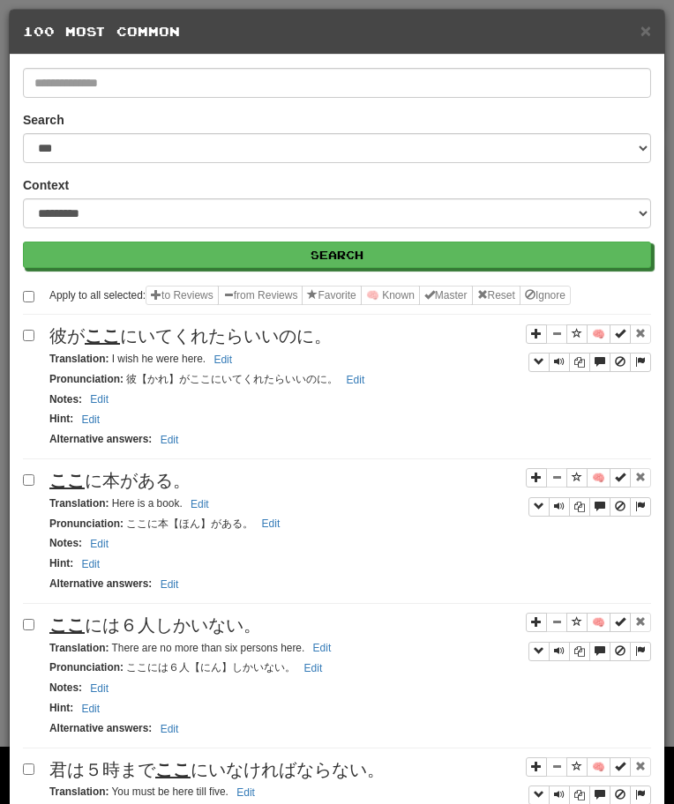
click at [149, 330] on span "彼が ここ にいてくれたらいいのに。" at bounding box center [190, 335] width 282 height 19
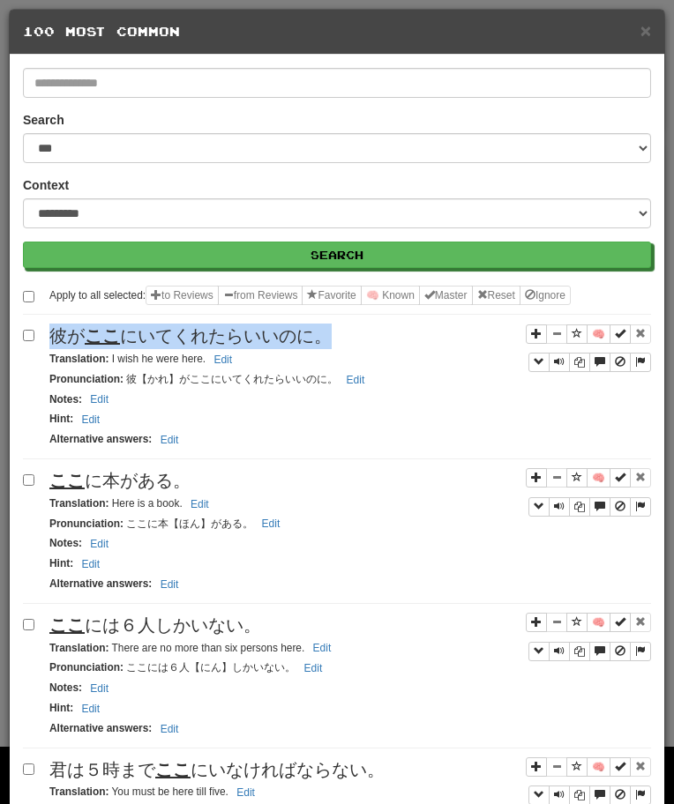
click at [149, 330] on span "彼が ここ にいてくれたらいいのに。" at bounding box center [190, 335] width 282 height 19
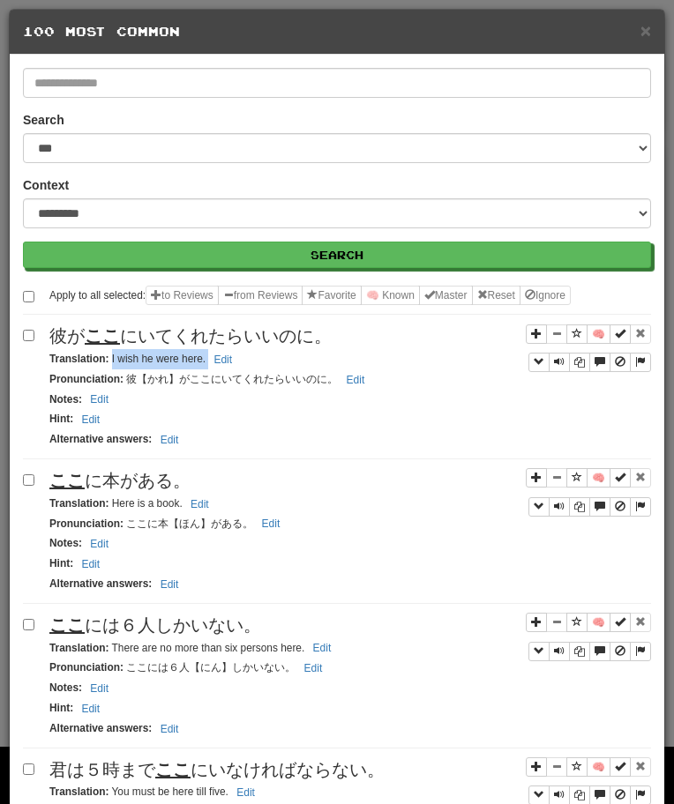
drag, startPoint x: 109, startPoint y: 359, endPoint x: 253, endPoint y: 359, distance: 143.7
click at [253, 359] on div "Translation : I wish he were here. Edit" at bounding box center [349, 359] width 601 height 20
